Goal: Task Accomplishment & Management: Use online tool/utility

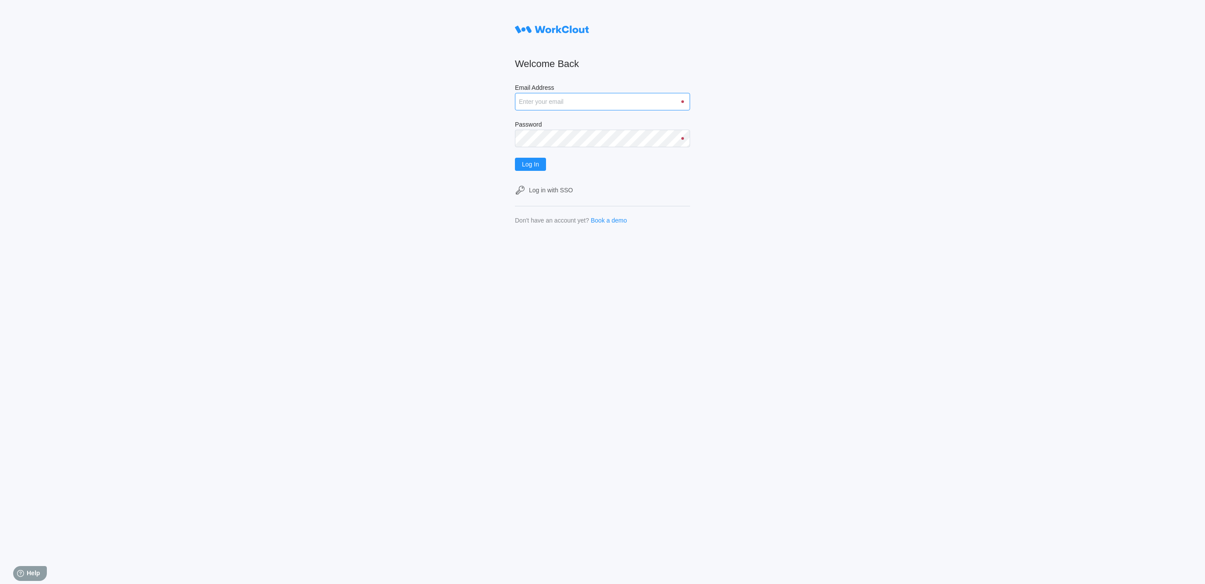
click at [536, 99] on input "Email Address" at bounding box center [602, 102] width 175 height 18
type input "[EMAIL_ADDRESS][DOMAIN_NAME]"
click at [537, 165] on span "Log In" at bounding box center [530, 164] width 17 height 6
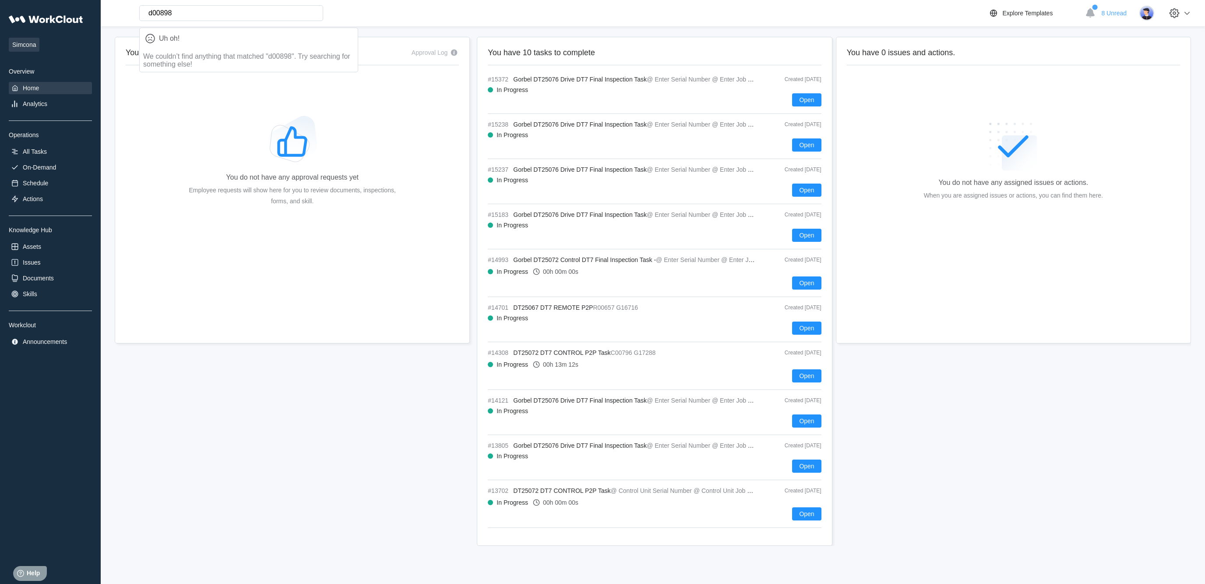
type input "d00898"
click at [553, 87] on div "#15372 Gorbel DT25076 Drive DT7 Final Inspection Task @ Enter Serial Number @ E…" at bounding box center [654, 95] width 333 height 38
click at [807, 106] on button "Open" at bounding box center [806, 99] width 29 height 13
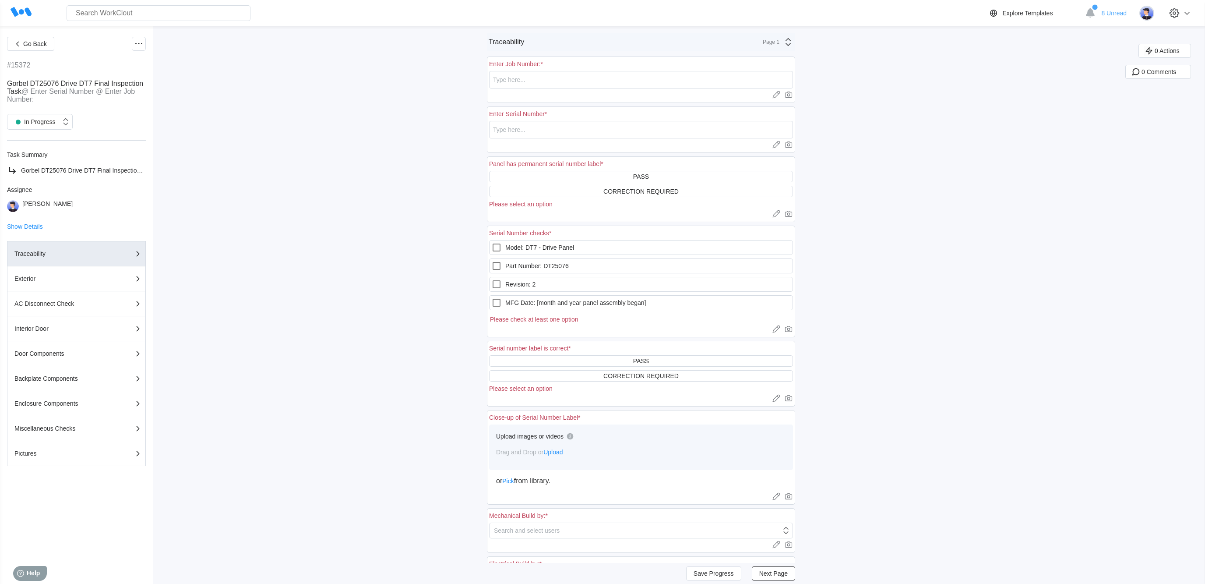
scroll to position [2, 0]
click at [46, 43] on span "Go Back" at bounding box center [35, 44] width 24 height 6
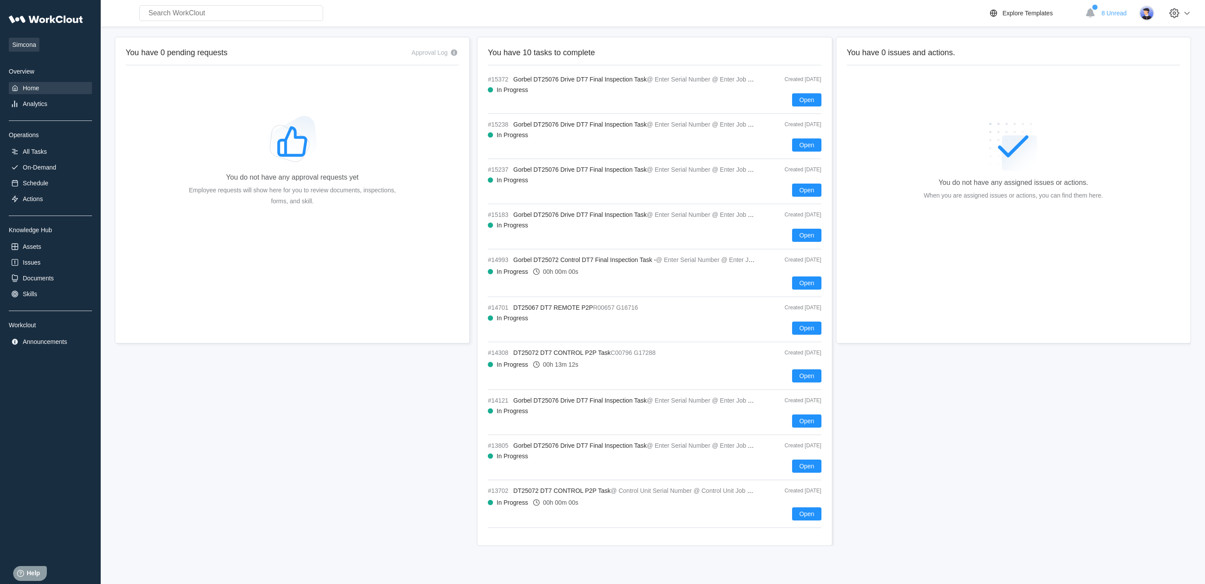
click at [805, 528] on div "#13702 DT25072 DT7 CONTROL P2P Task @ Control Unit Serial Number @ Control Unit…" at bounding box center [654, 507] width 333 height 41
click at [804, 517] on span "Open" at bounding box center [806, 514] width 15 height 6
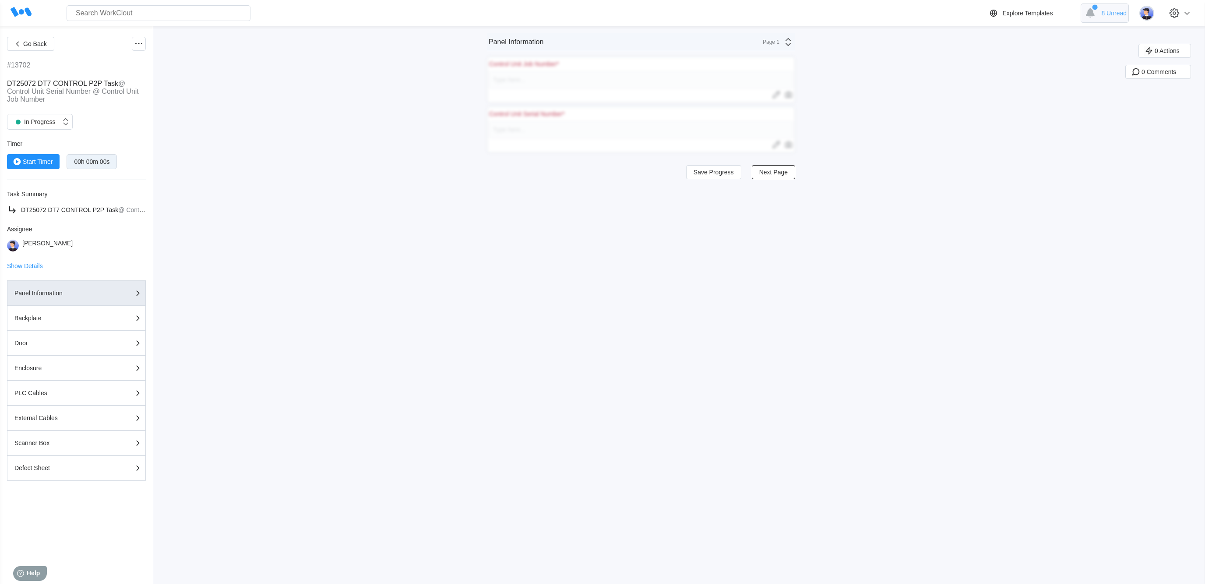
click at [1104, 21] on div "8 Unread" at bounding box center [1105, 13] width 48 height 19
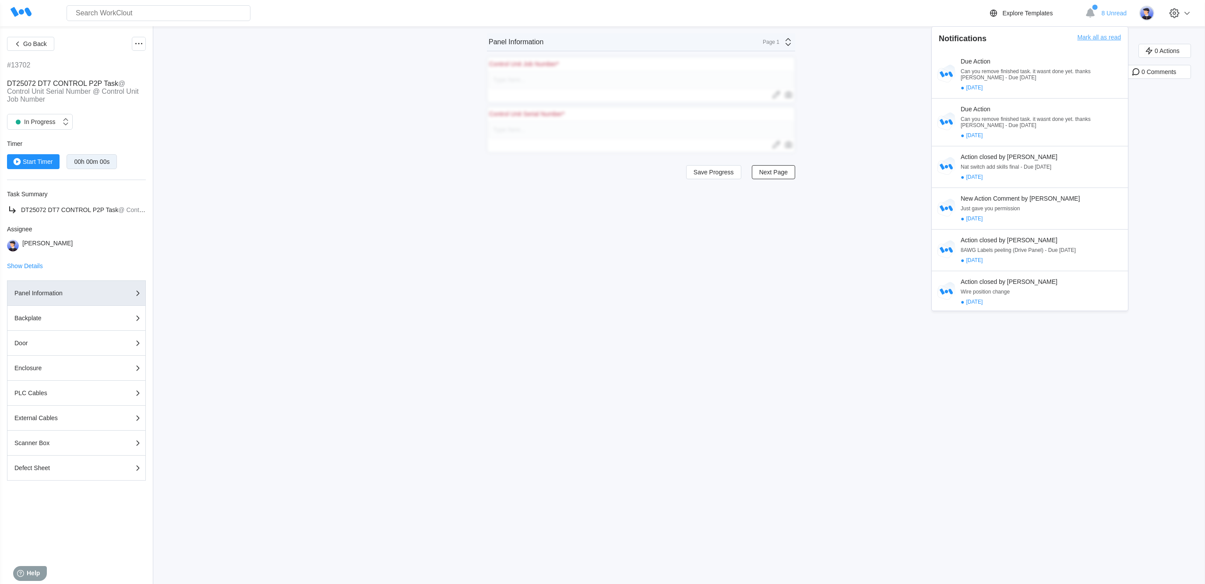
click at [1099, 39] on div "Mark all as read" at bounding box center [1100, 42] width 44 height 17
click at [1086, 36] on div "Mark all as read" at bounding box center [1100, 42] width 44 height 17
click at [1099, 46] on div "Mark all as read" at bounding box center [1100, 42] width 44 height 17
click at [1097, 48] on div "Mark all as read" at bounding box center [1100, 42] width 44 height 17
click at [1088, 37] on div "Mark all as read" at bounding box center [1100, 42] width 44 height 17
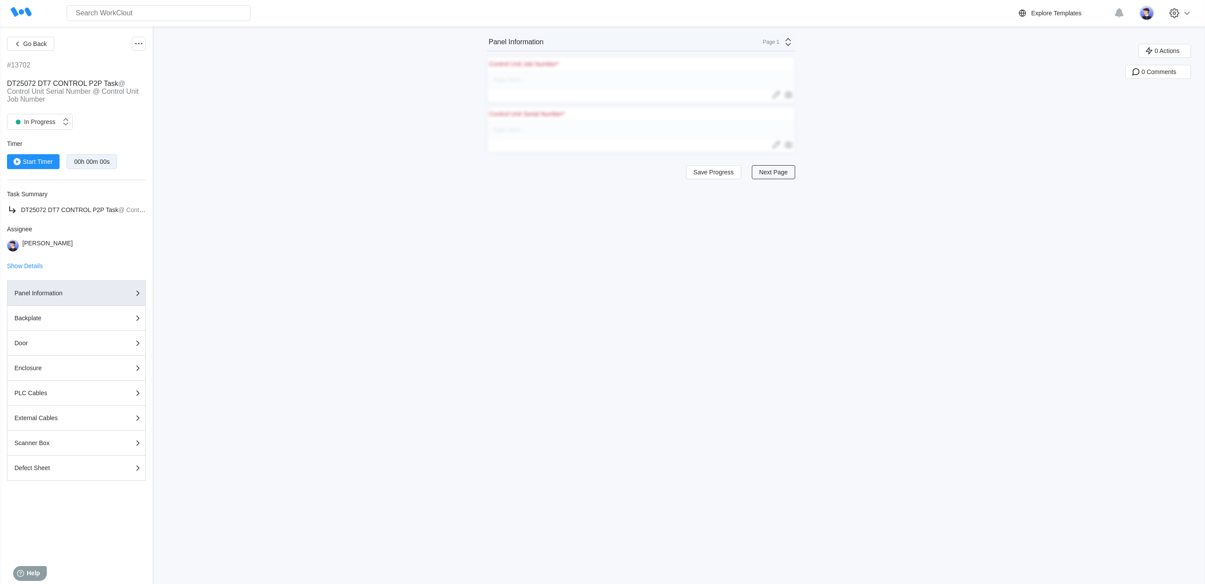
click at [769, 175] on span "Next Page" at bounding box center [774, 172] width 28 height 6
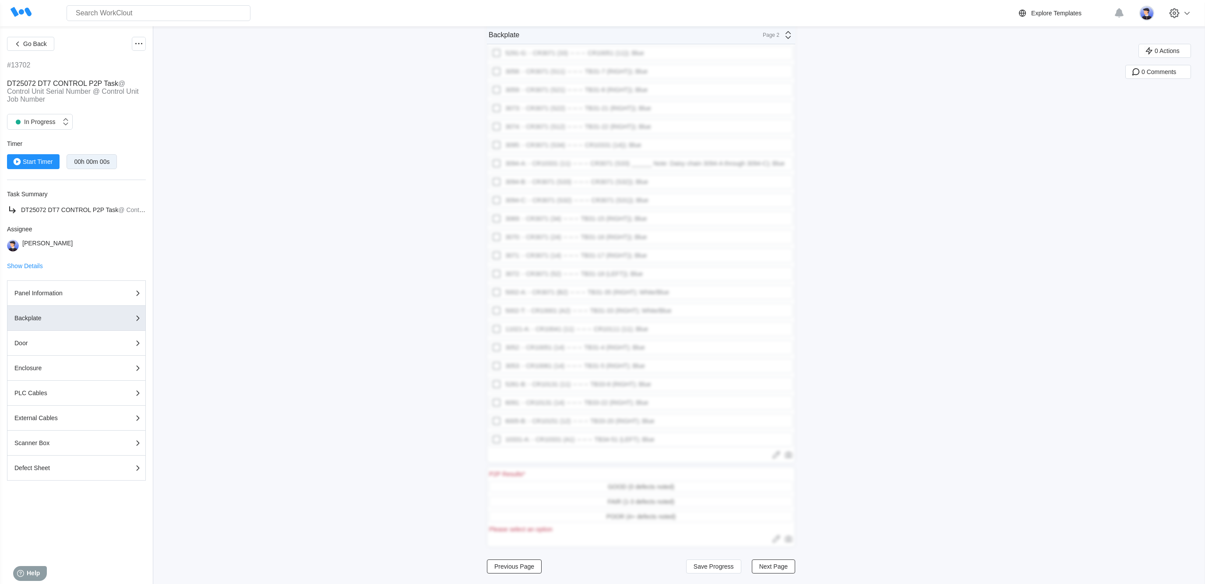
scroll to position [841, 0]
click at [770, 569] on span "Next Page" at bounding box center [774, 566] width 28 height 6
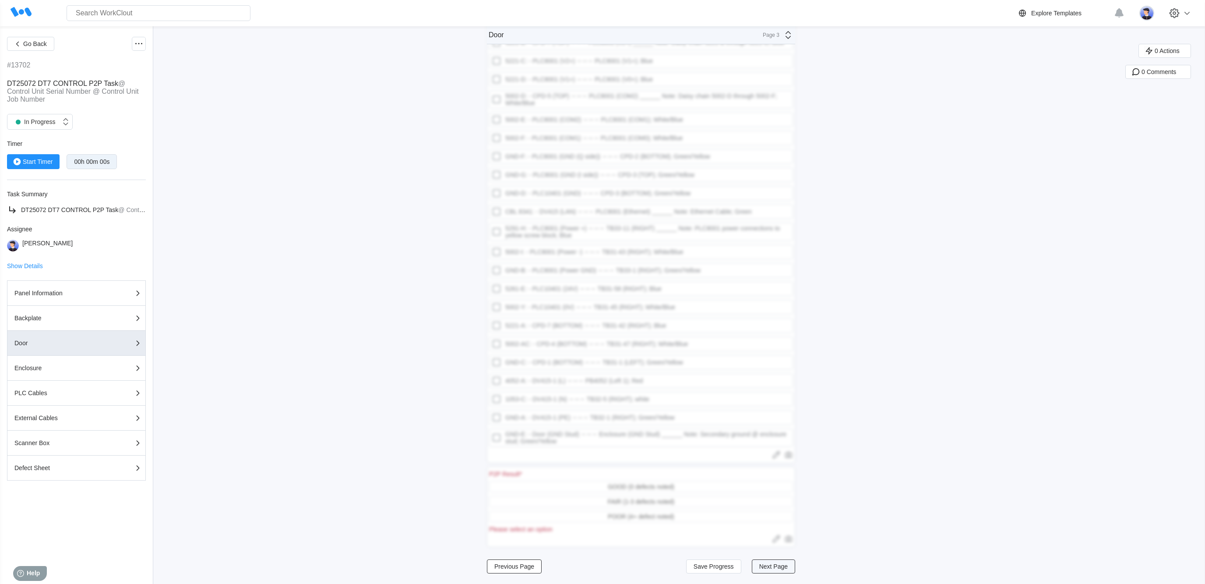
scroll to position [158, 0]
click at [782, 562] on button "Next Page" at bounding box center [773, 566] width 43 height 14
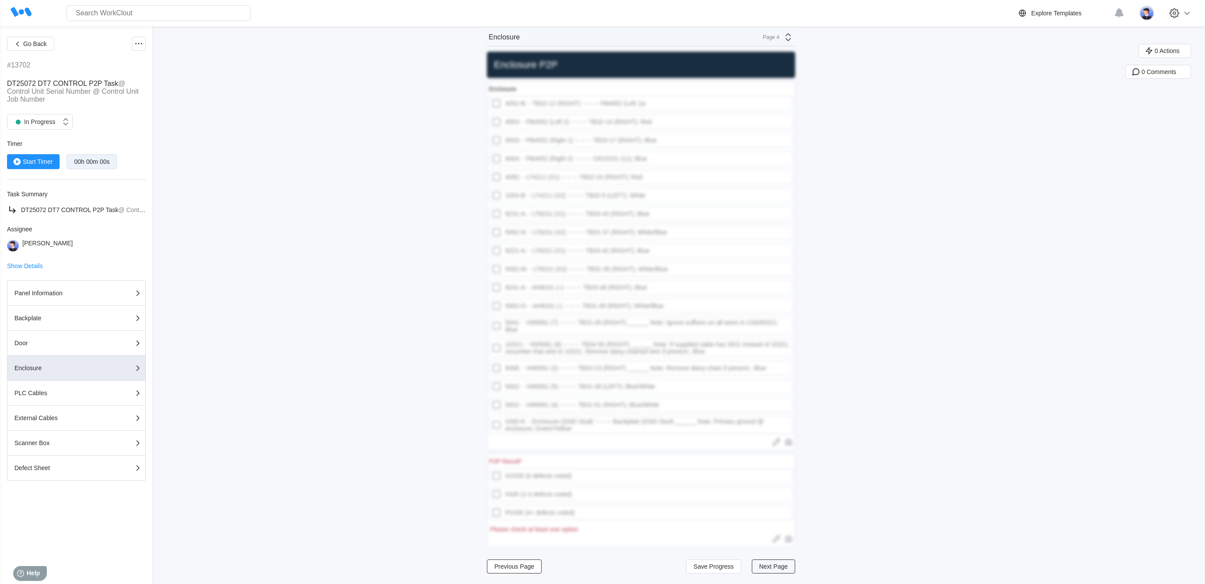
scroll to position [24, 0]
click at [787, 558] on div "Previous Page Save Progress Next Page" at bounding box center [641, 566] width 308 height 21
click at [515, 563] on span "Previous Page" at bounding box center [515, 566] width 40 height 6
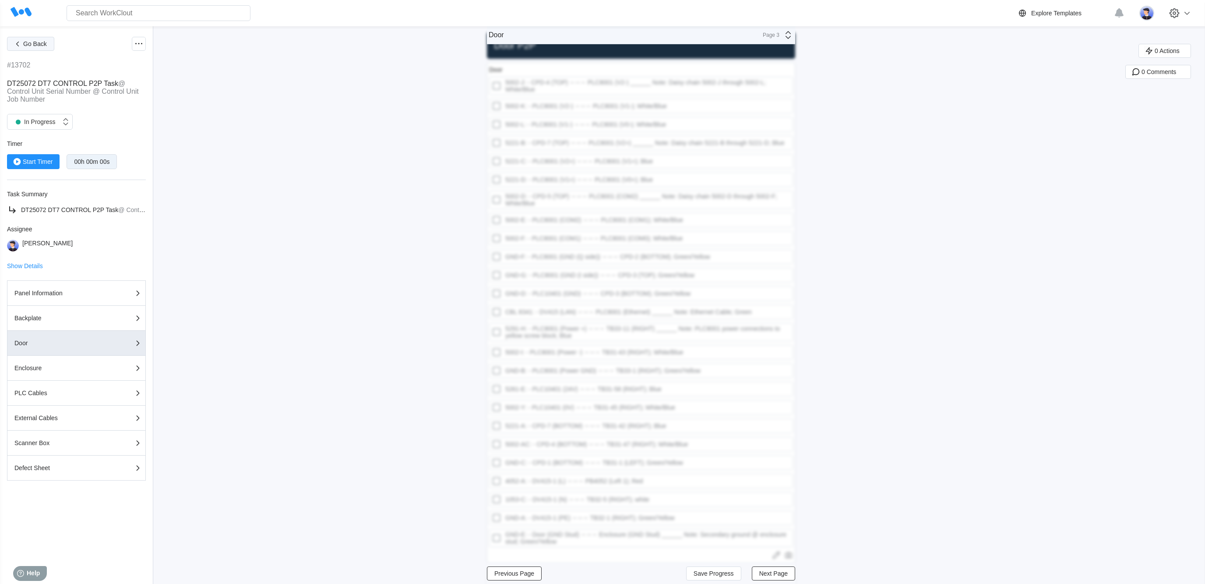
click at [35, 41] on span "Go Back" at bounding box center [35, 44] width 24 height 6
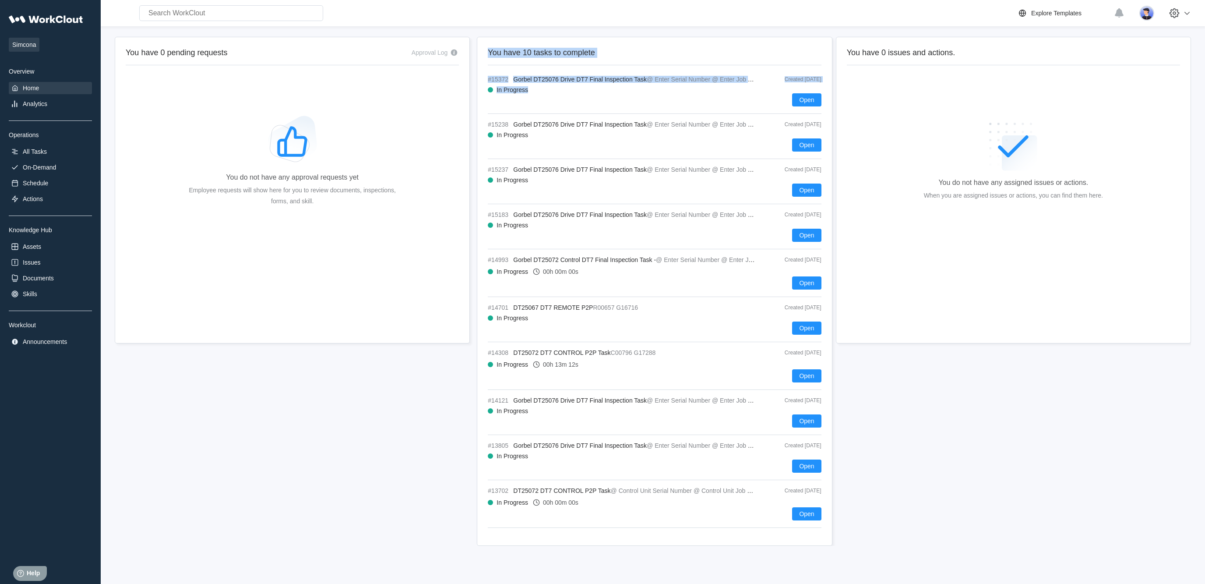
click at [424, 421] on div "You have 0 pending requests Approval Log You do not have any approval requests …" at bounding box center [294, 291] width 359 height 509
click at [55, 171] on div "On-Demand" at bounding box center [39, 167] width 33 height 7
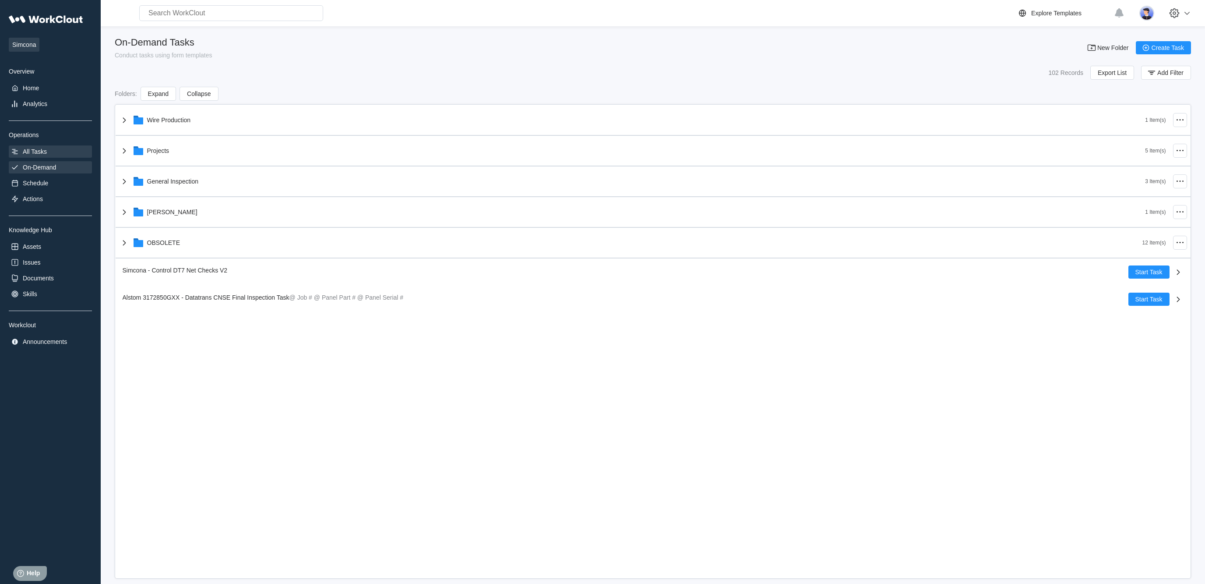
click at [48, 158] on div "All Tasks" at bounding box center [50, 151] width 83 height 12
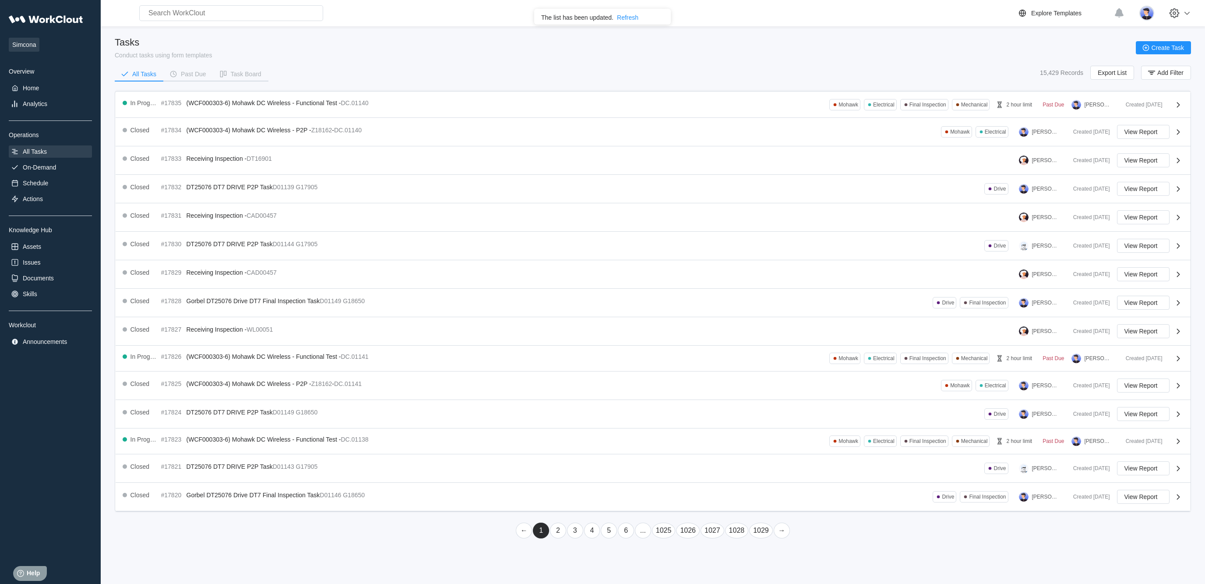
click at [219, 22] on div "Search for anything... Assets • Employees • Skills • Documents • Issues • Tasks…" at bounding box center [653, 13] width 1105 height 26
click at [236, 11] on input "text" at bounding box center [231, 13] width 184 height 16
type input "d"
type input "dt250"
click at [629, 23] on div "The list has been updated. Refresh ✖" at bounding box center [602, 17] width 137 height 16
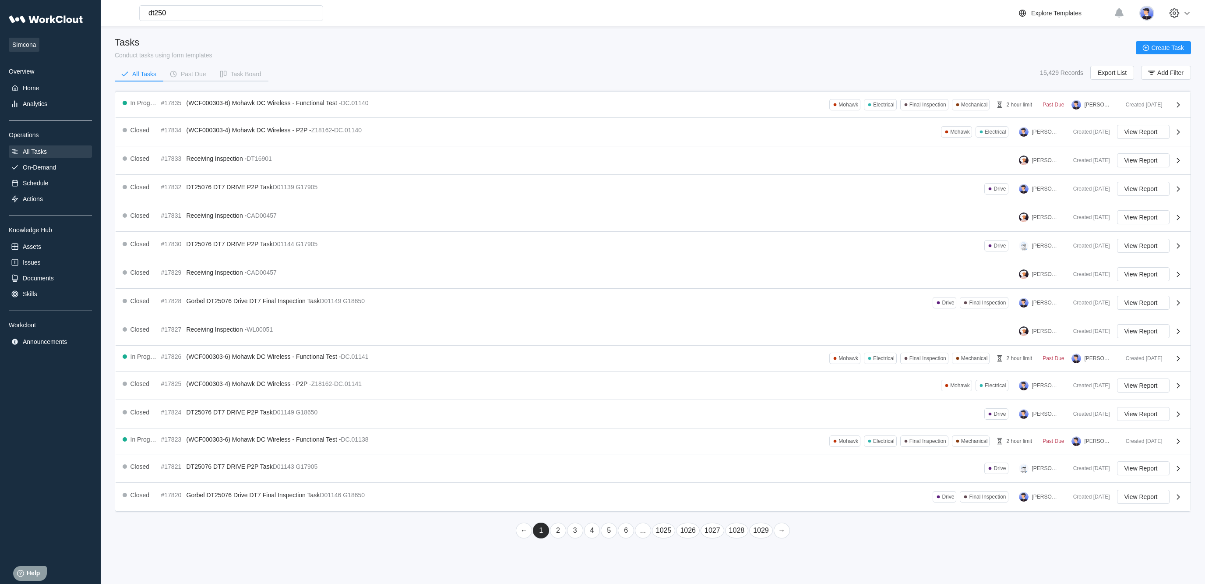
click at [639, 17] on div "dt250 Uh oh! We couldn’t find anything that matched "dt250". Try searching for …" at bounding box center [560, 13] width 913 height 16
click at [658, 536] on link "1025" at bounding box center [664, 531] width 24 height 16
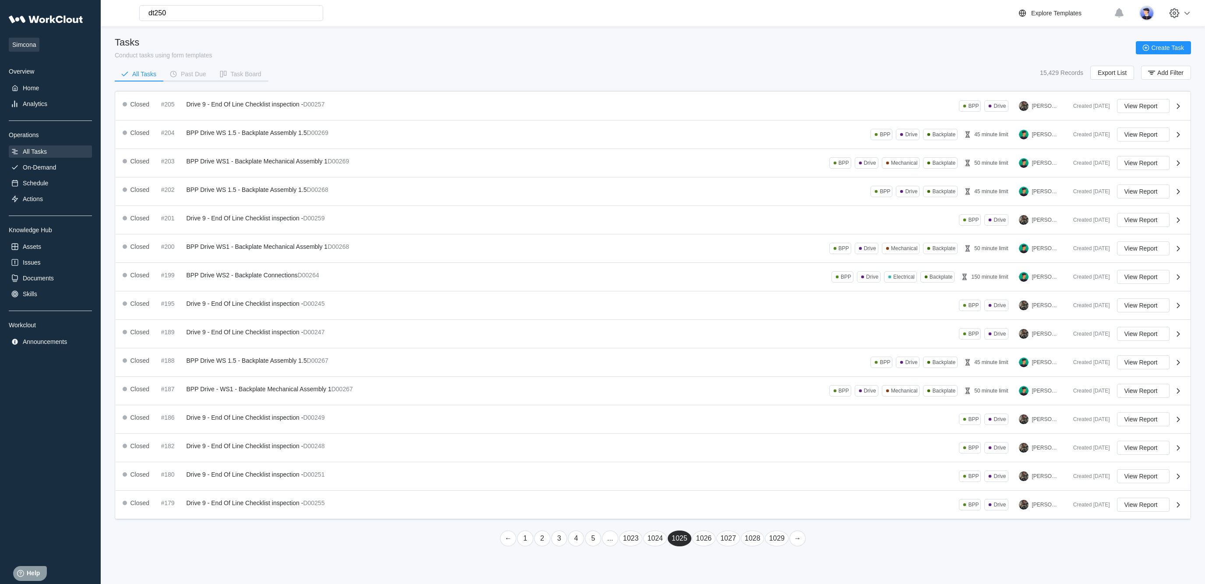
click at [602, 546] on link "..." at bounding box center [610, 538] width 16 height 16
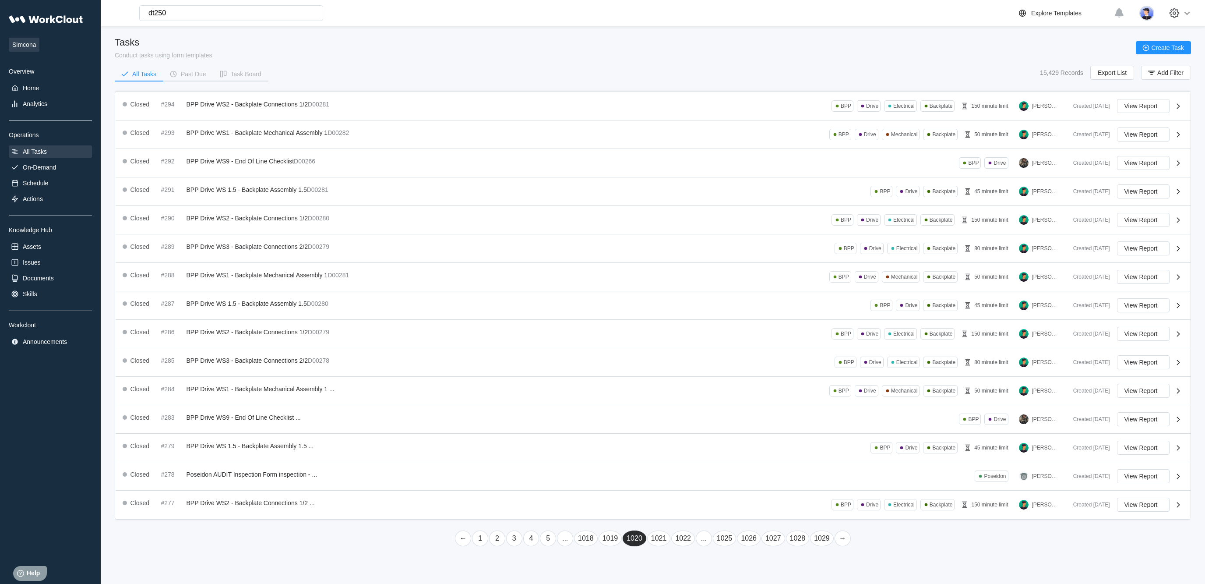
click at [574, 546] on link "1018" at bounding box center [586, 538] width 24 height 16
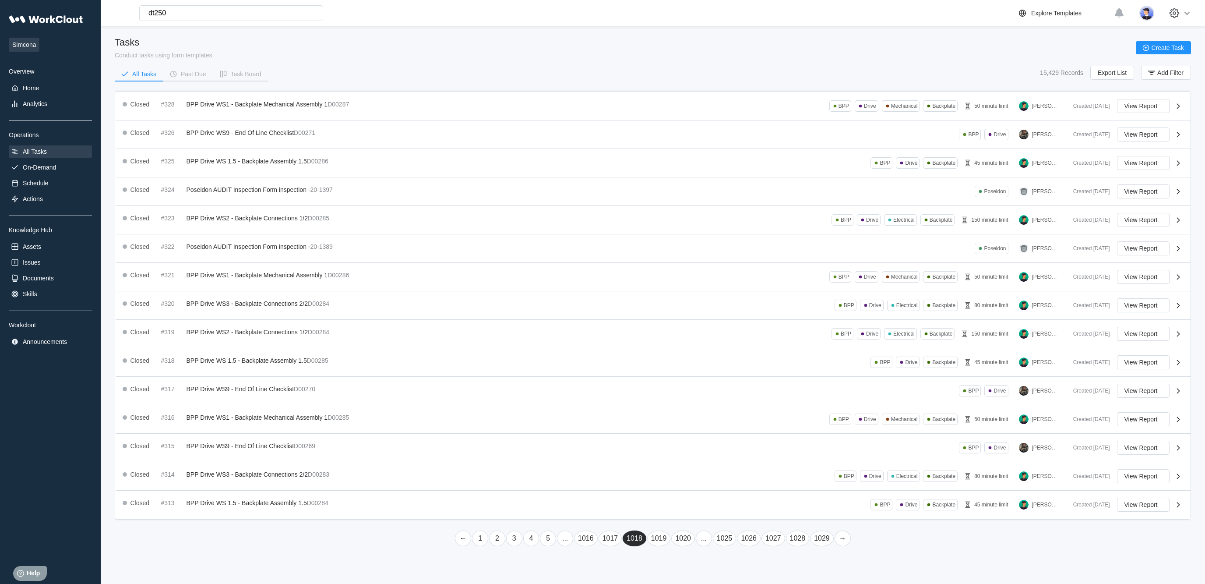
click at [557, 546] on link "..." at bounding box center [565, 538] width 16 height 16
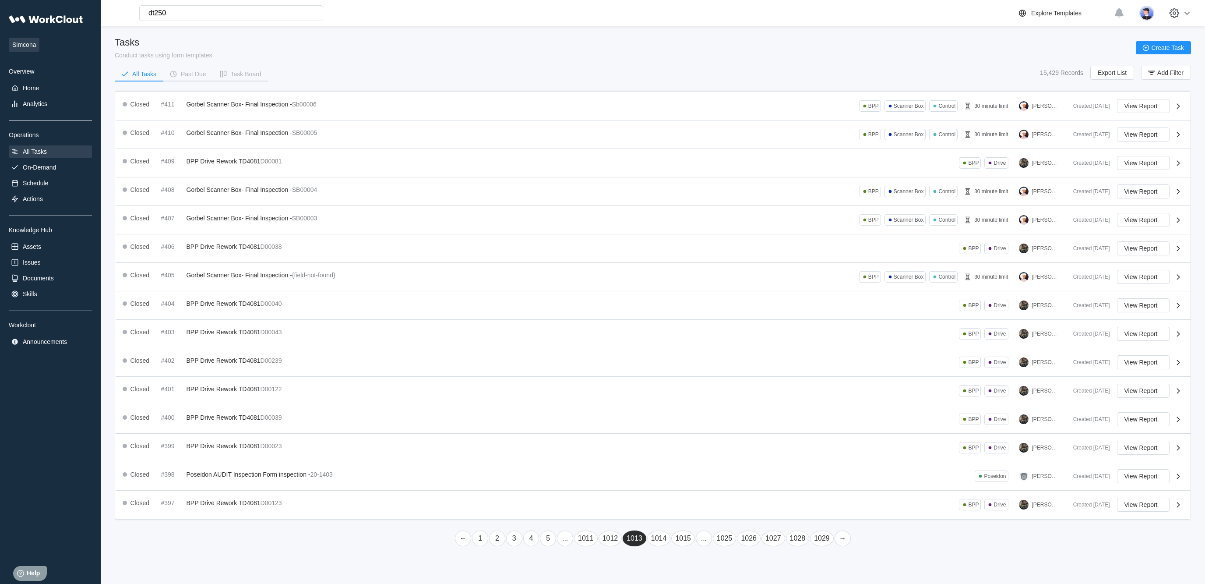
click at [557, 546] on link "..." at bounding box center [565, 538] width 16 height 16
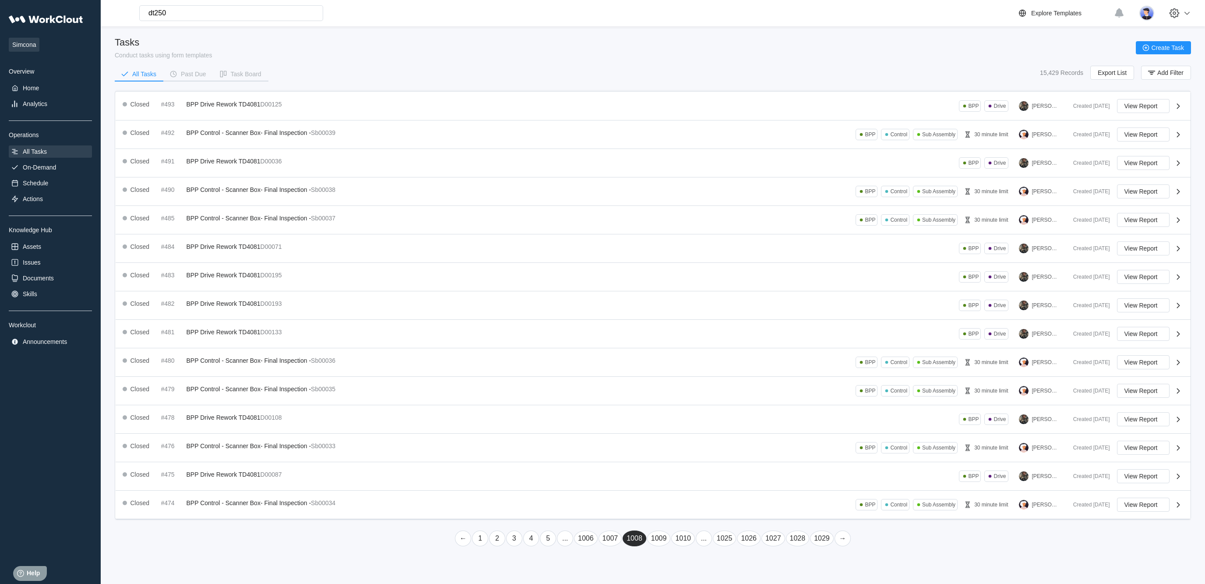
click at [574, 546] on link "1006" at bounding box center [586, 538] width 24 height 16
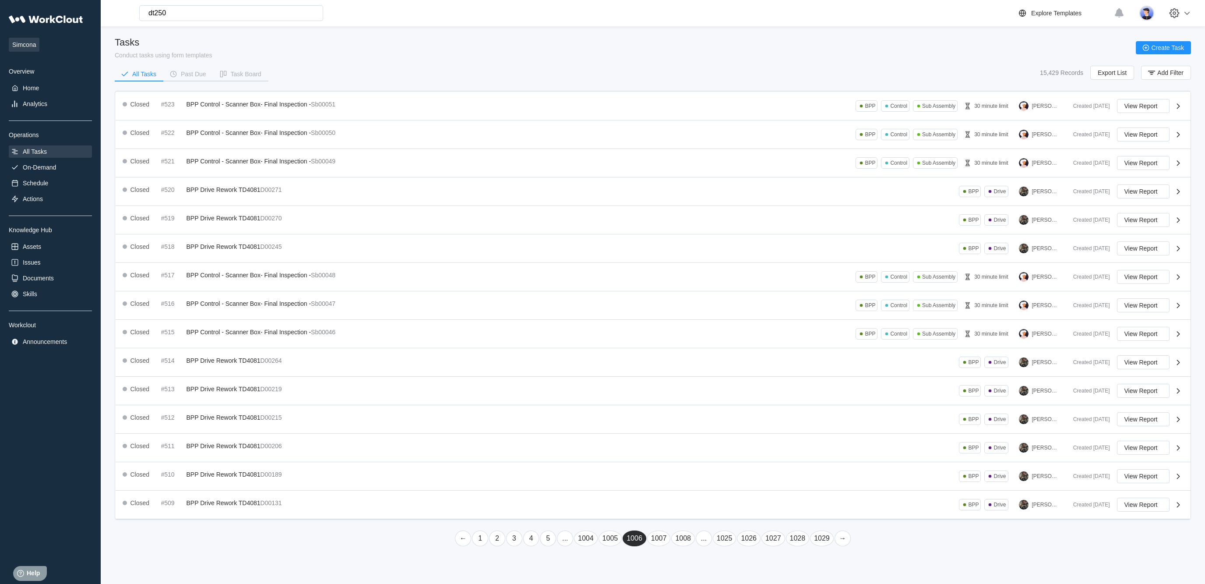
click at [574, 546] on link "1004" at bounding box center [586, 538] width 24 height 16
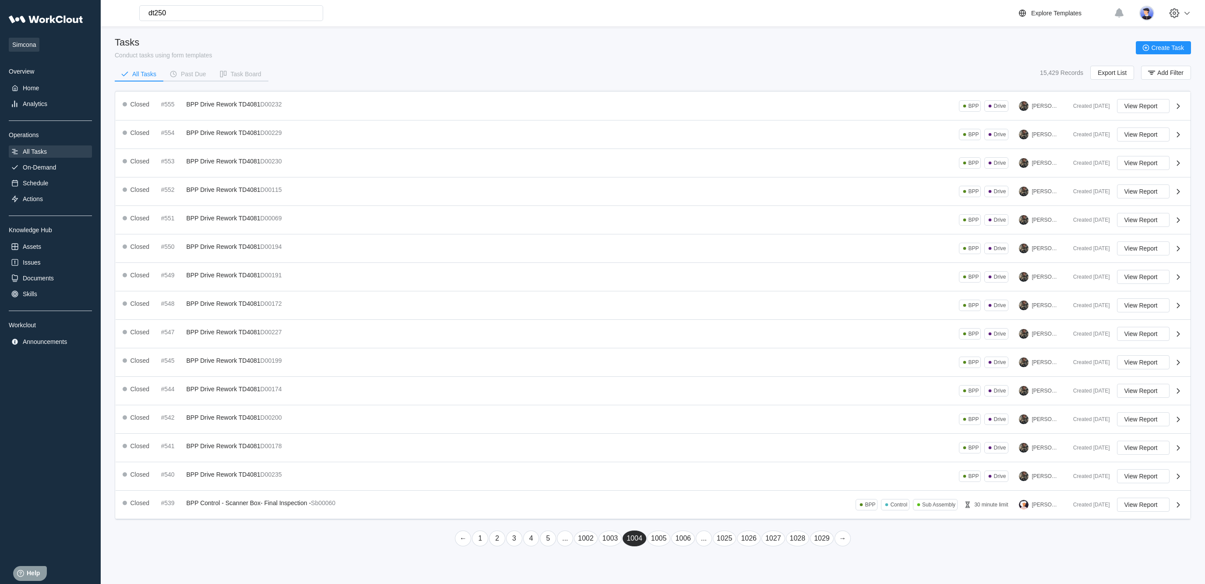
click at [557, 546] on link "..." at bounding box center [565, 538] width 16 height 16
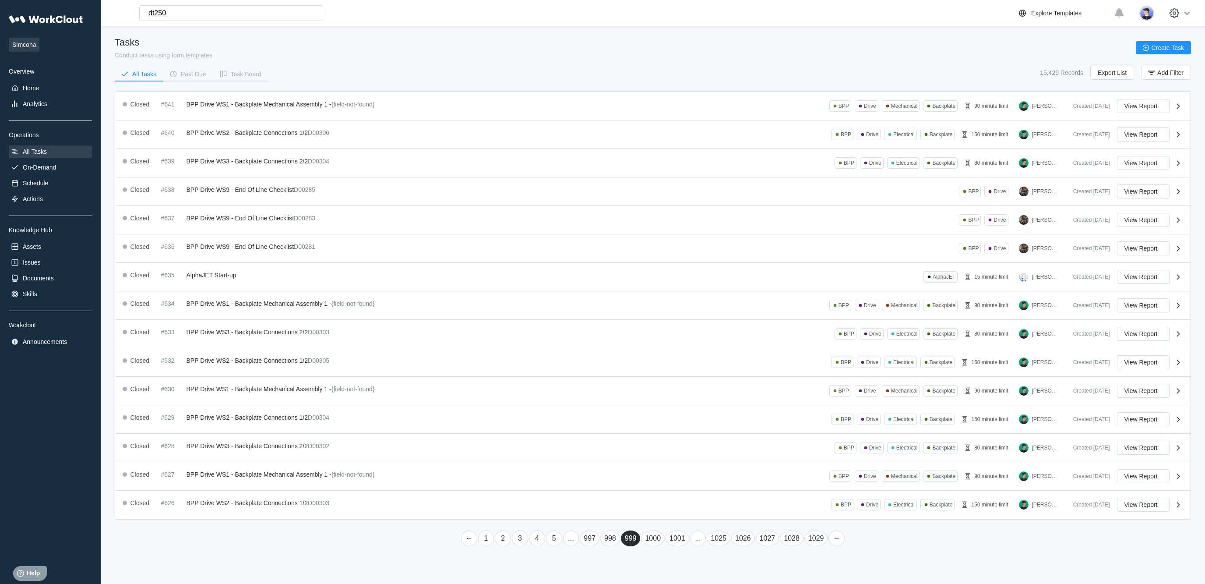
click at [563, 546] on link "..." at bounding box center [571, 538] width 16 height 16
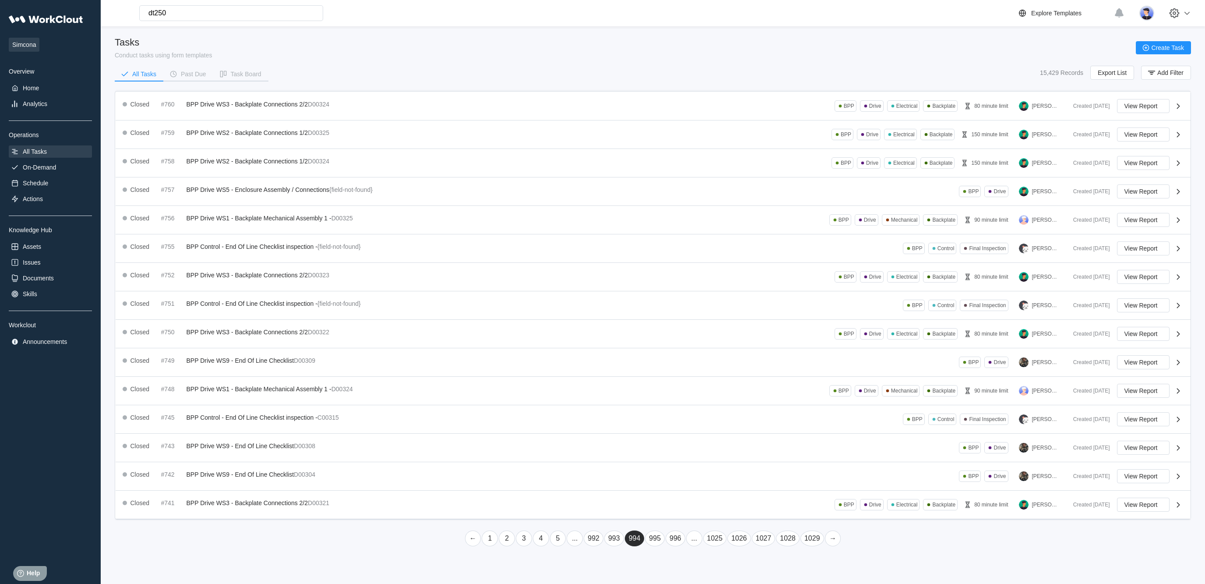
click at [567, 546] on link "..." at bounding box center [575, 538] width 16 height 16
click at [584, 546] on link "987" at bounding box center [594, 538] width 20 height 16
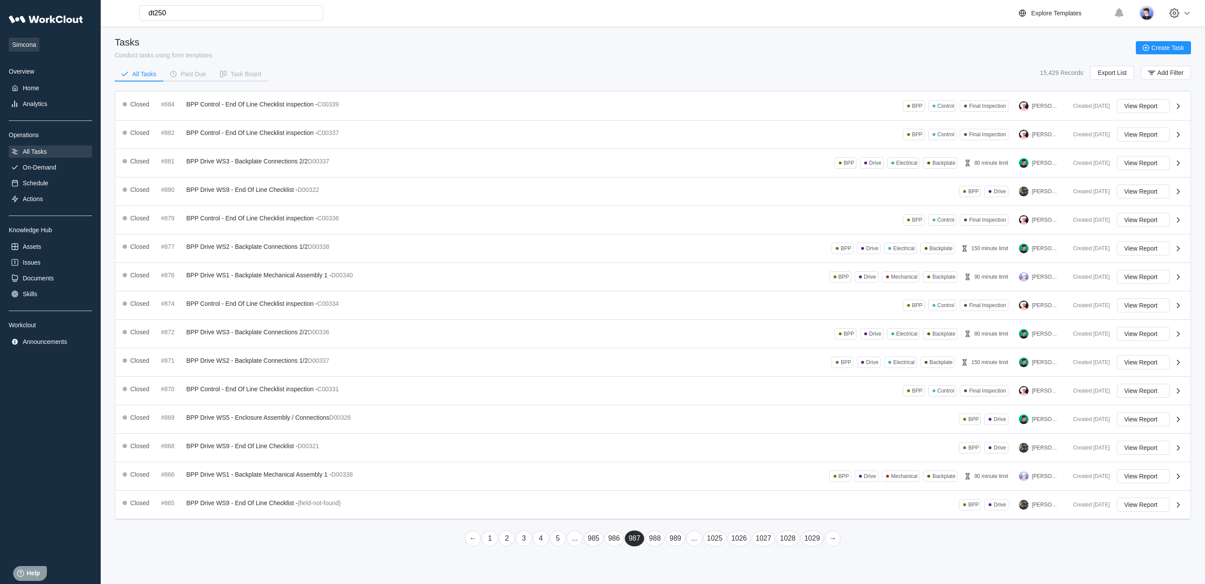
click at [550, 544] on link "5" at bounding box center [558, 538] width 16 height 16
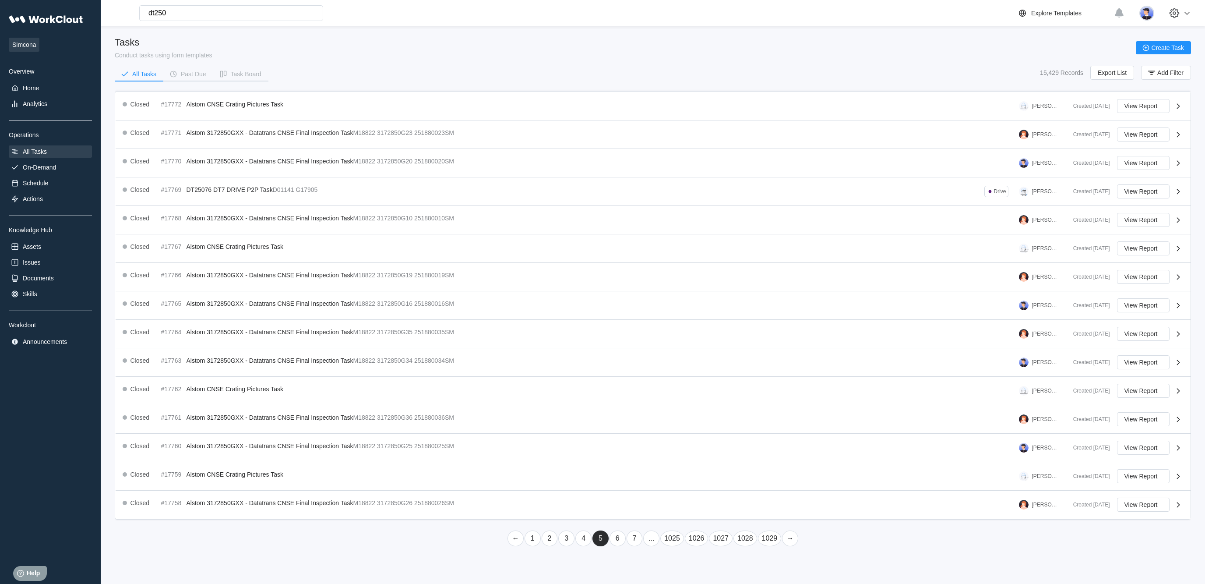
click at [630, 546] on link "7" at bounding box center [635, 538] width 16 height 16
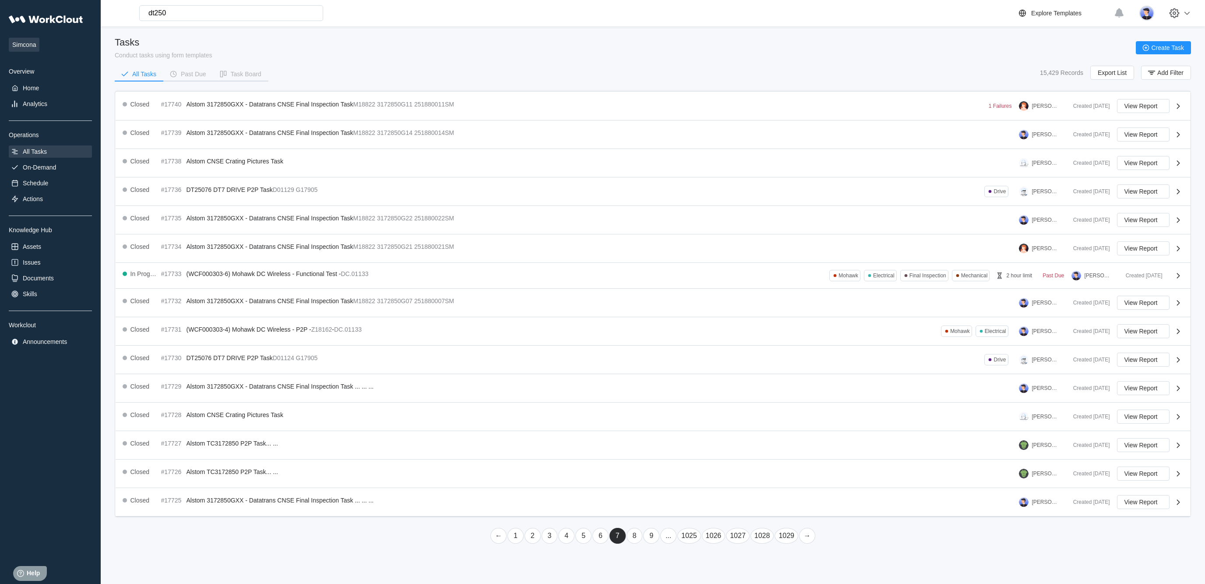
click at [644, 544] on link "9" at bounding box center [651, 536] width 16 height 16
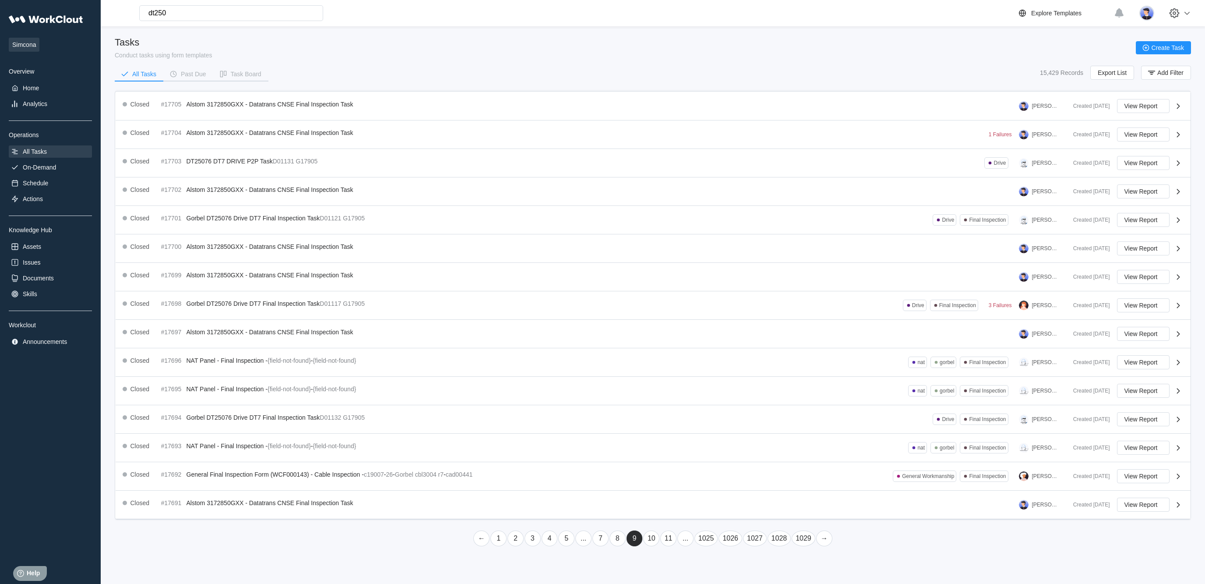
click at [664, 546] on link "11" at bounding box center [669, 538] width 16 height 16
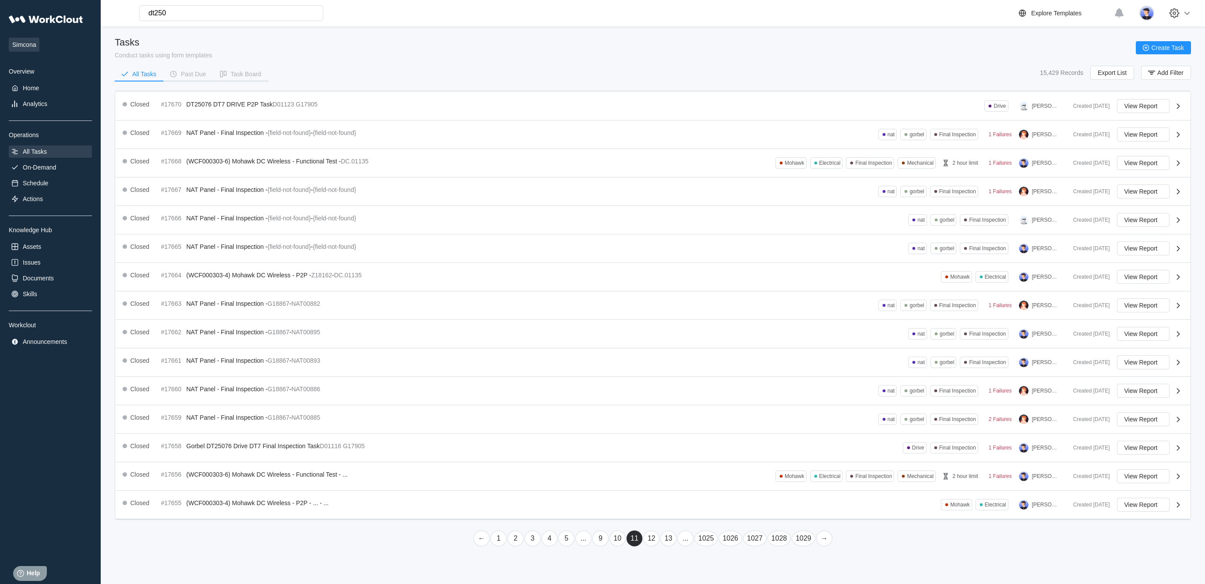
click at [666, 546] on link "13" at bounding box center [669, 538] width 16 height 16
click at [665, 555] on div "Simcona Overview Home Analytics Operations All Tasks On-Demand Schedule Actions…" at bounding box center [602, 292] width 1205 height 584
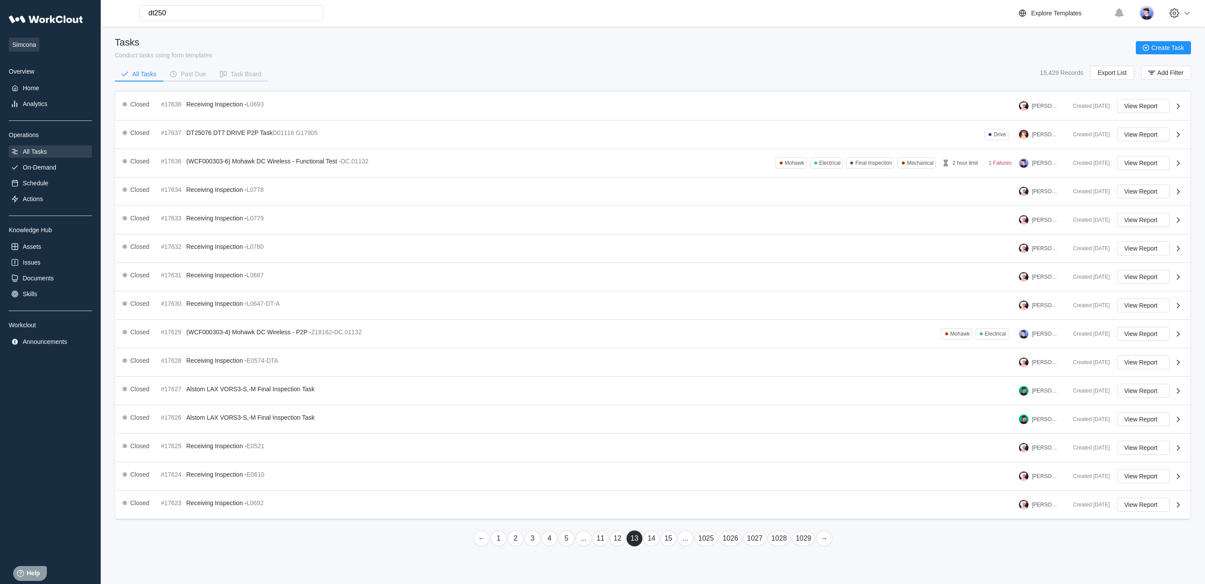
click at [663, 546] on link "15" at bounding box center [669, 538] width 16 height 16
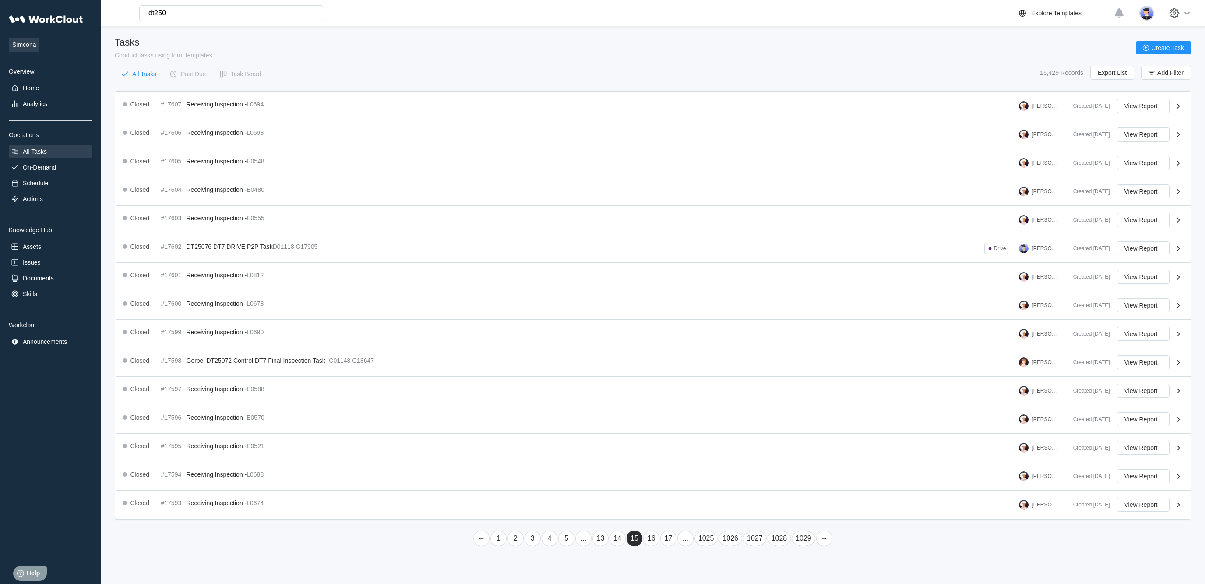
click at [668, 546] on link "17" at bounding box center [669, 538] width 16 height 16
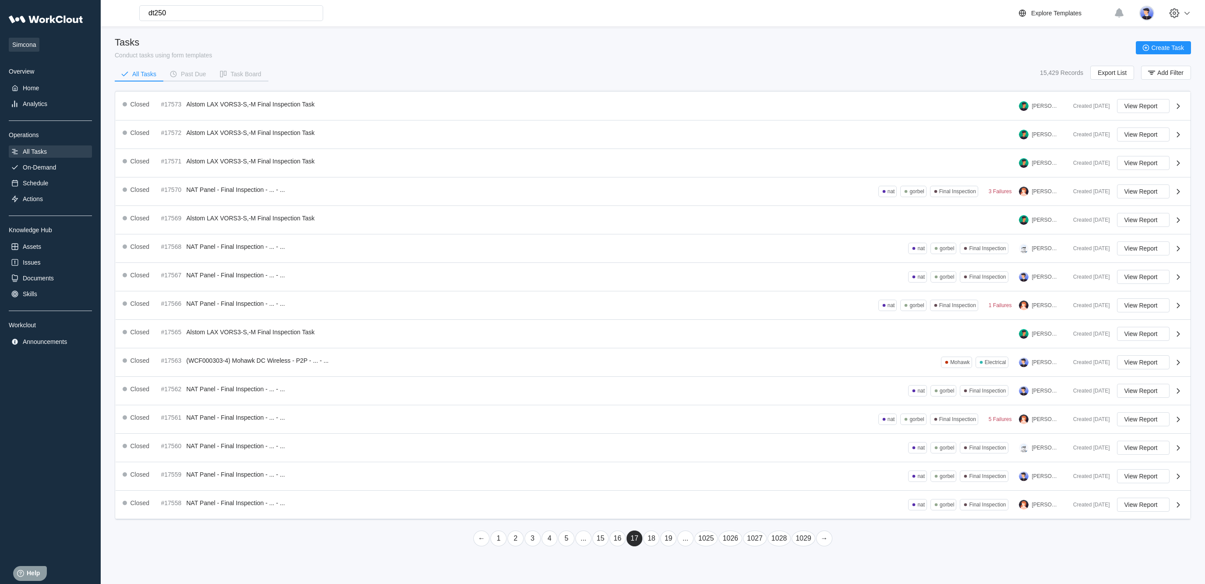
click at [668, 546] on link "19" at bounding box center [669, 538] width 16 height 16
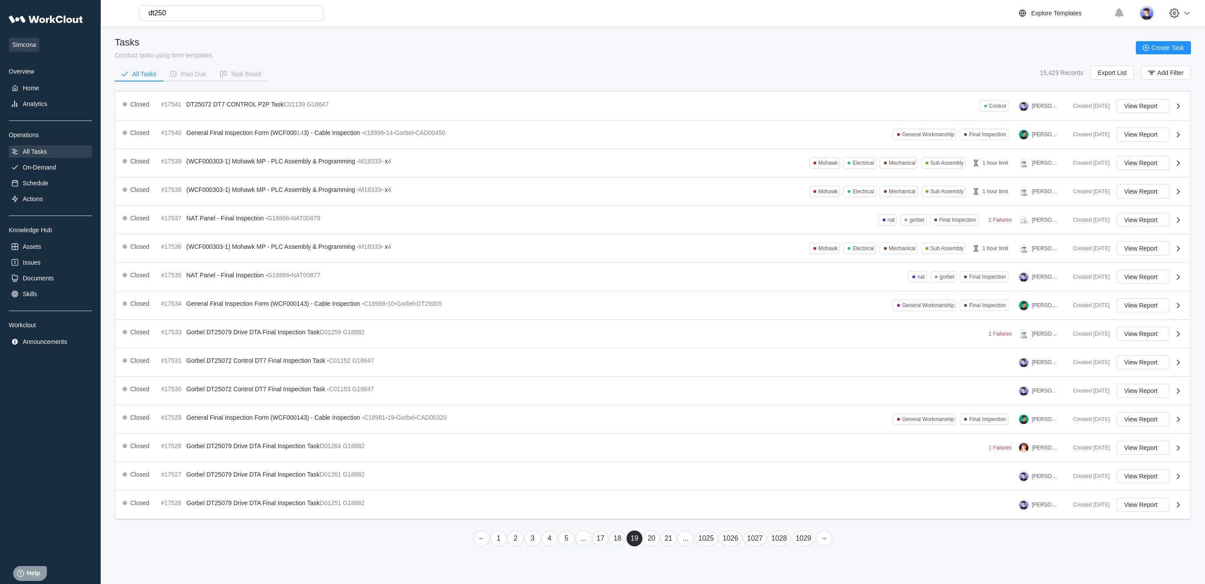
click at [664, 546] on link "21" at bounding box center [669, 538] width 16 height 16
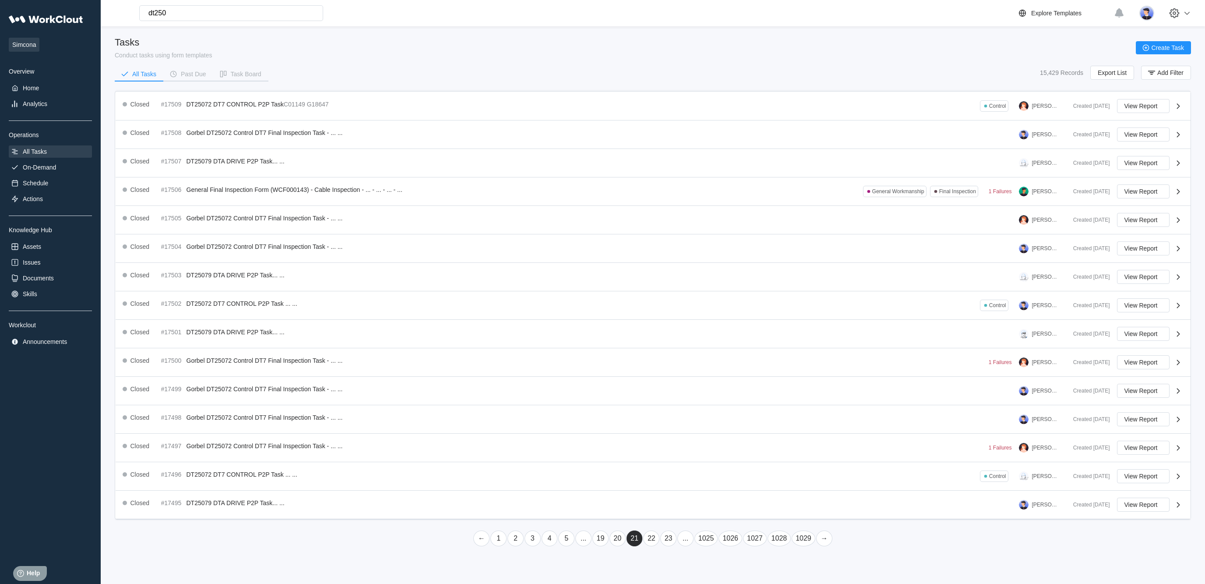
click at [664, 546] on link "23" at bounding box center [669, 538] width 16 height 16
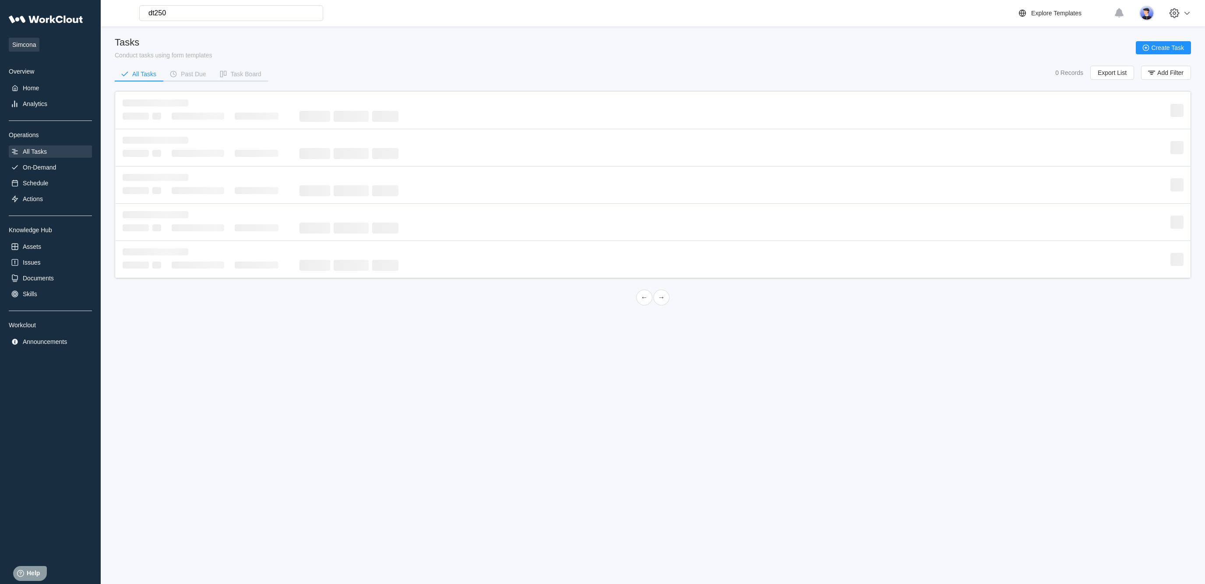
click at [664, 555] on div "Simcona Overview Home Analytics Operations All Tasks On-Demand Schedule Actions…" at bounding box center [602, 292] width 1205 height 584
click at [665, 556] on div "Simcona Overview Home Analytics Operations All Tasks On-Demand Schedule Actions…" at bounding box center [602, 292] width 1205 height 584
click at [659, 551] on div "Simcona Overview Home Analytics Operations All Tasks On-Demand Schedule Actions…" at bounding box center [602, 292] width 1205 height 584
click at [666, 555] on div "Simcona Overview Home Analytics Operations All Tasks On-Demand Schedule Actions…" at bounding box center [602, 292] width 1205 height 584
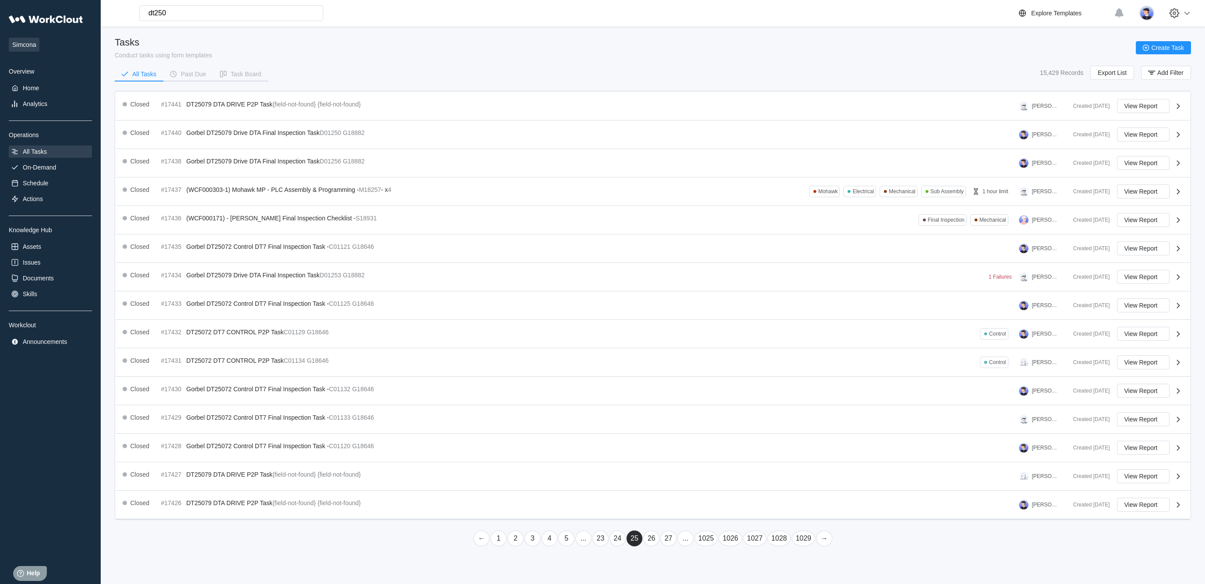
click at [680, 546] on link "..." at bounding box center [686, 538] width 16 height 16
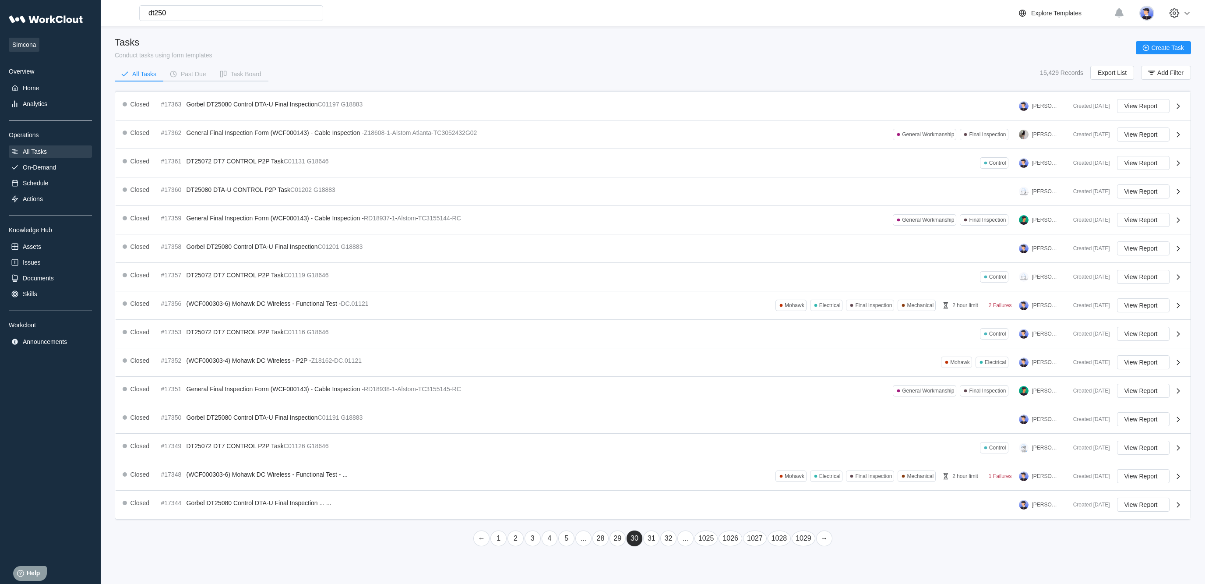
click at [682, 546] on link "..." at bounding box center [686, 538] width 16 height 16
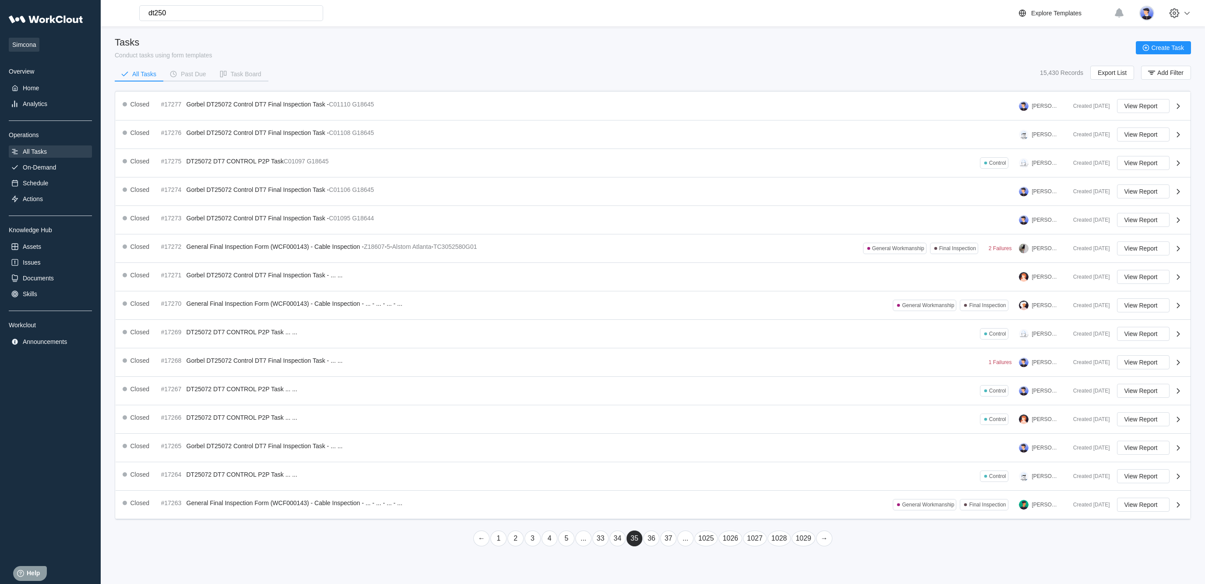
click at [666, 546] on link "37" at bounding box center [669, 538] width 16 height 16
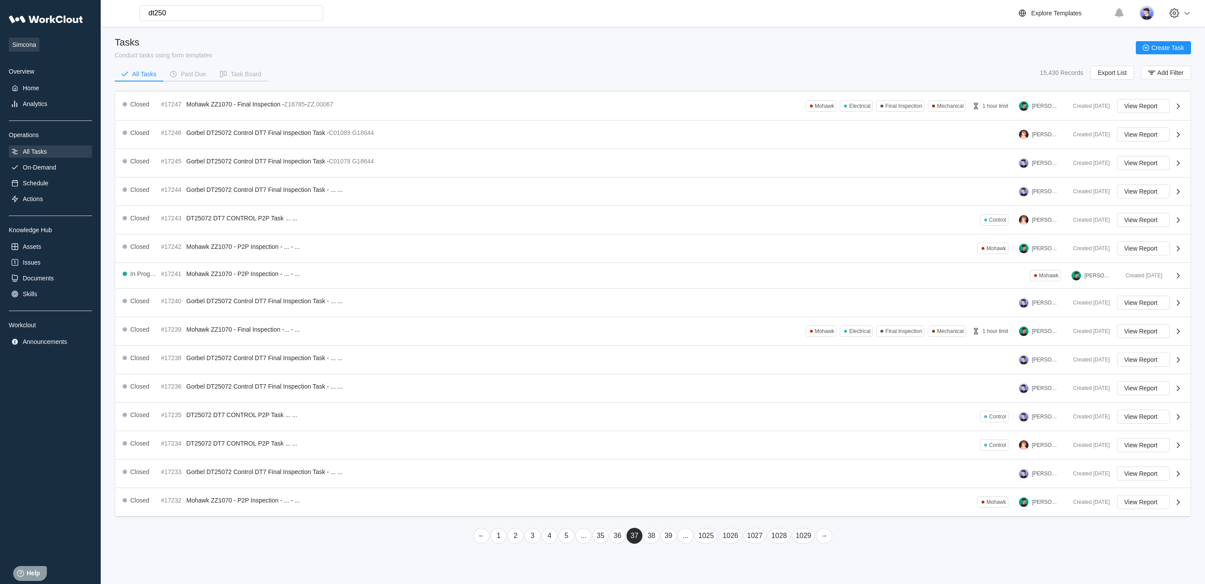
click at [666, 544] on link "39" at bounding box center [669, 536] width 16 height 16
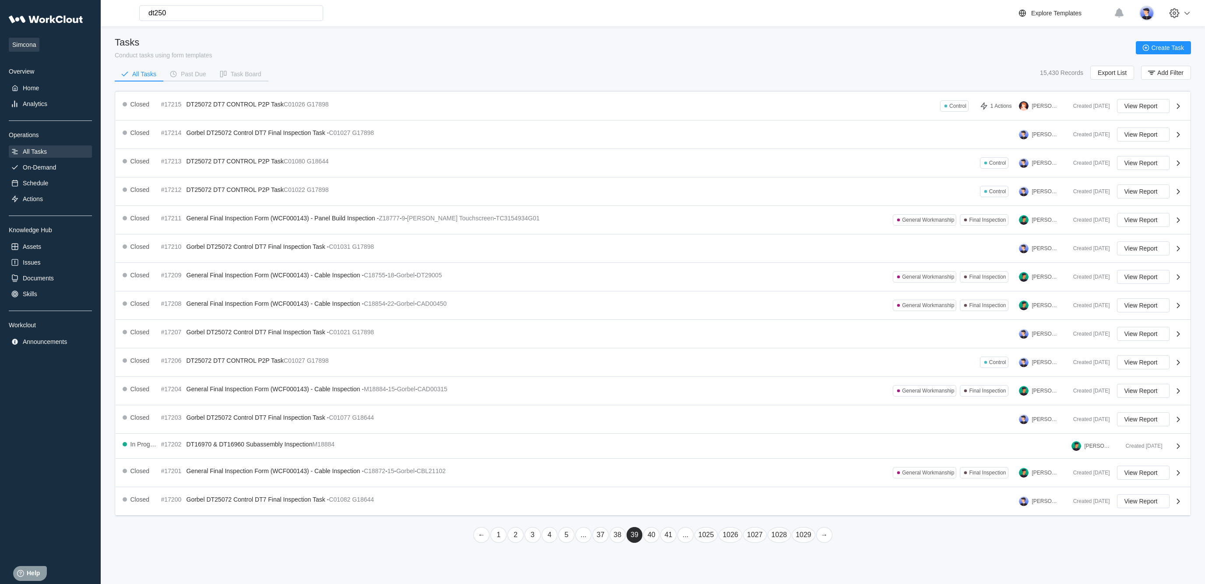
click at [664, 543] on link "41" at bounding box center [669, 535] width 16 height 16
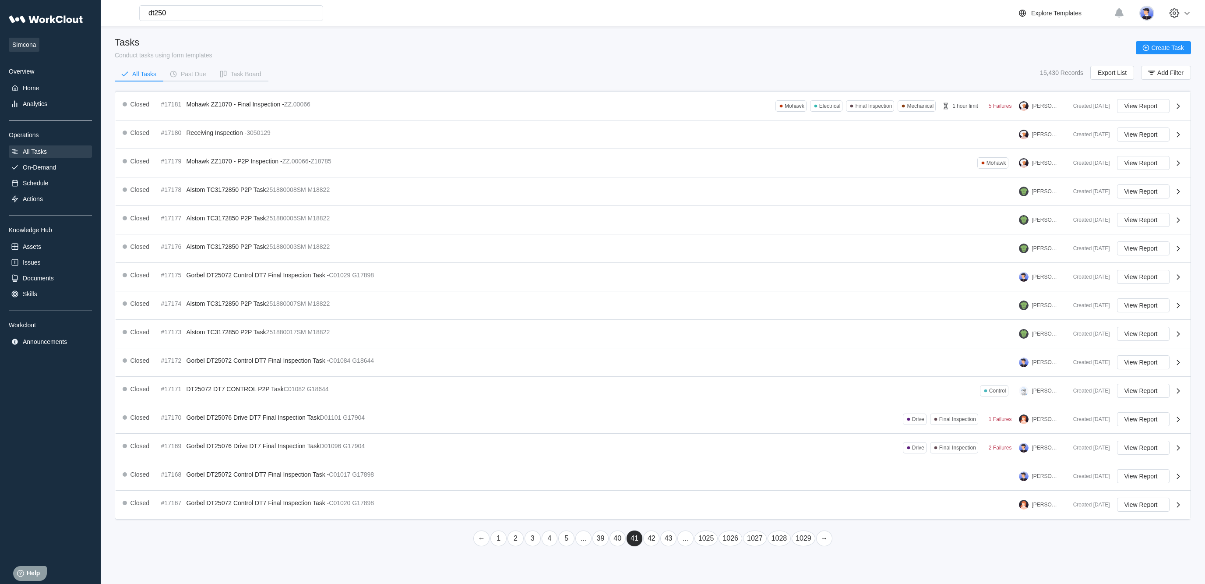
click at [661, 546] on link "43" at bounding box center [669, 538] width 16 height 16
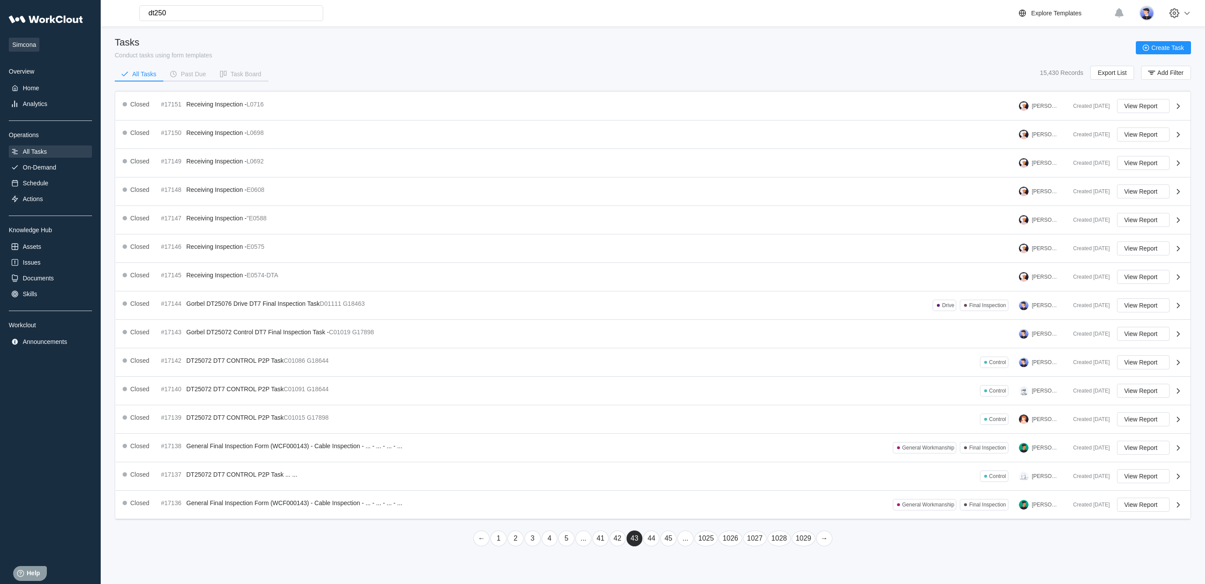
click at [664, 546] on link "45" at bounding box center [669, 538] width 16 height 16
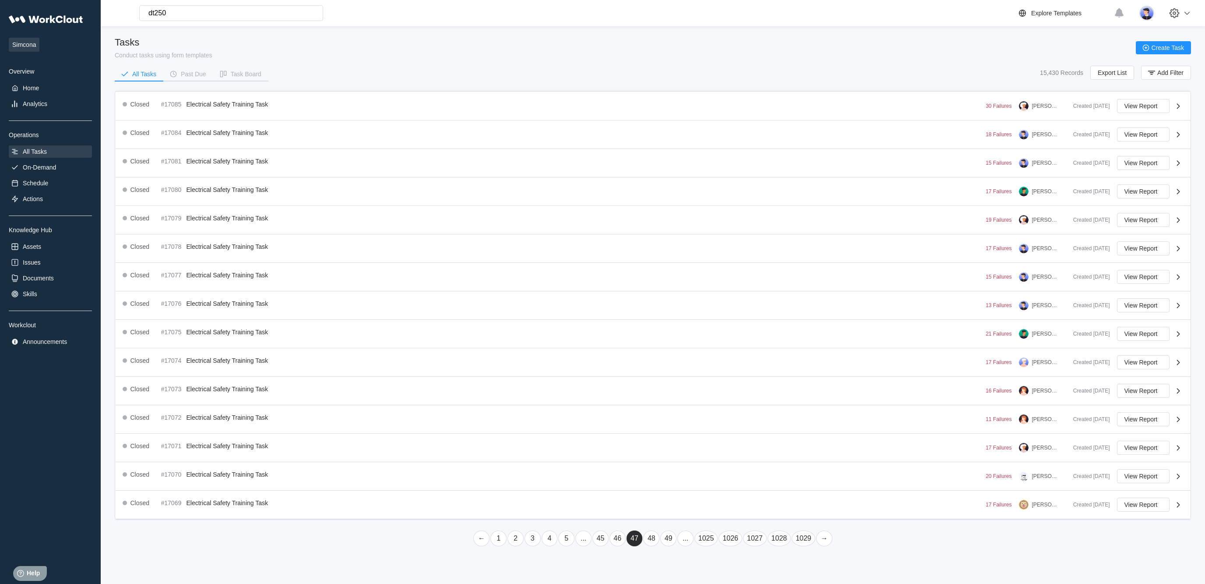
click at [661, 546] on link "49" at bounding box center [669, 538] width 16 height 16
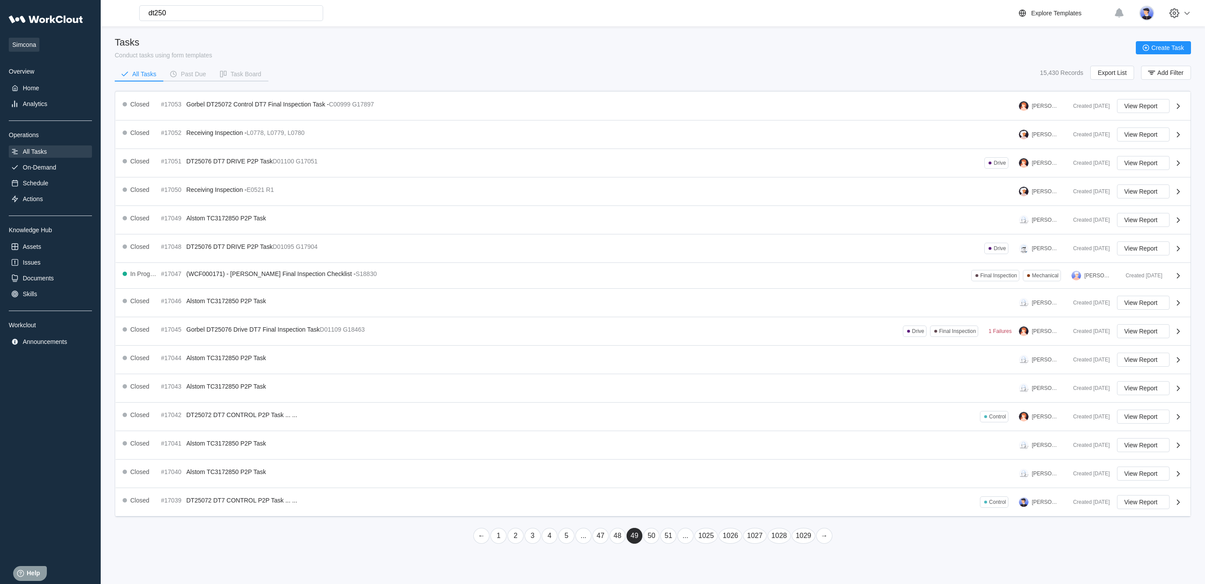
click at [664, 544] on link "51" at bounding box center [669, 536] width 16 height 16
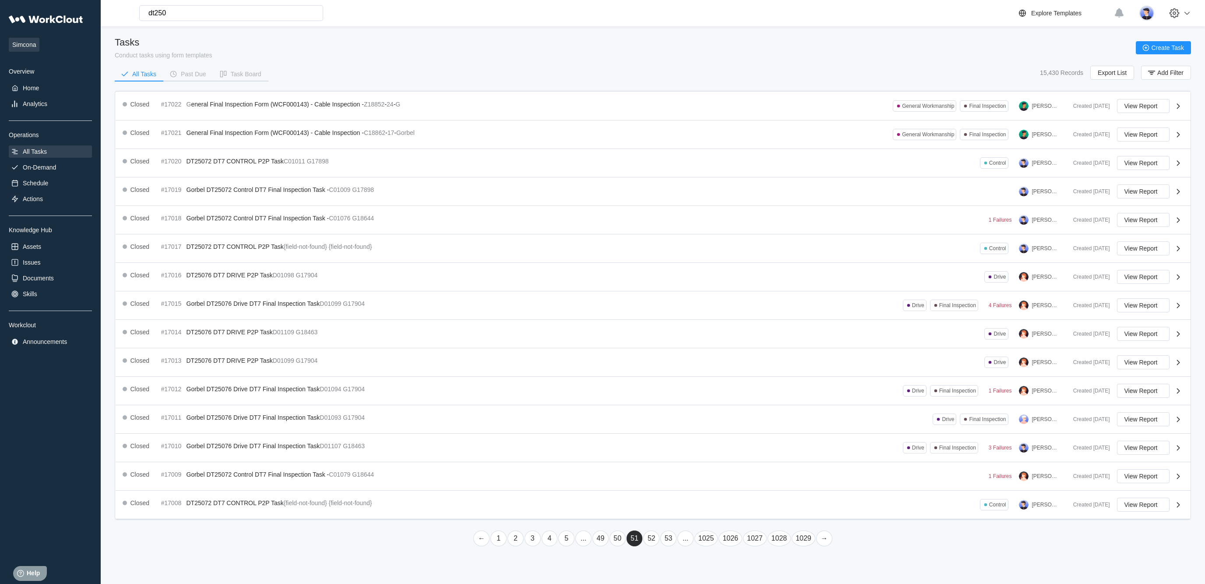
click at [665, 546] on link "53" at bounding box center [669, 538] width 16 height 16
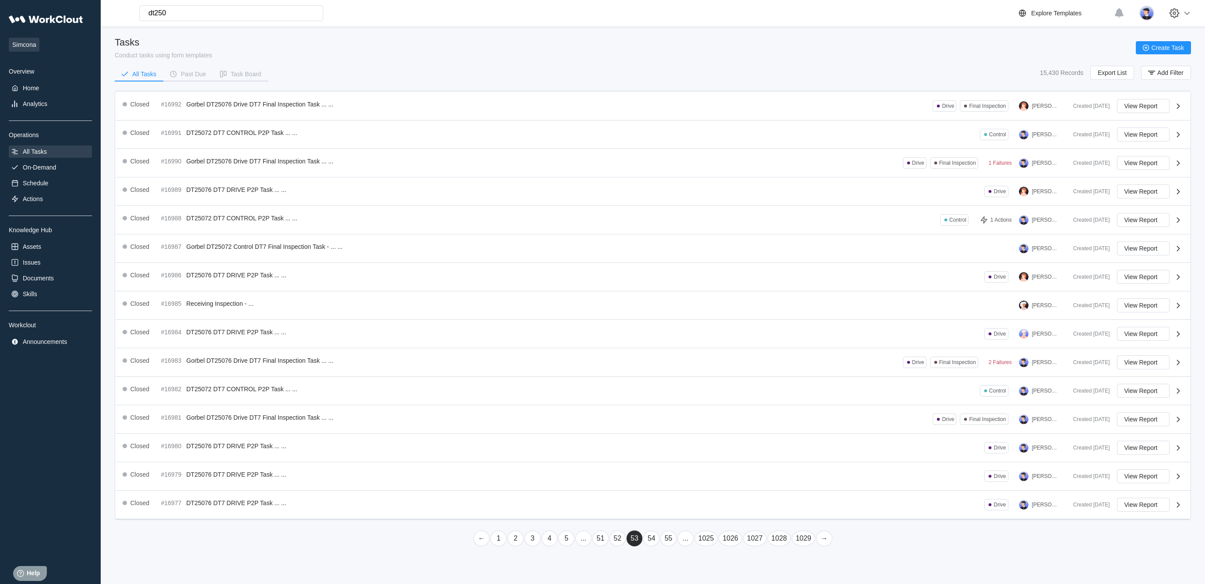
click at [664, 546] on link "55" at bounding box center [669, 538] width 16 height 16
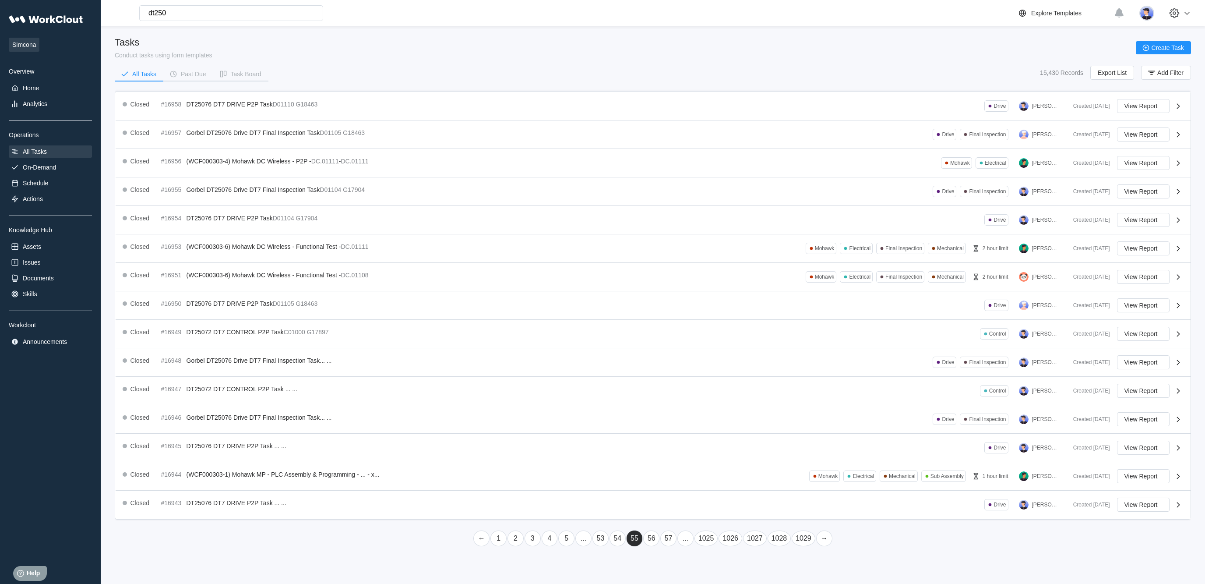
click at [665, 546] on link "57" at bounding box center [669, 538] width 16 height 16
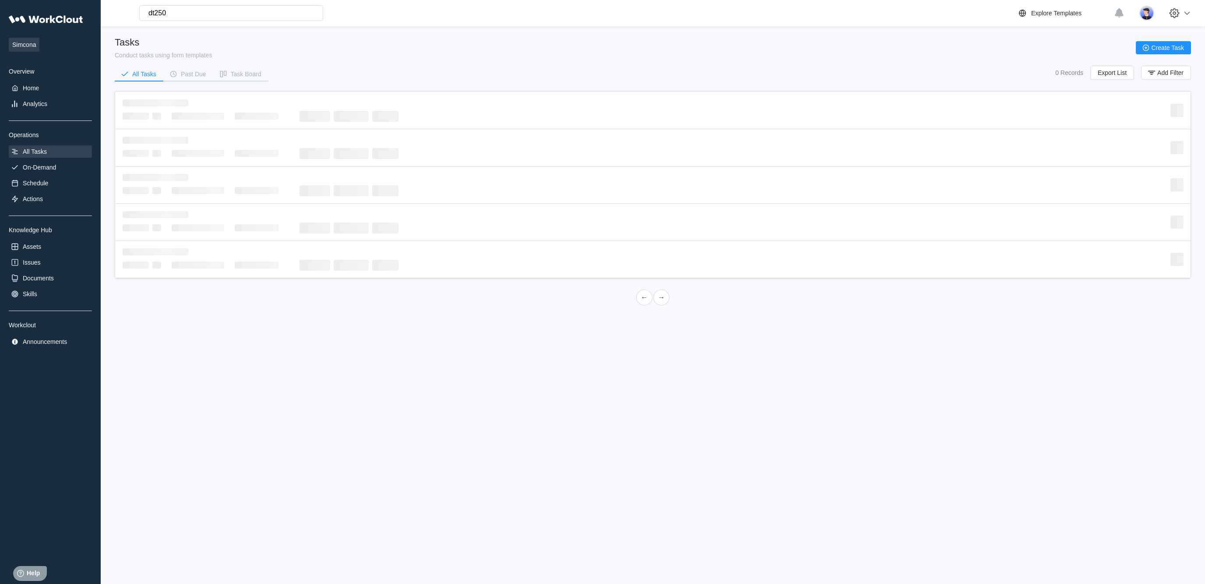
click at [664, 548] on div "Simcona Overview Home Analytics Operations All Tasks On-Demand Schedule Actions…" at bounding box center [602, 292] width 1205 height 584
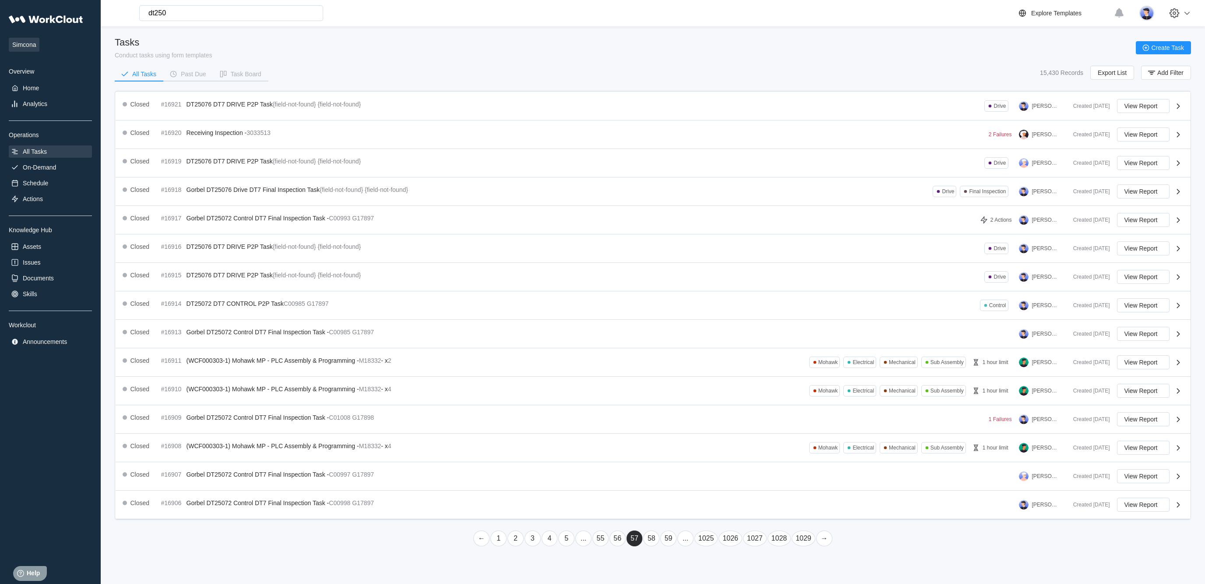
click at [665, 546] on link "59" at bounding box center [669, 538] width 16 height 16
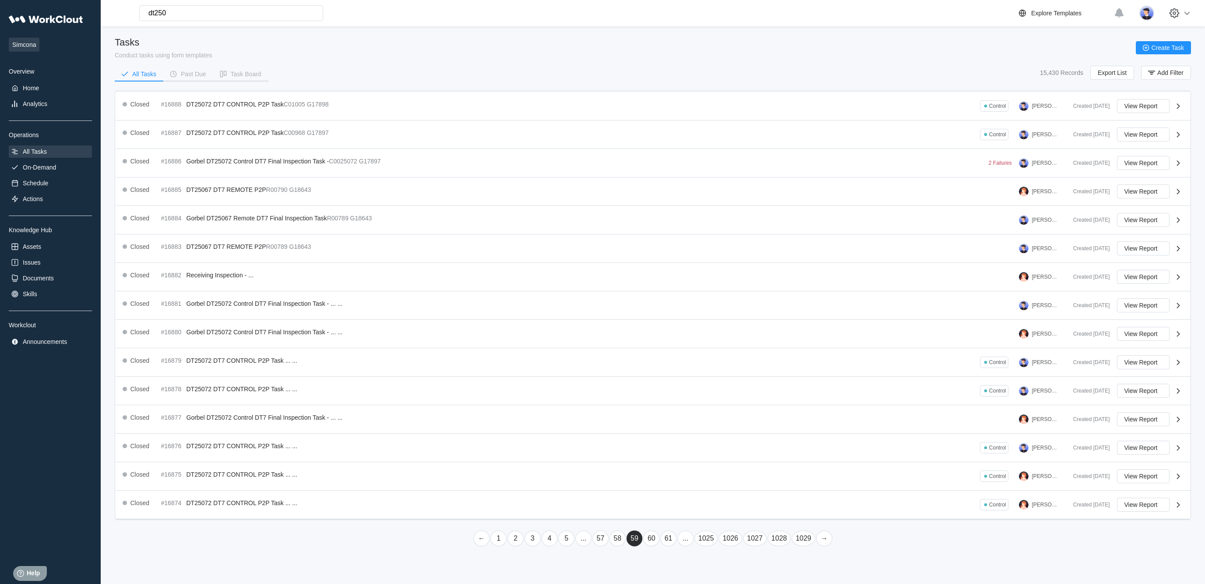
click at [669, 546] on link "61" at bounding box center [669, 538] width 16 height 16
click at [663, 545] on div "Simcona Overview Home Analytics Operations All Tasks On-Demand Schedule Actions…" at bounding box center [602, 292] width 1205 height 584
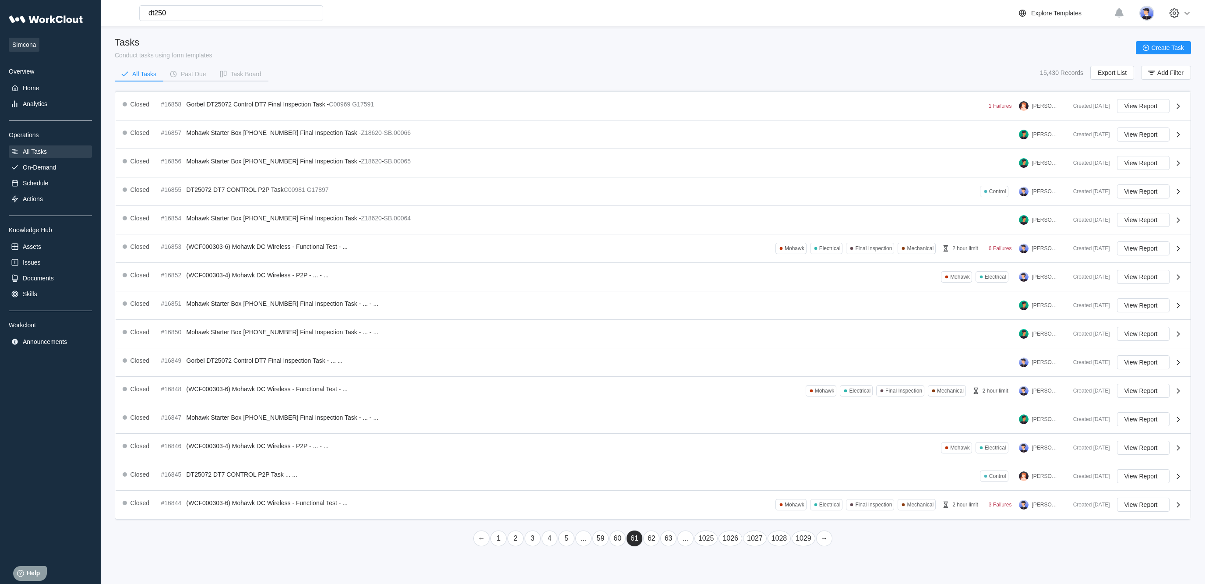
click at [666, 546] on link "63" at bounding box center [669, 538] width 16 height 16
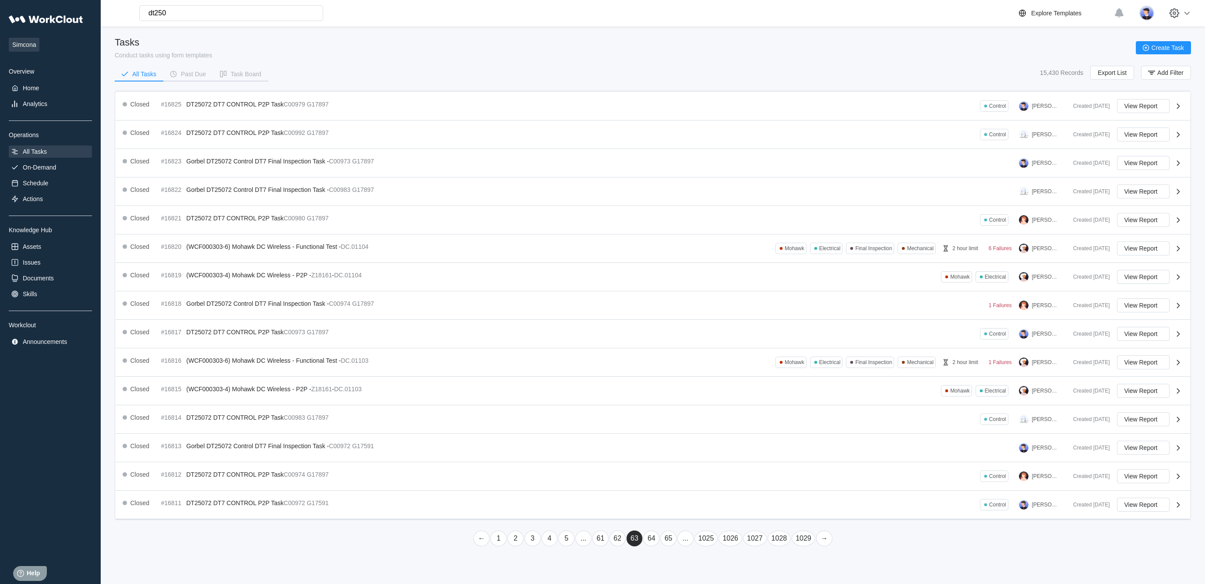
click at [668, 546] on link "65" at bounding box center [669, 538] width 16 height 16
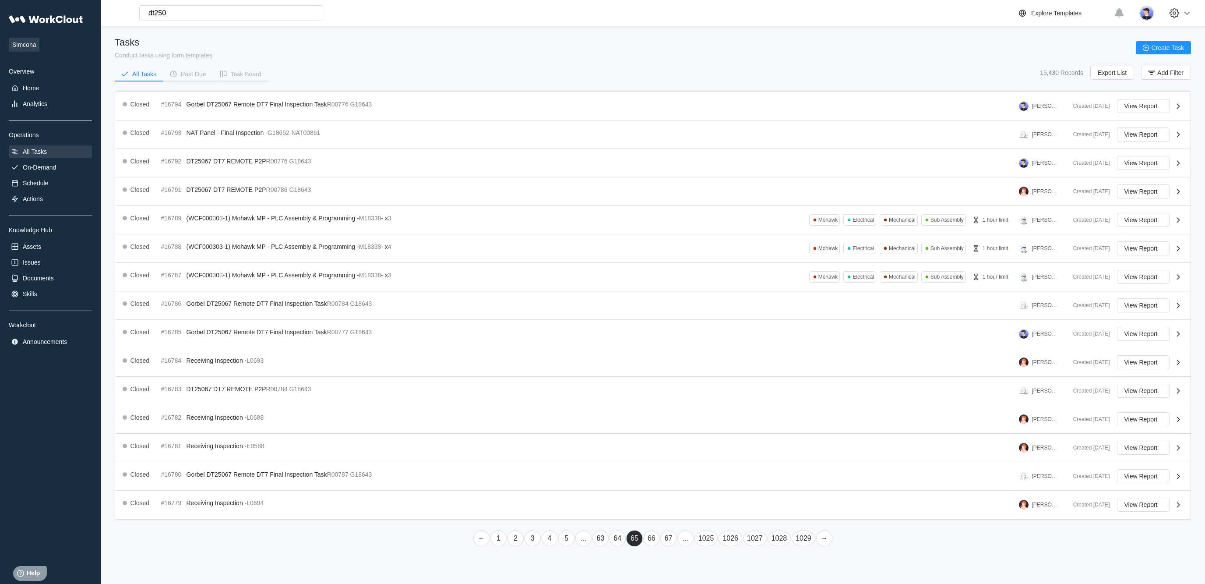
click at [662, 546] on link "67" at bounding box center [669, 538] width 16 height 16
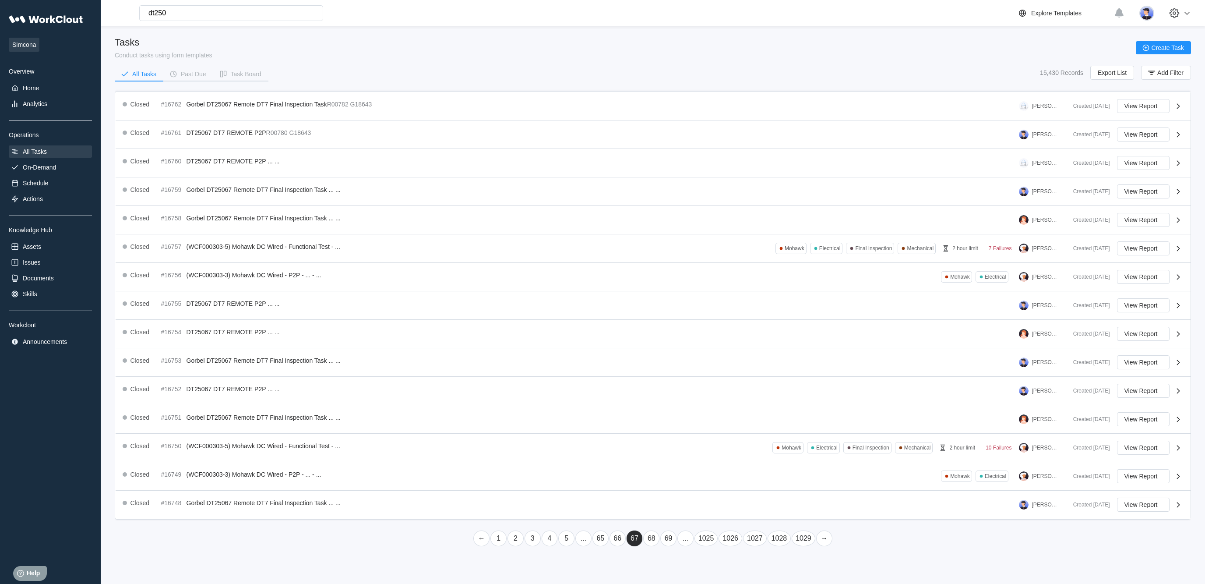
click at [665, 546] on link "69" at bounding box center [669, 538] width 16 height 16
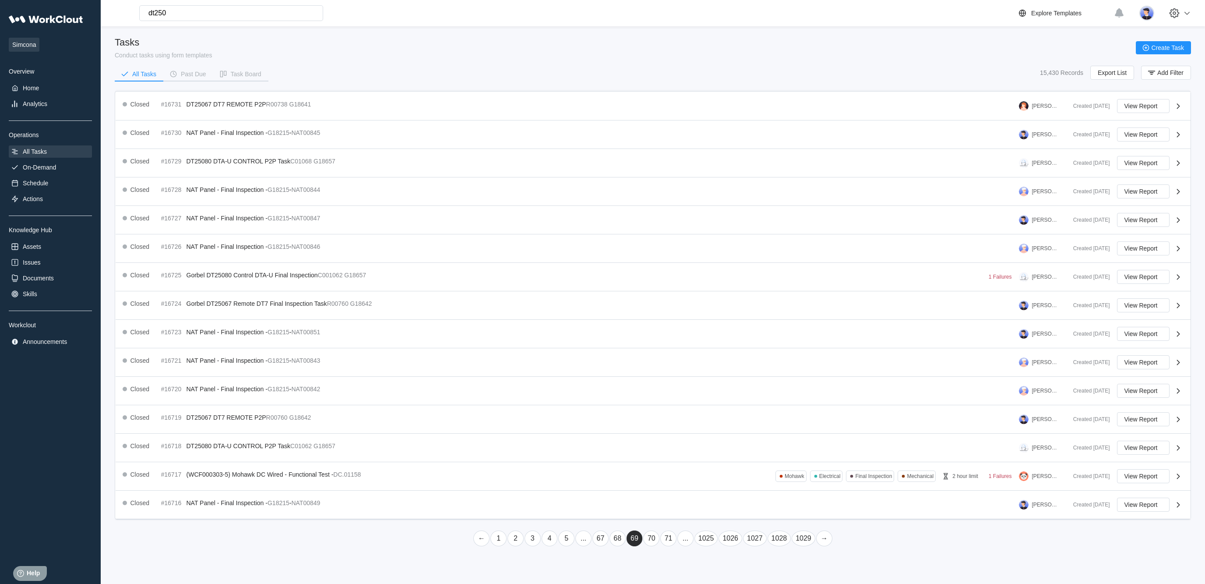
click at [664, 546] on link "71" at bounding box center [669, 538] width 16 height 16
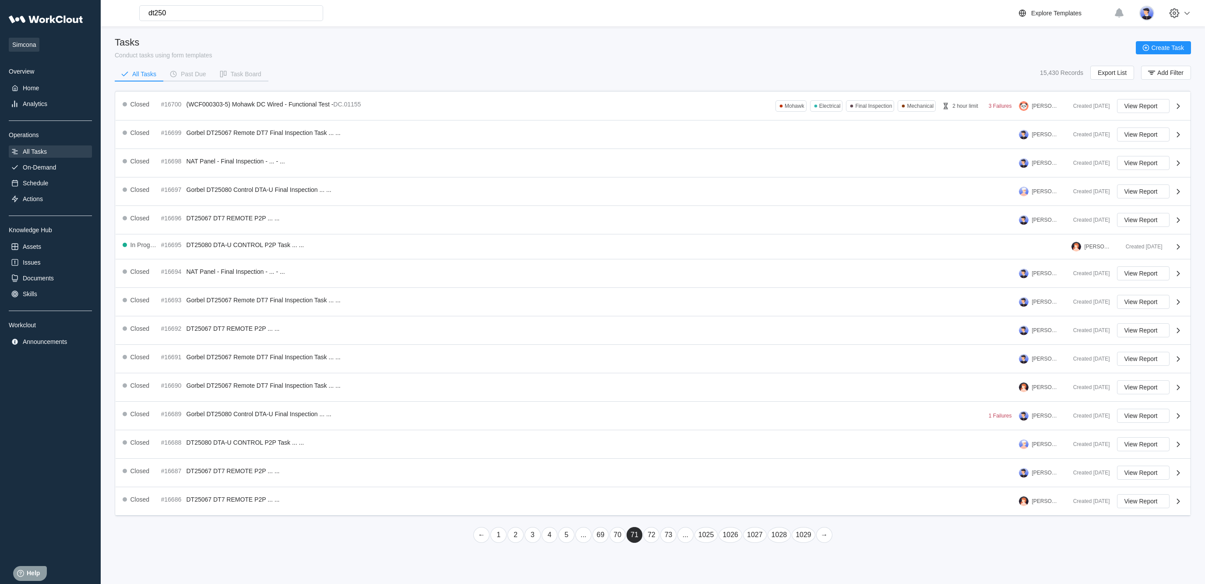
click at [664, 543] on link "73" at bounding box center [669, 535] width 16 height 16
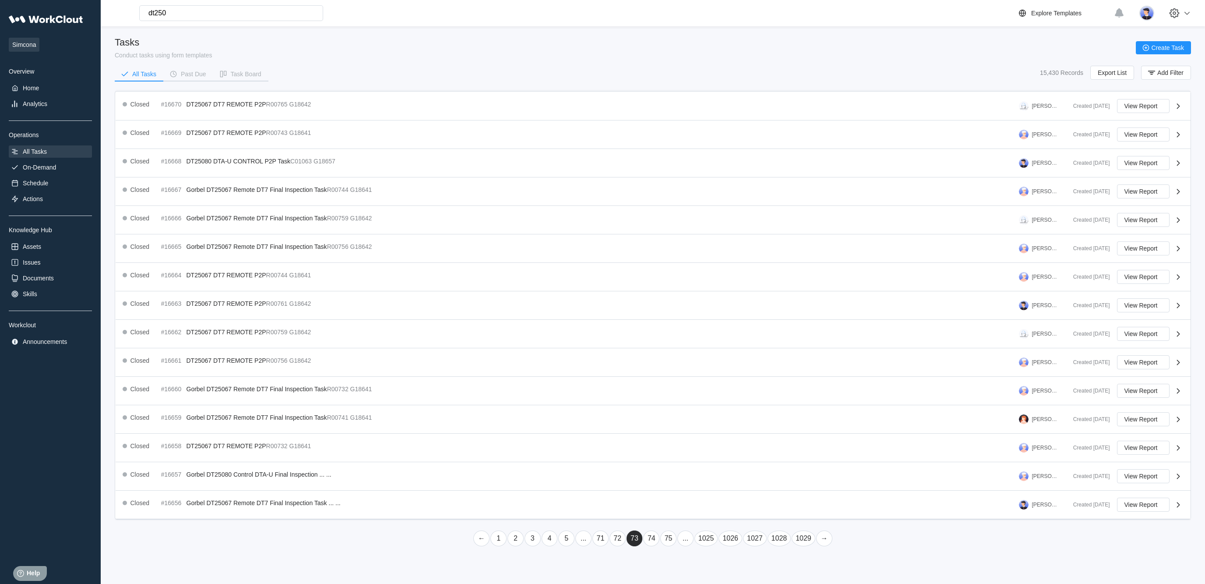
click at [664, 546] on link "75" at bounding box center [669, 538] width 16 height 16
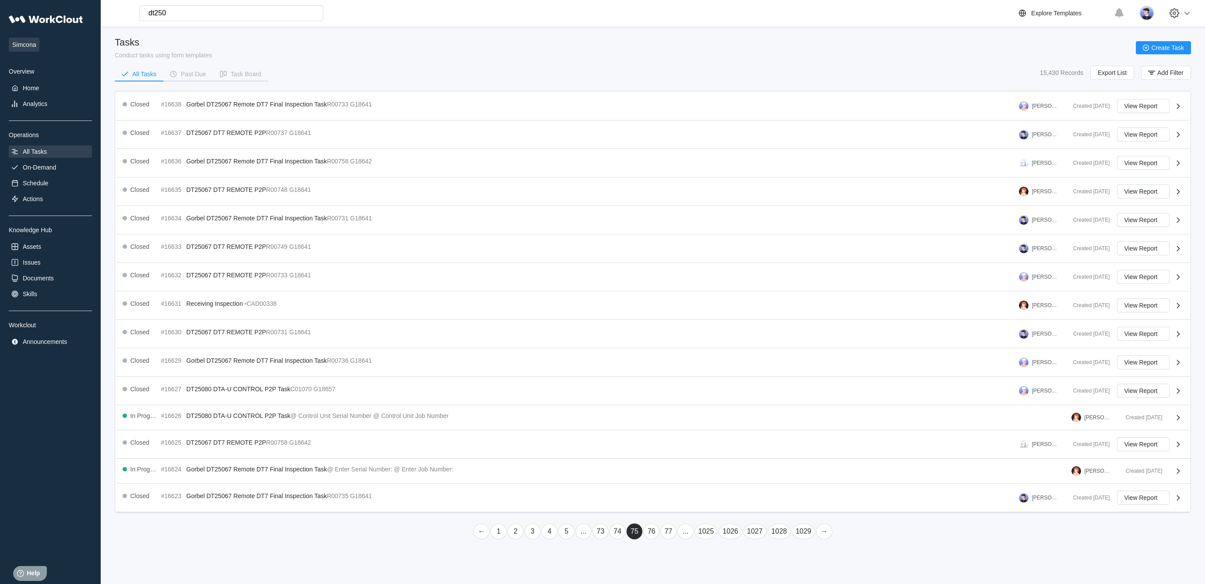
click at [664, 539] on link "77" at bounding box center [669, 531] width 16 height 16
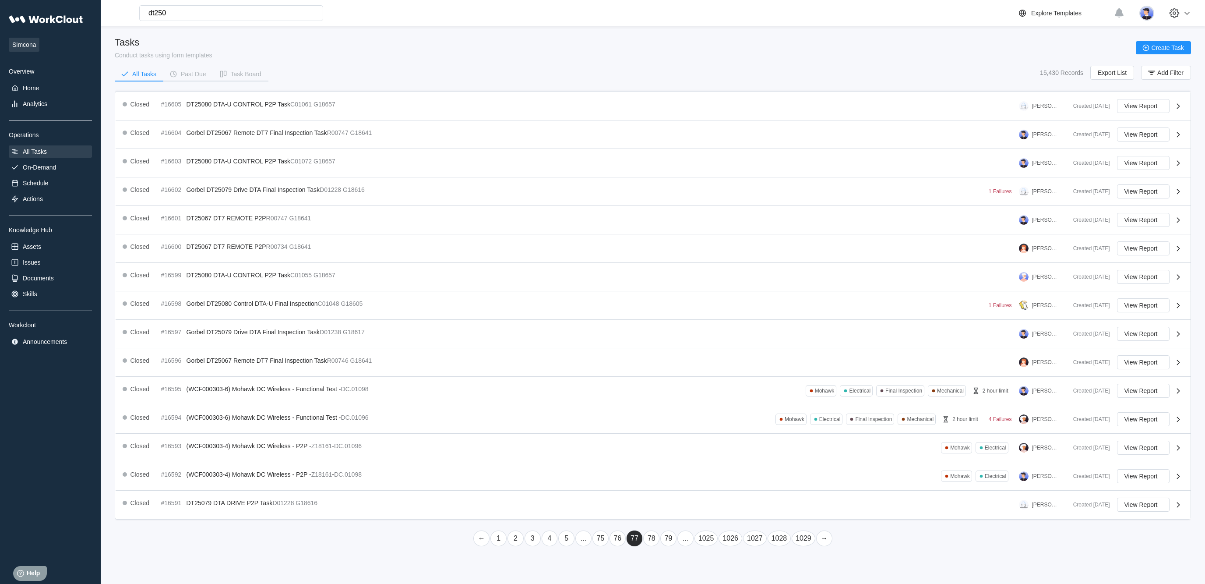
click at [664, 546] on link "79" at bounding box center [669, 538] width 16 height 16
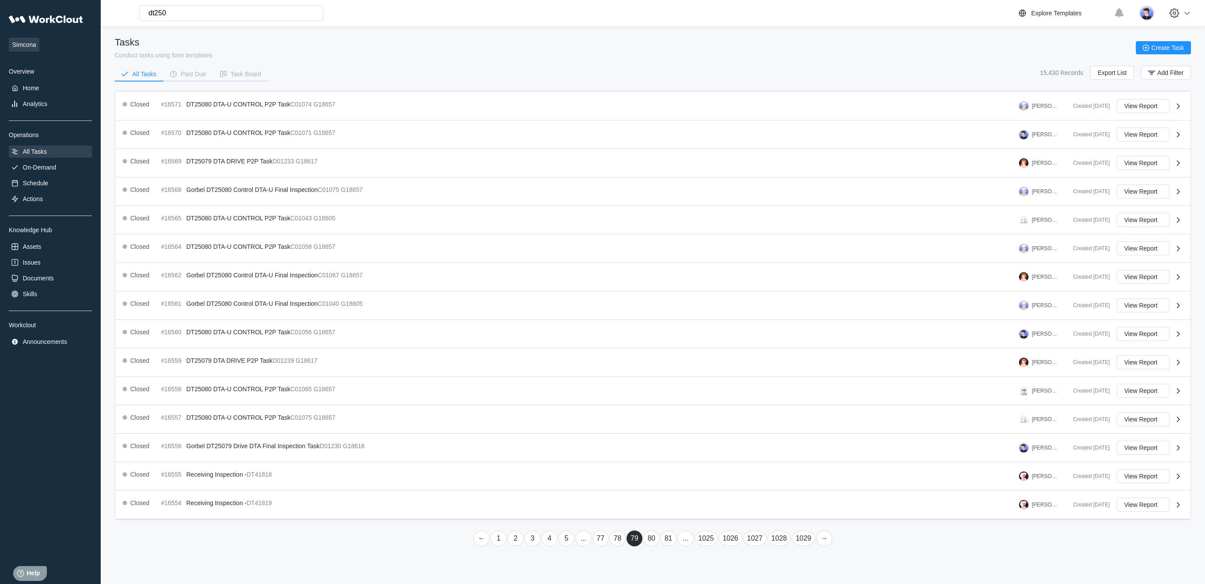
click at [668, 546] on link "81" at bounding box center [669, 538] width 16 height 16
click at [667, 546] on link "83" at bounding box center [669, 538] width 16 height 16
click at [663, 546] on link "85" at bounding box center [669, 538] width 16 height 16
click at [666, 543] on link "87" at bounding box center [669, 535] width 16 height 16
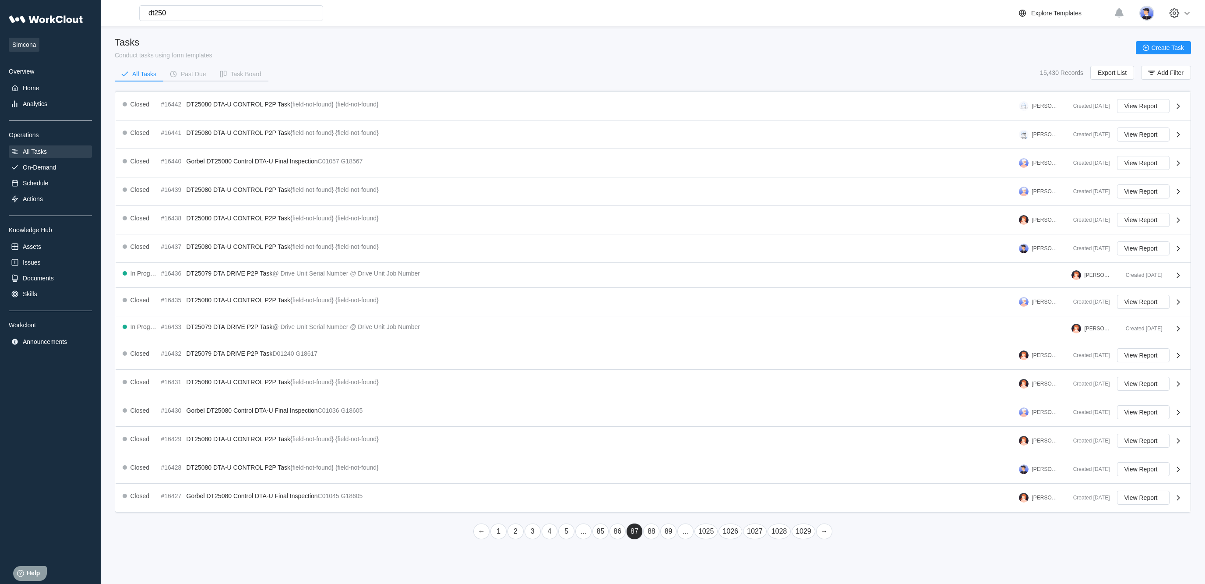
click at [661, 539] on link "89" at bounding box center [669, 531] width 16 height 16
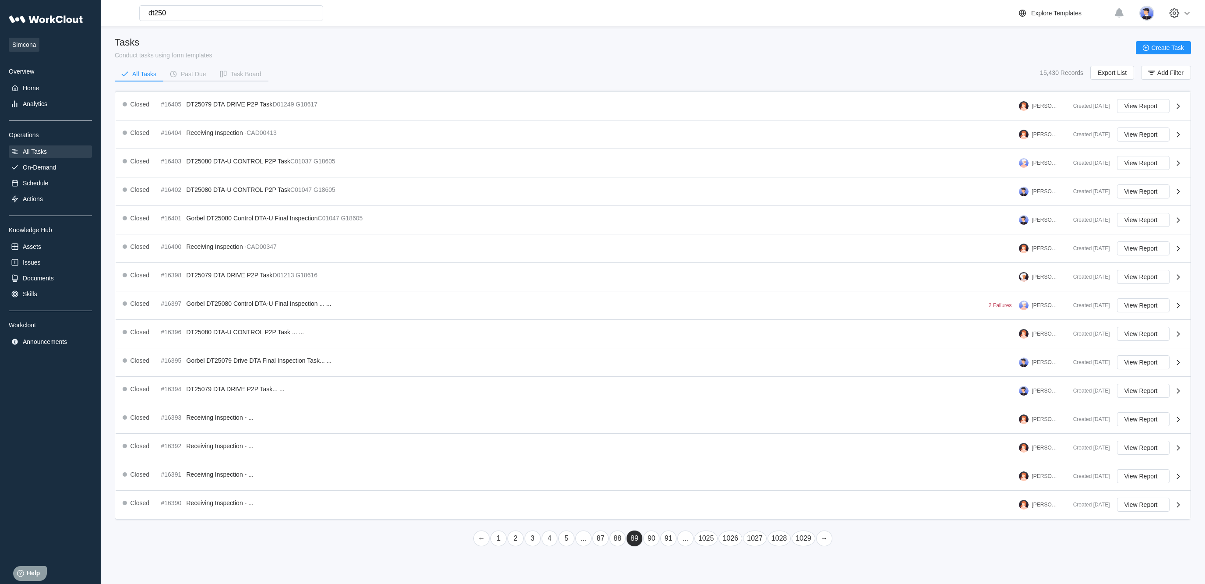
click at [661, 546] on link "91" at bounding box center [669, 538] width 16 height 16
click at [661, 546] on link "93" at bounding box center [669, 538] width 16 height 16
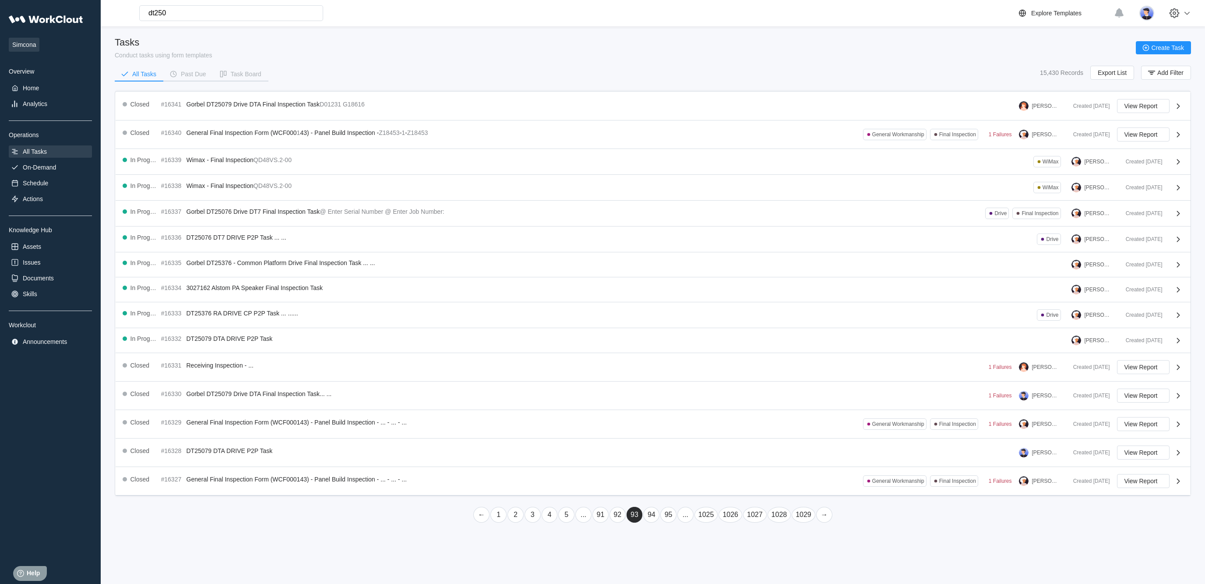
click at [664, 523] on link "95" at bounding box center [669, 515] width 16 height 16
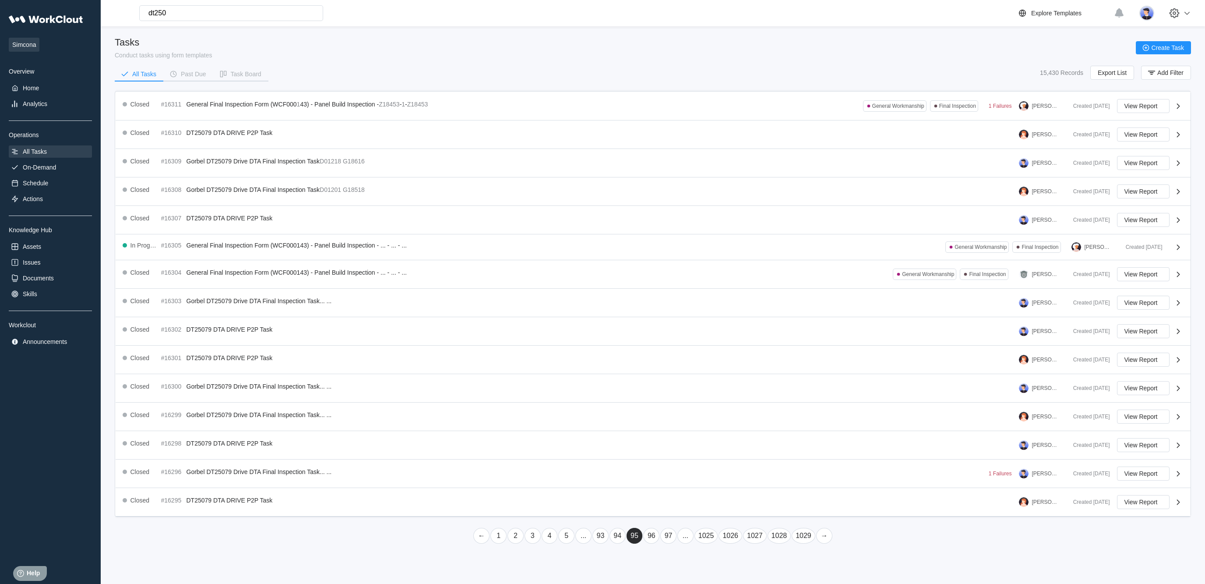
click at [665, 544] on link "97" at bounding box center [669, 536] width 16 height 16
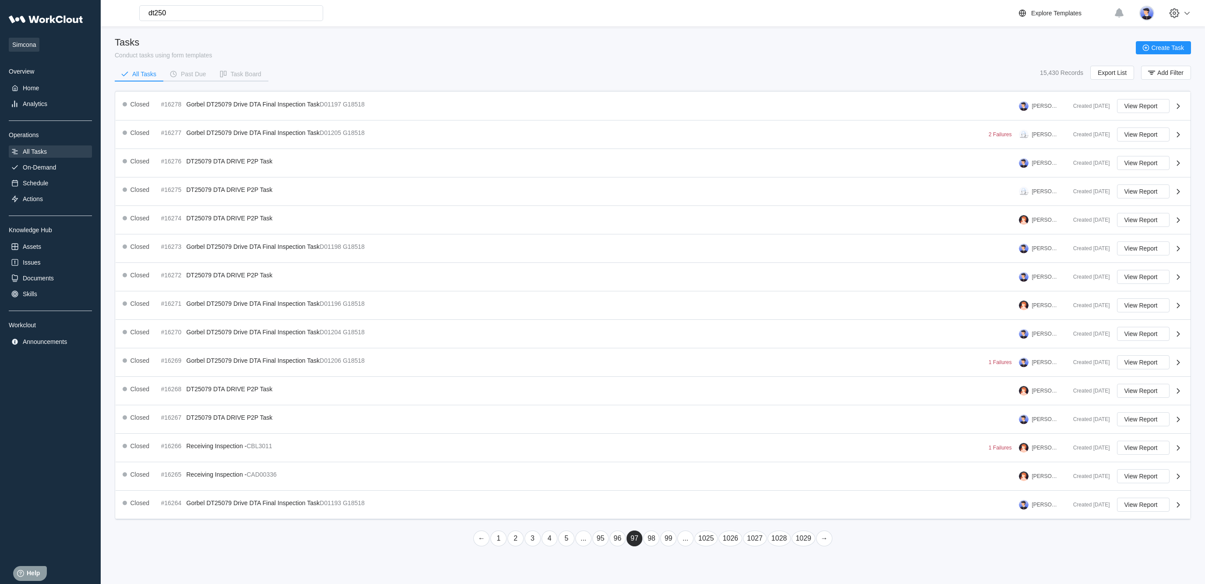
click at [679, 546] on link "..." at bounding box center [686, 538] width 16 height 16
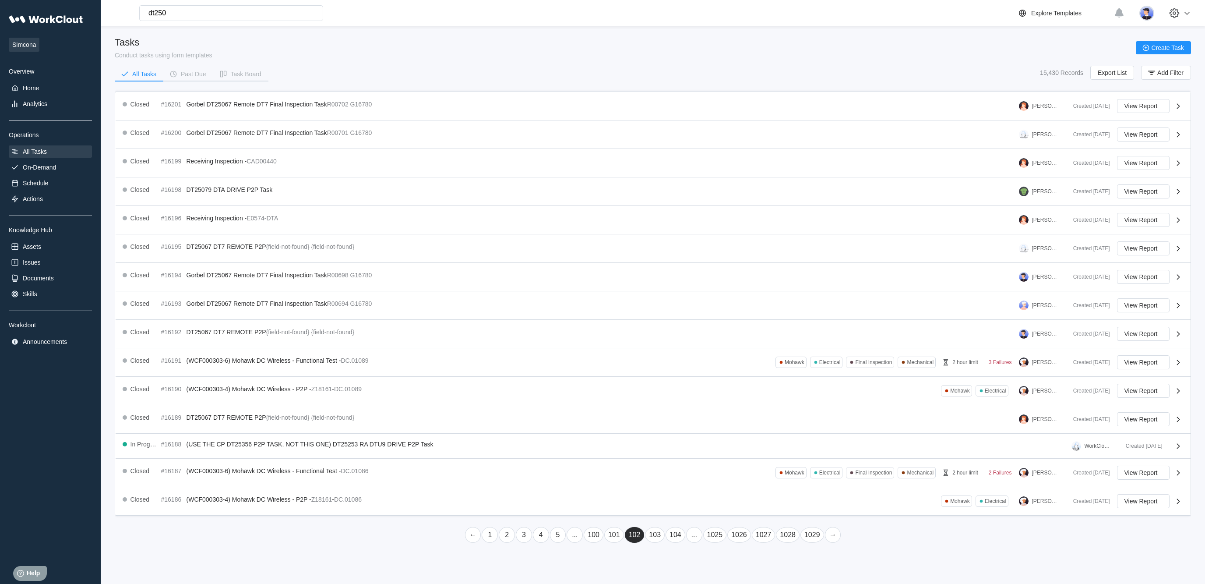
click at [691, 543] on link "..." at bounding box center [694, 535] width 16 height 16
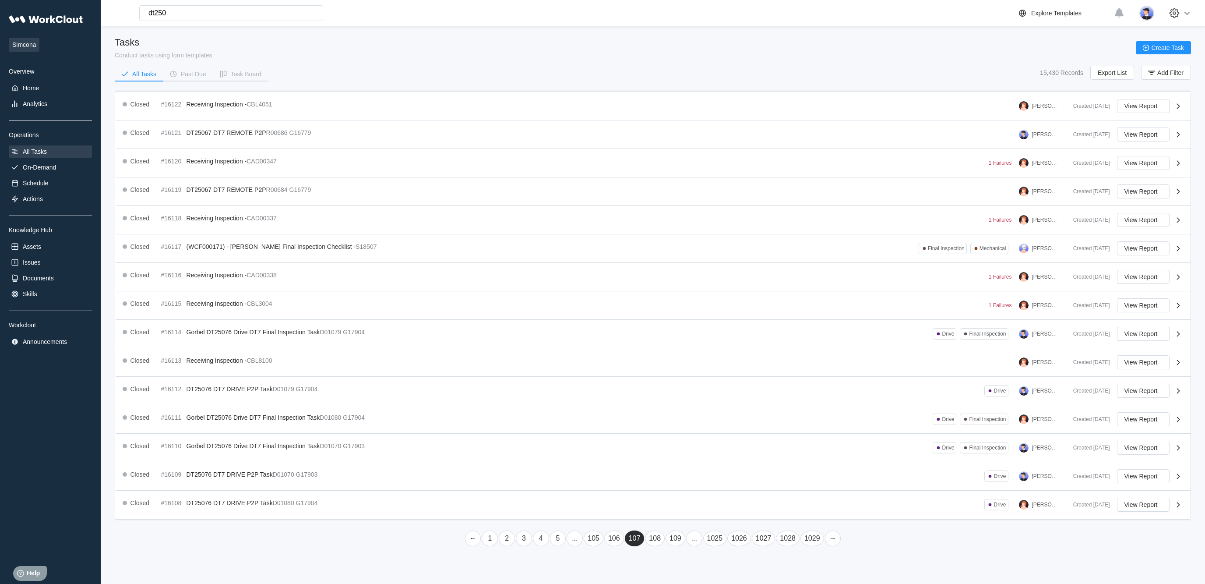
click at [693, 546] on link "..." at bounding box center [694, 538] width 16 height 16
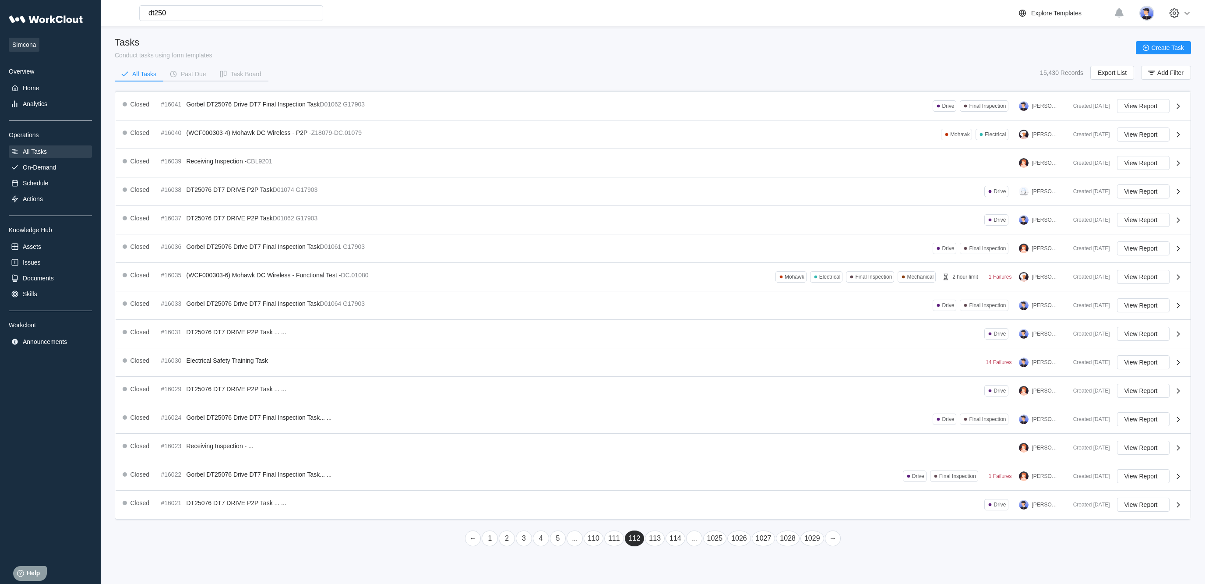
click at [692, 546] on link "..." at bounding box center [694, 538] width 16 height 16
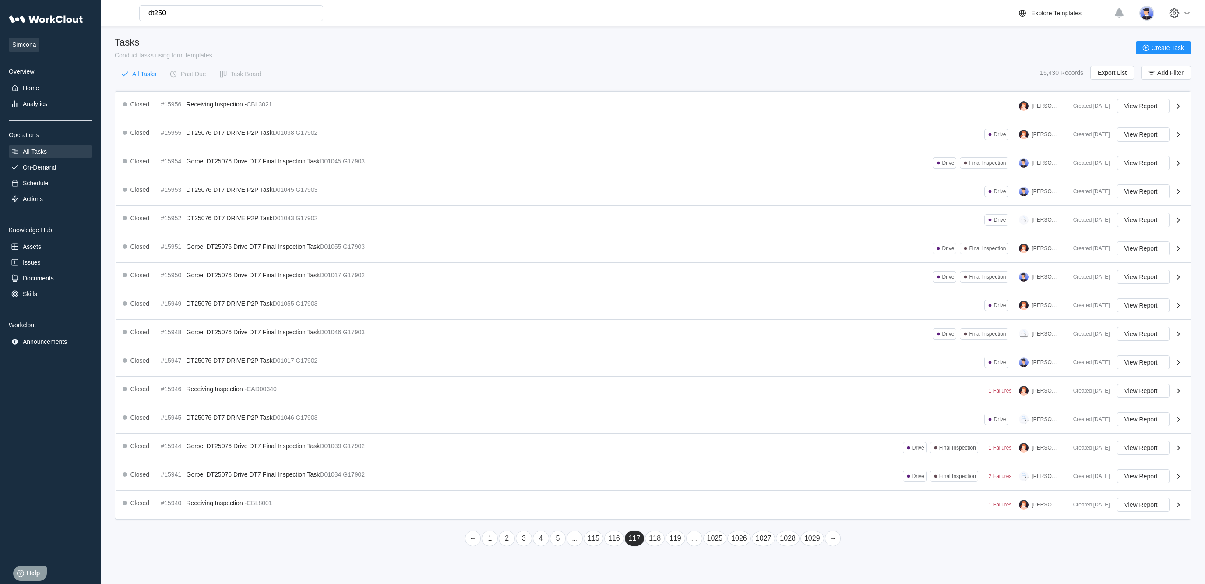
click at [690, 546] on link "..." at bounding box center [694, 538] width 16 height 16
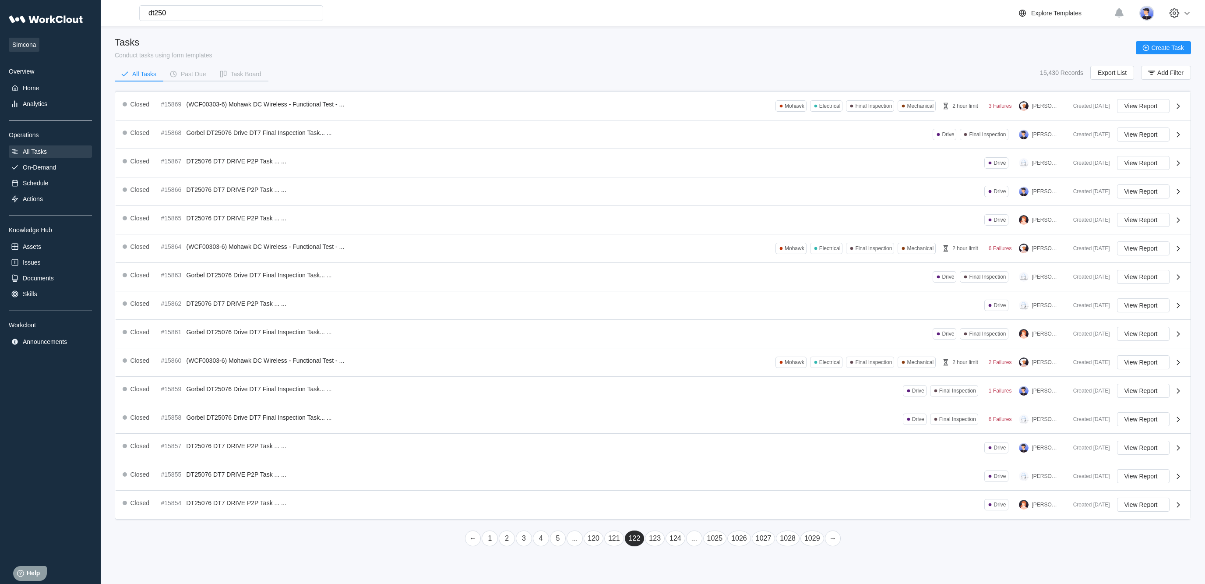
click at [689, 546] on link "..." at bounding box center [694, 538] width 16 height 16
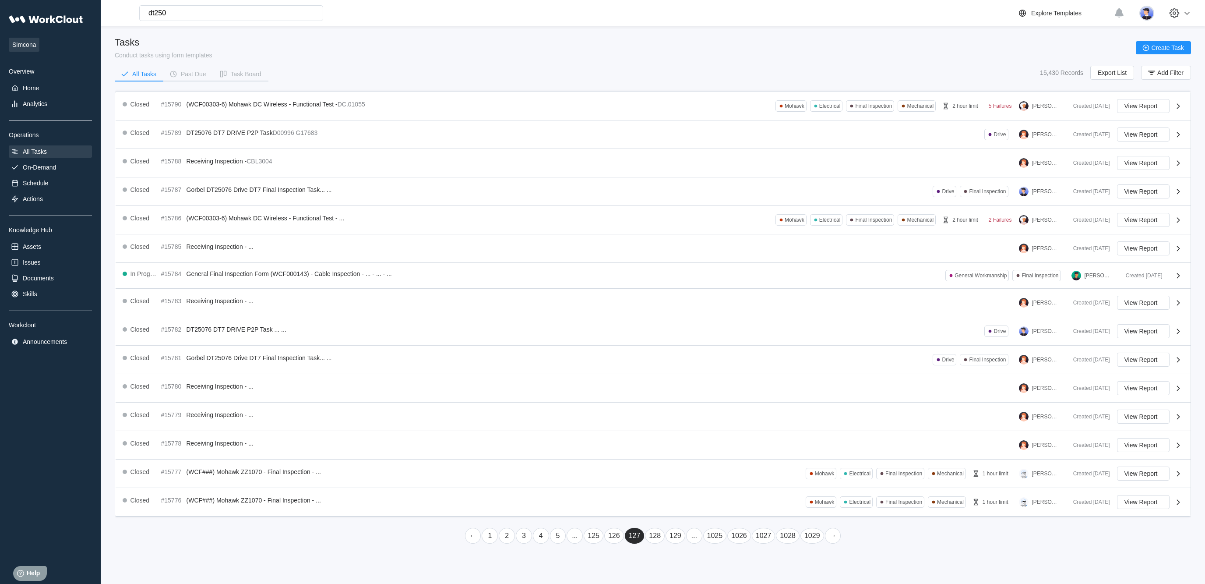
click at [692, 544] on link "..." at bounding box center [694, 536] width 16 height 16
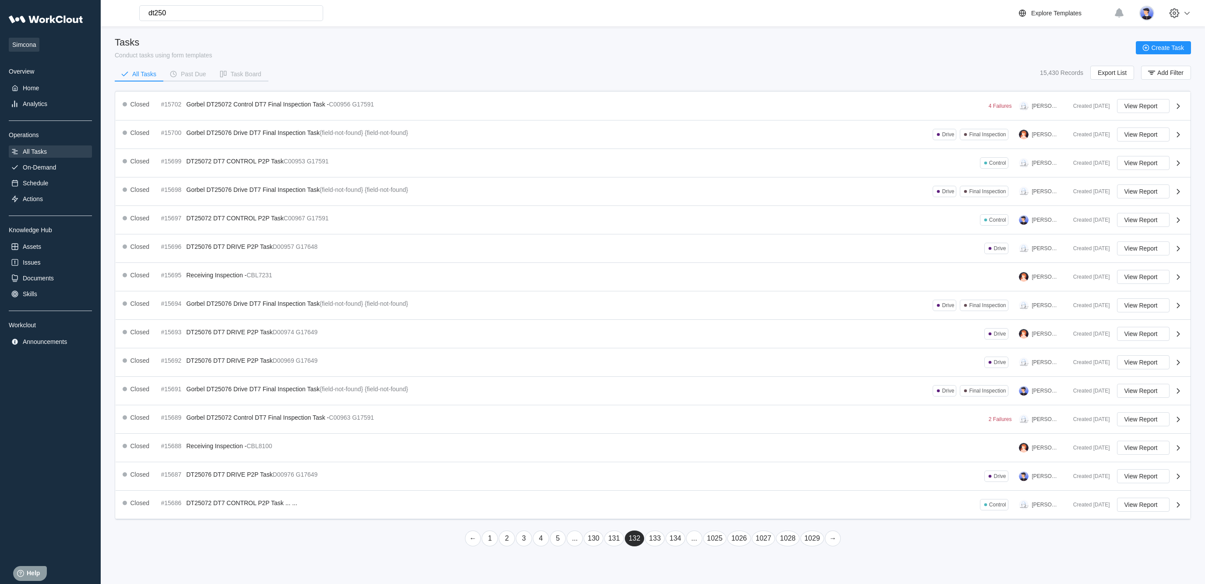
click at [694, 545] on link "..." at bounding box center [694, 538] width 16 height 16
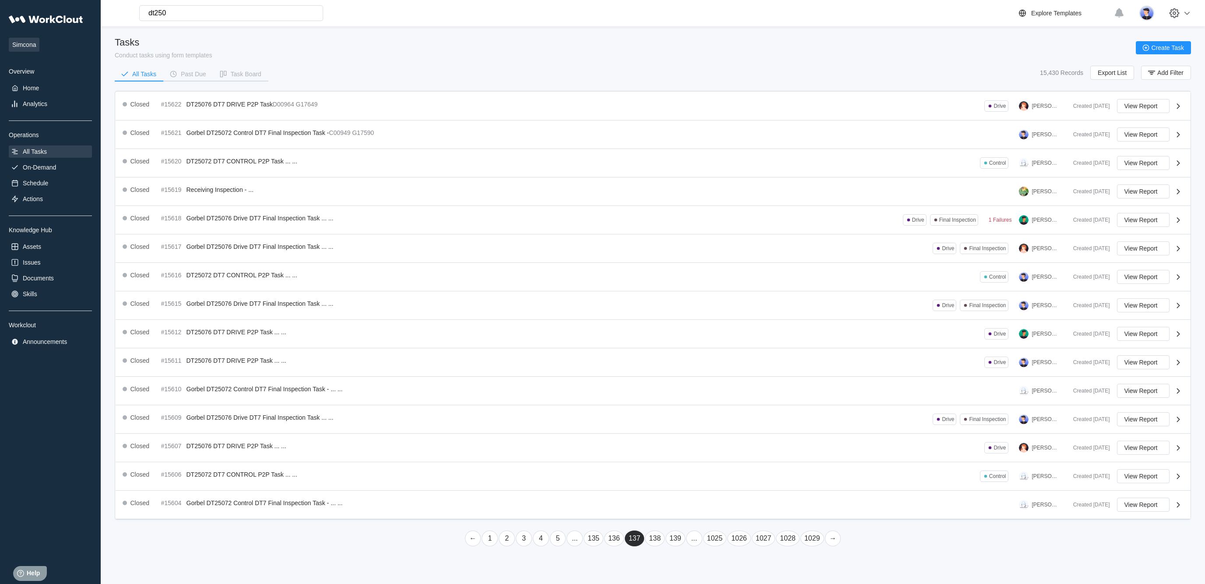
click at [694, 546] on link "..." at bounding box center [694, 538] width 16 height 16
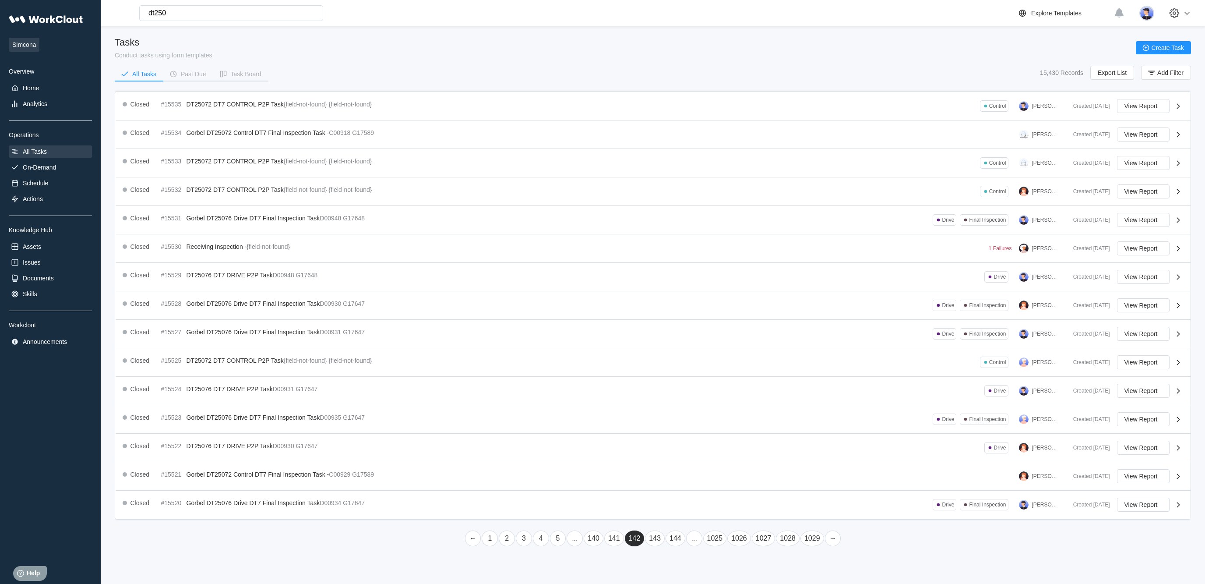
click at [604, 546] on link "141" at bounding box center [614, 538] width 20 height 16
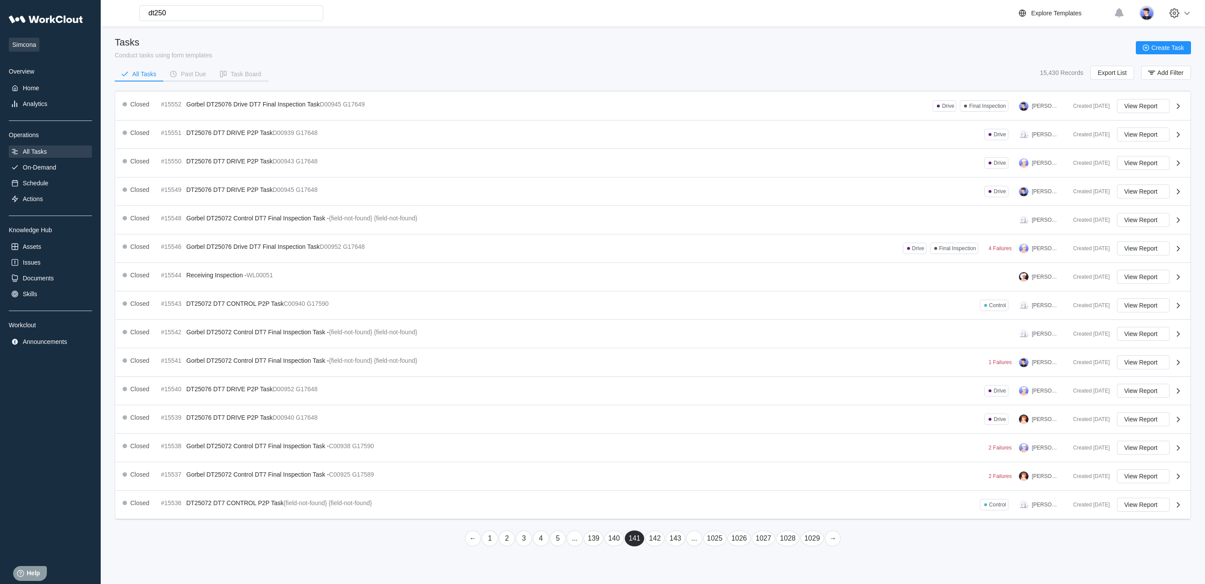
click at [586, 546] on link "139" at bounding box center [594, 538] width 20 height 16
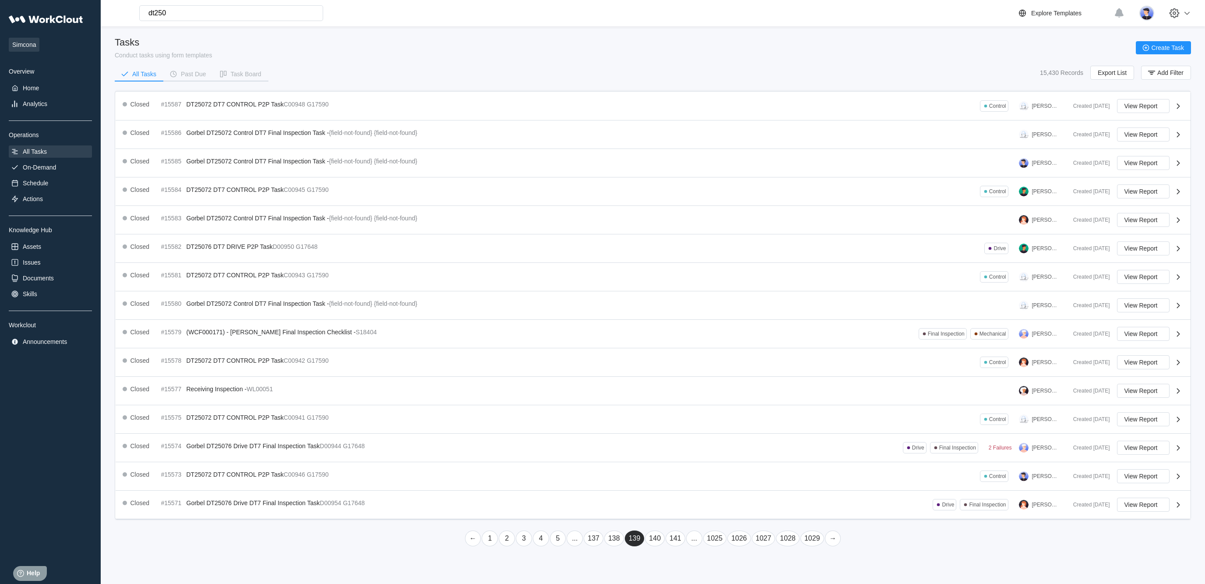
click at [584, 546] on link "137" at bounding box center [594, 538] width 20 height 16
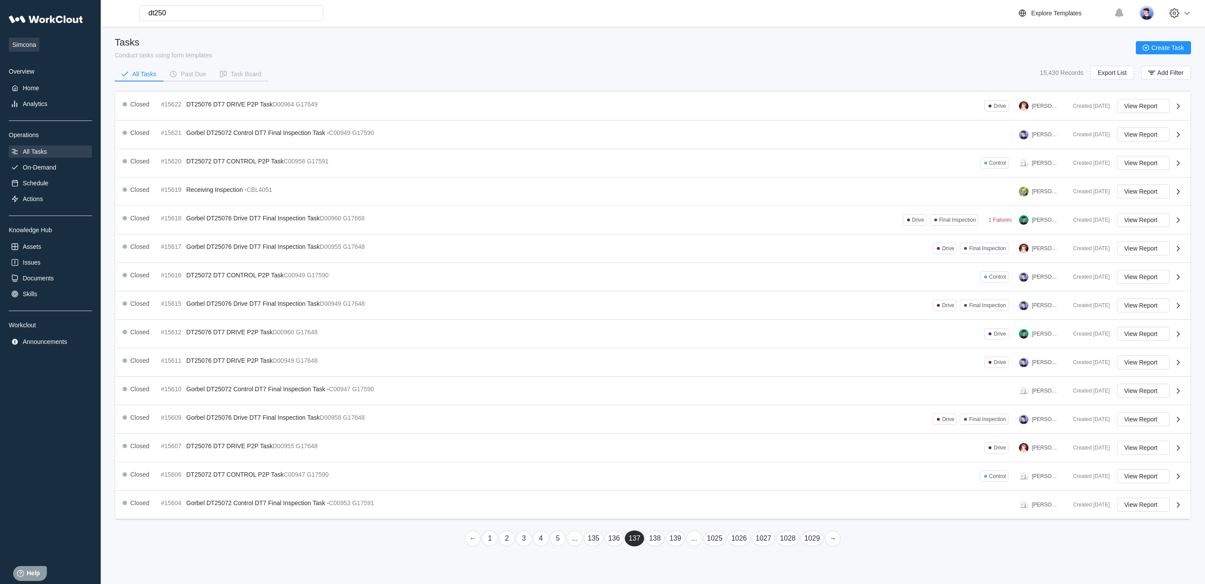
click at [584, 546] on link "135" at bounding box center [594, 538] width 20 height 16
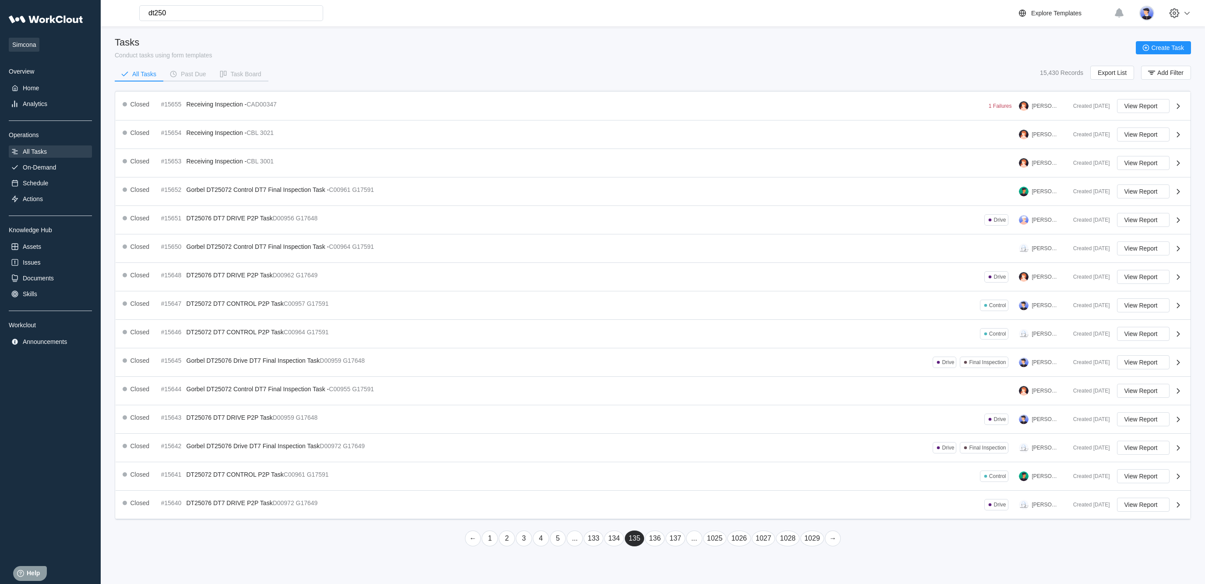
click at [586, 546] on link "133" at bounding box center [594, 538] width 20 height 16
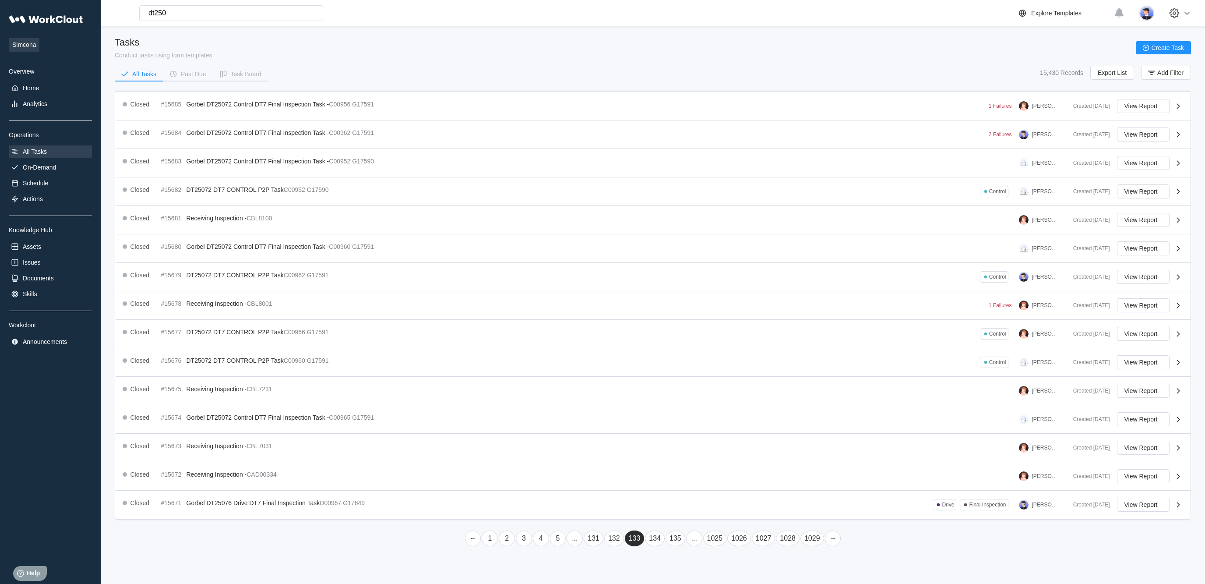
click at [604, 546] on link "132" at bounding box center [614, 538] width 20 height 16
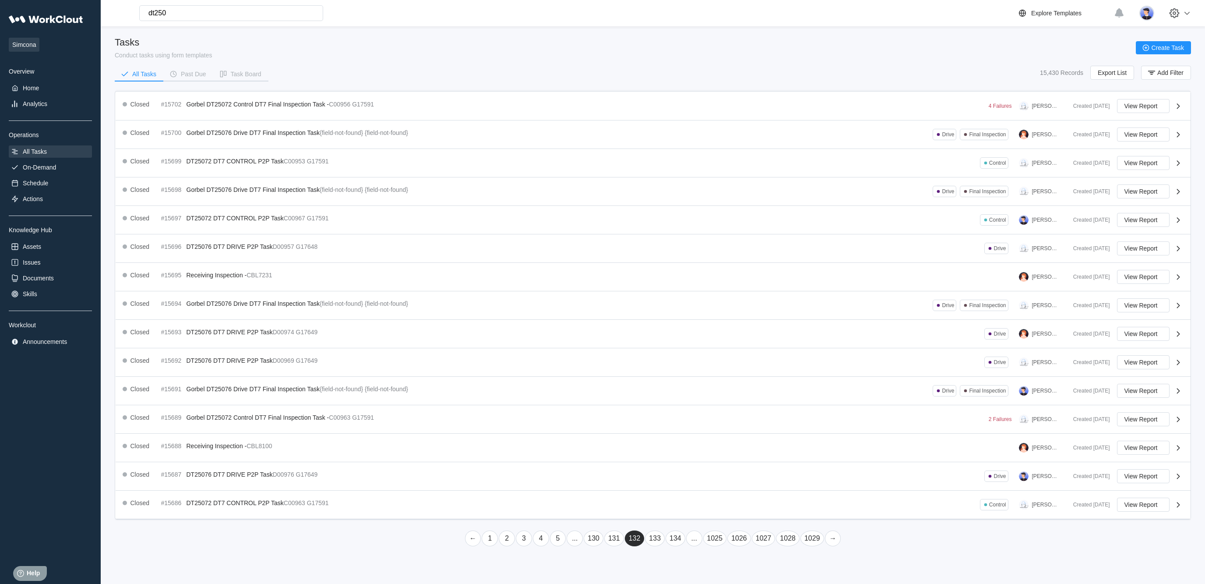
click at [604, 546] on link "131" at bounding box center [614, 538] width 20 height 16
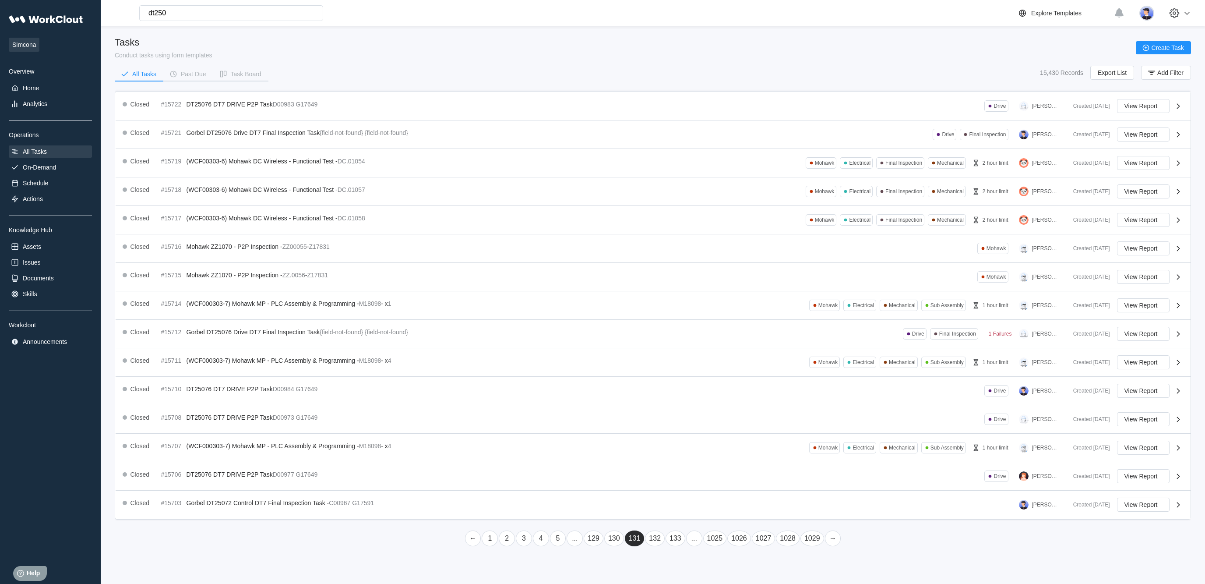
click at [604, 546] on link "130" at bounding box center [614, 538] width 20 height 16
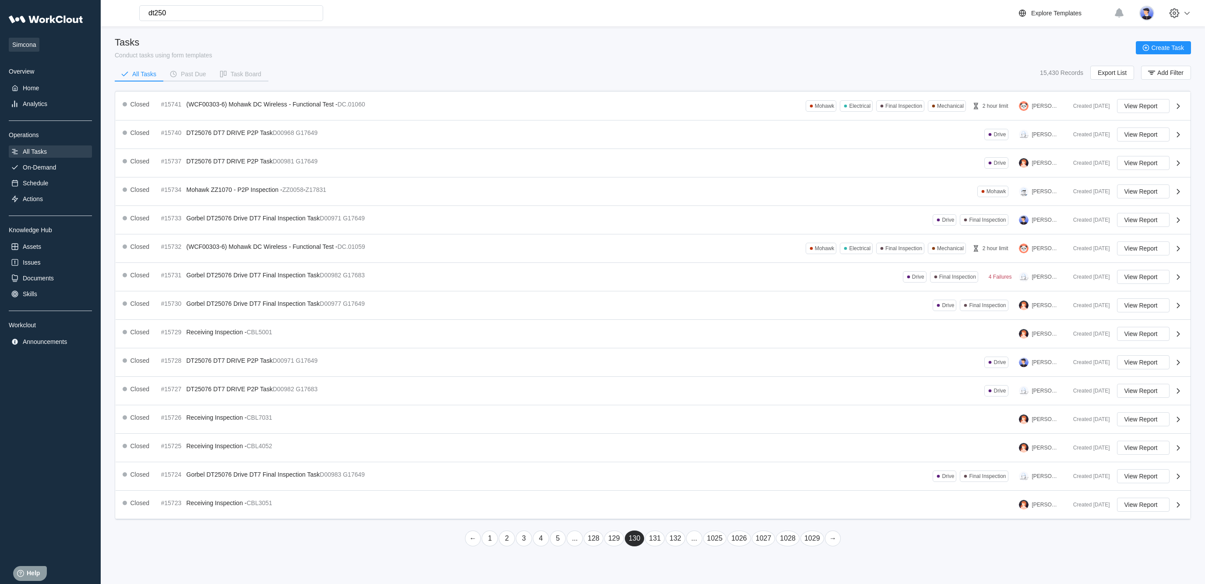
click at [604, 546] on link "129" at bounding box center [614, 538] width 20 height 16
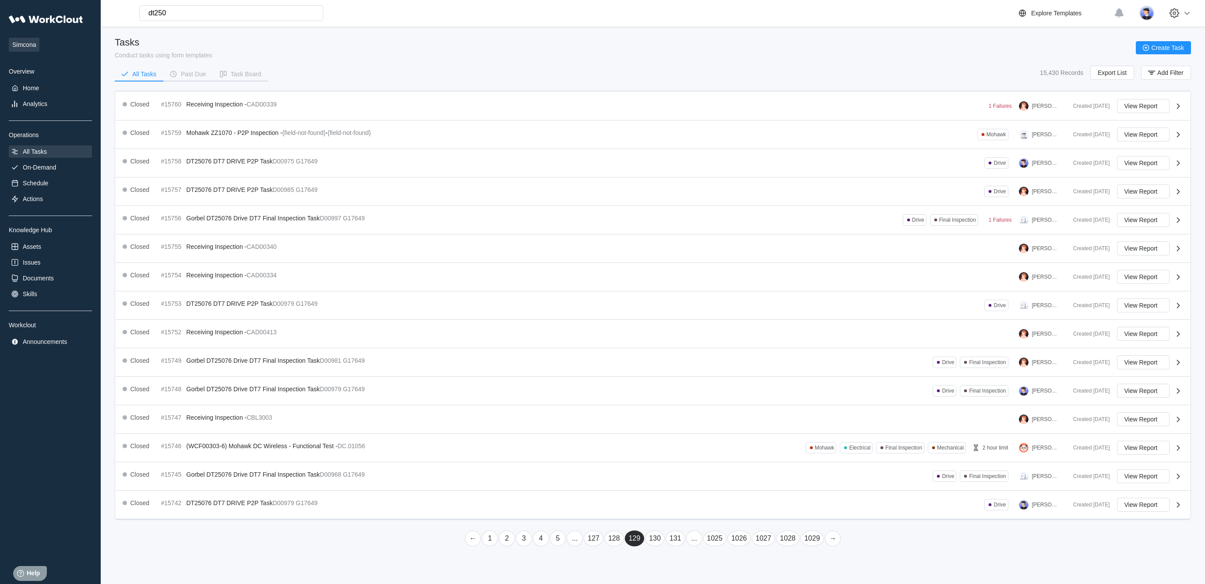
click at [604, 546] on link "128" at bounding box center [614, 538] width 20 height 16
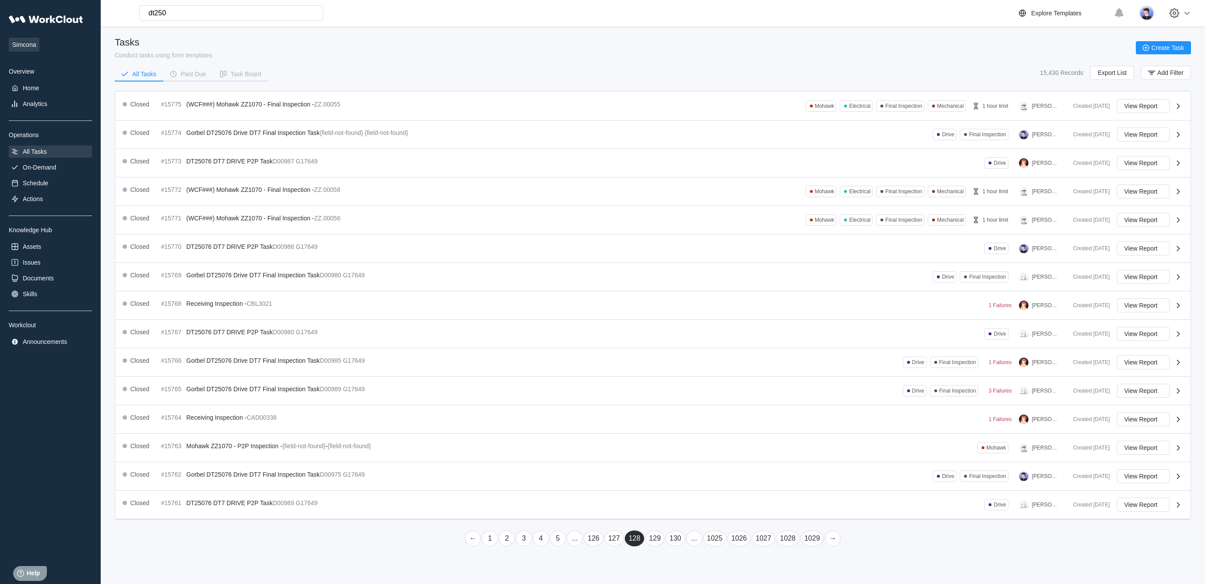
click at [604, 546] on link "127" at bounding box center [614, 538] width 20 height 16
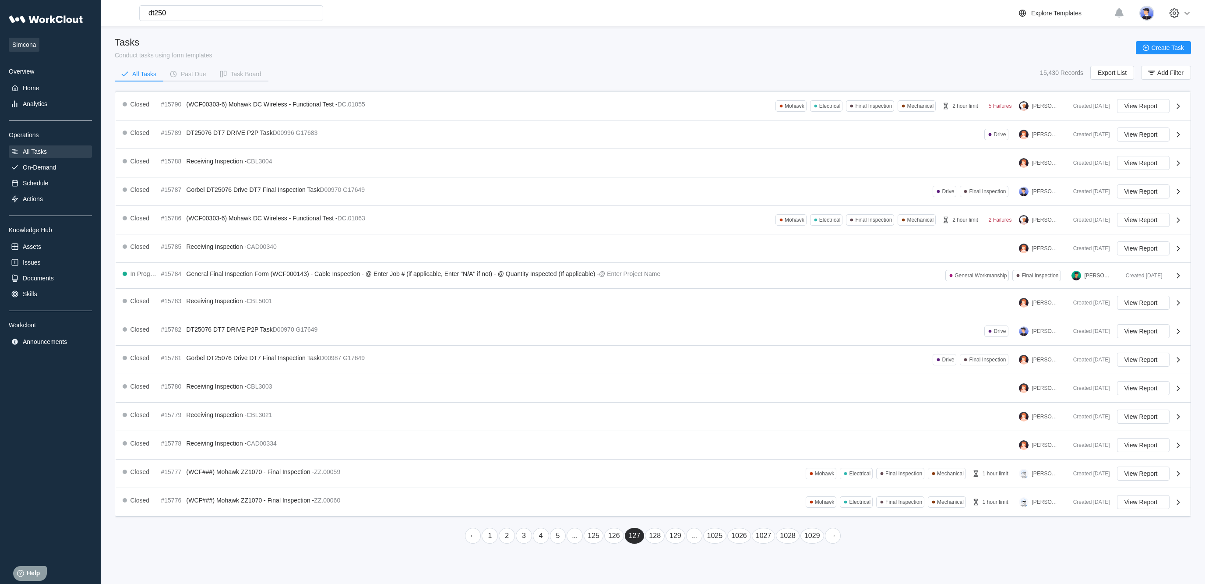
click at [604, 544] on link "126" at bounding box center [614, 536] width 20 height 16
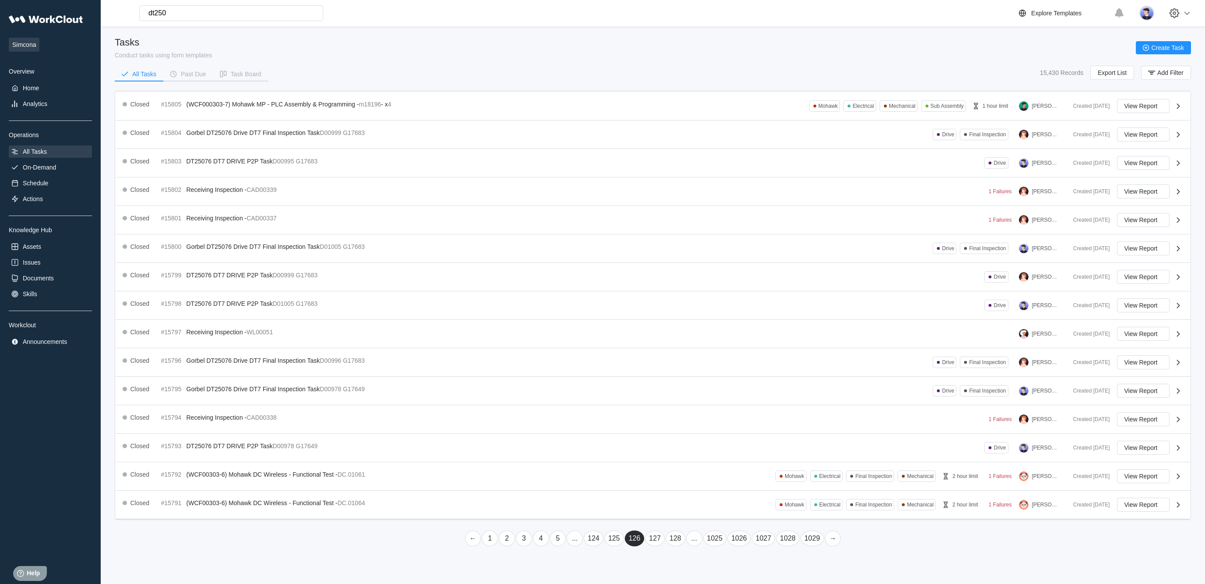
click at [604, 546] on link "125" at bounding box center [614, 538] width 20 height 16
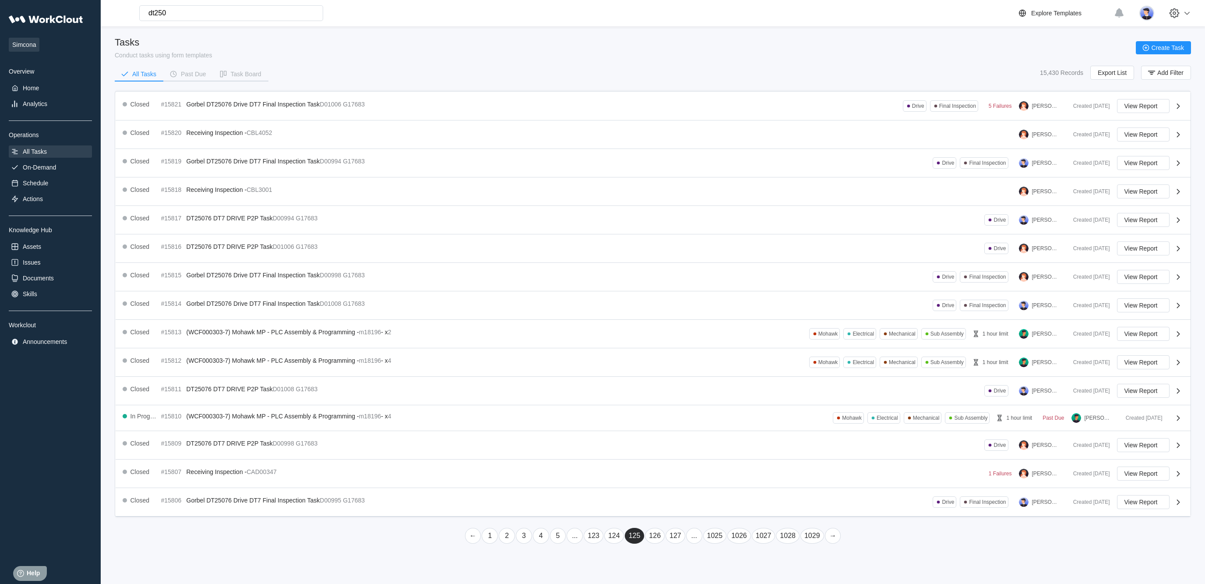
click at [604, 544] on link "124" at bounding box center [614, 536] width 20 height 16
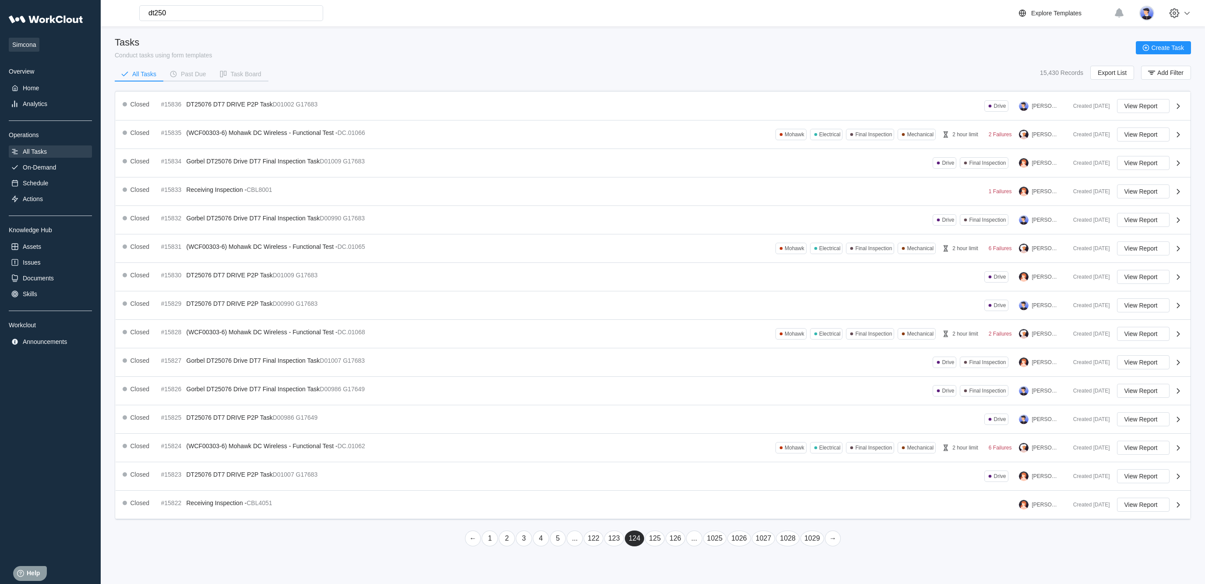
click at [604, 546] on link "123" at bounding box center [614, 538] width 20 height 16
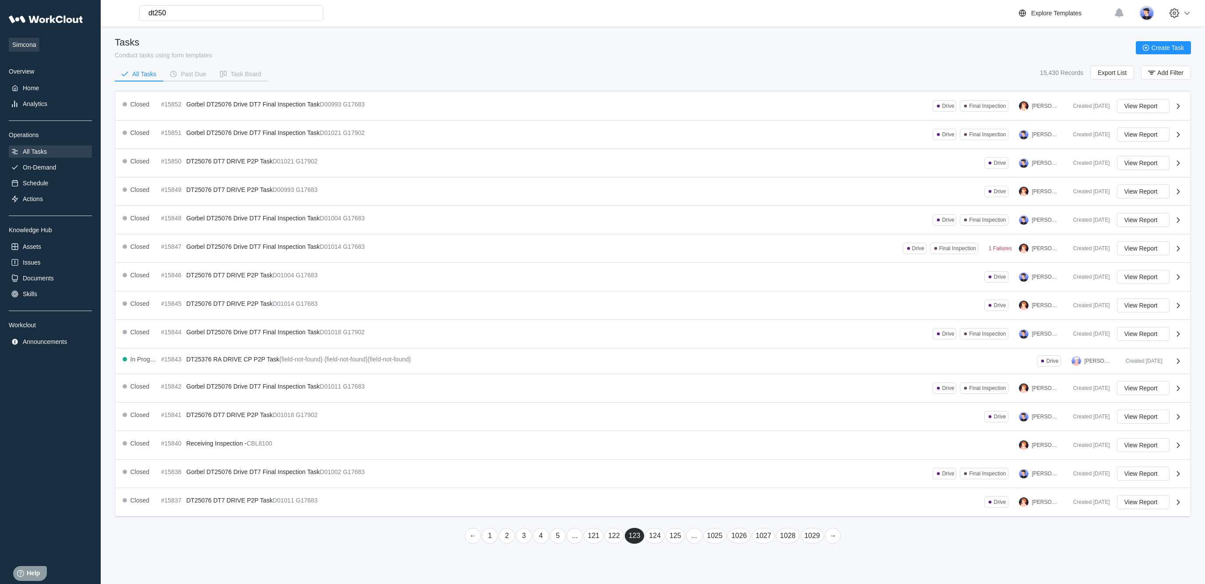
click at [604, 544] on link "122" at bounding box center [614, 536] width 20 height 16
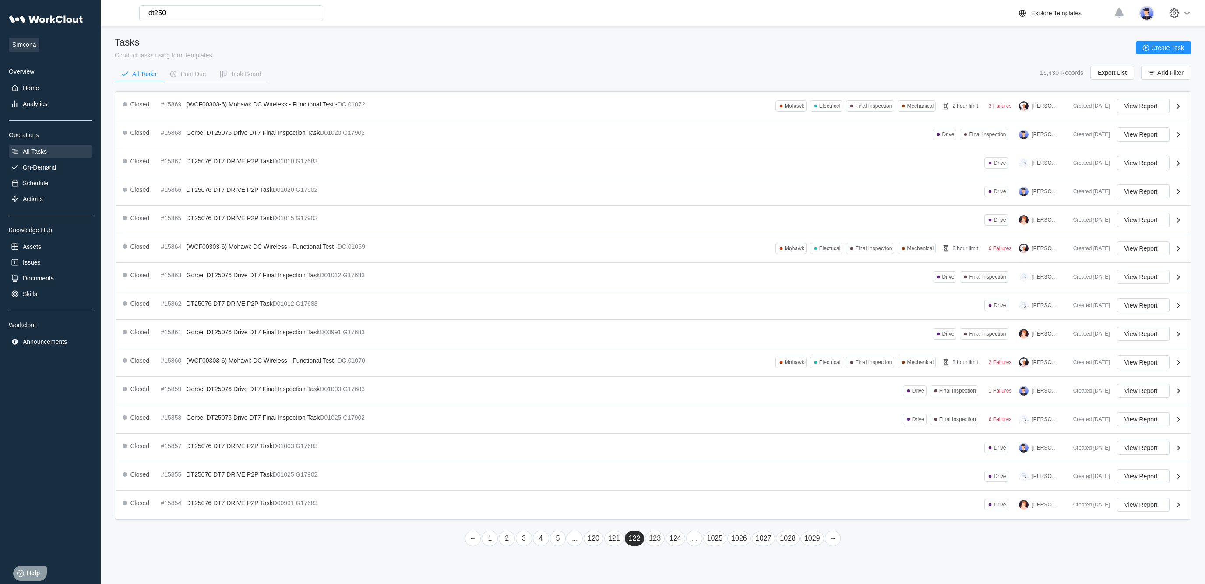
click at [607, 546] on link "121" at bounding box center [614, 538] width 20 height 16
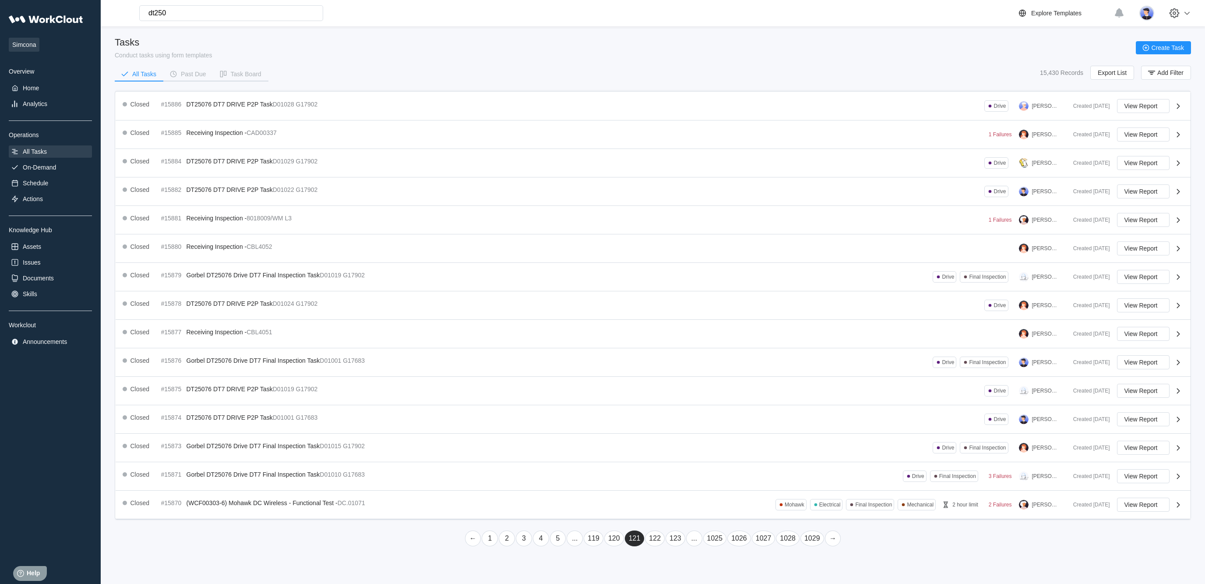
click at [604, 546] on link "120" at bounding box center [614, 538] width 20 height 16
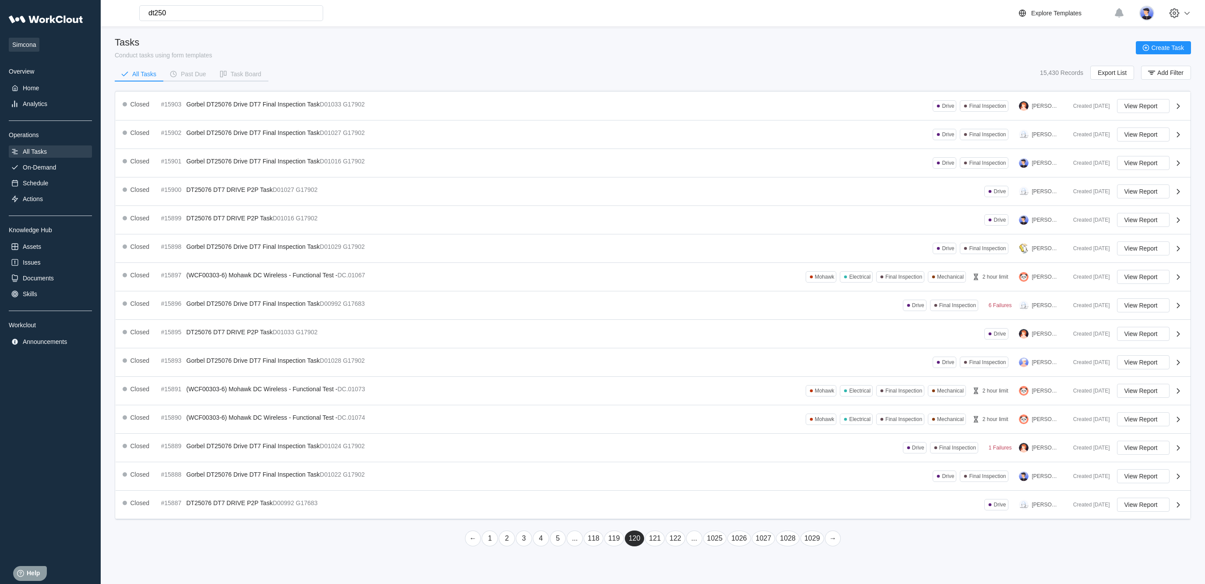
click at [606, 546] on link "119" at bounding box center [614, 538] width 20 height 16
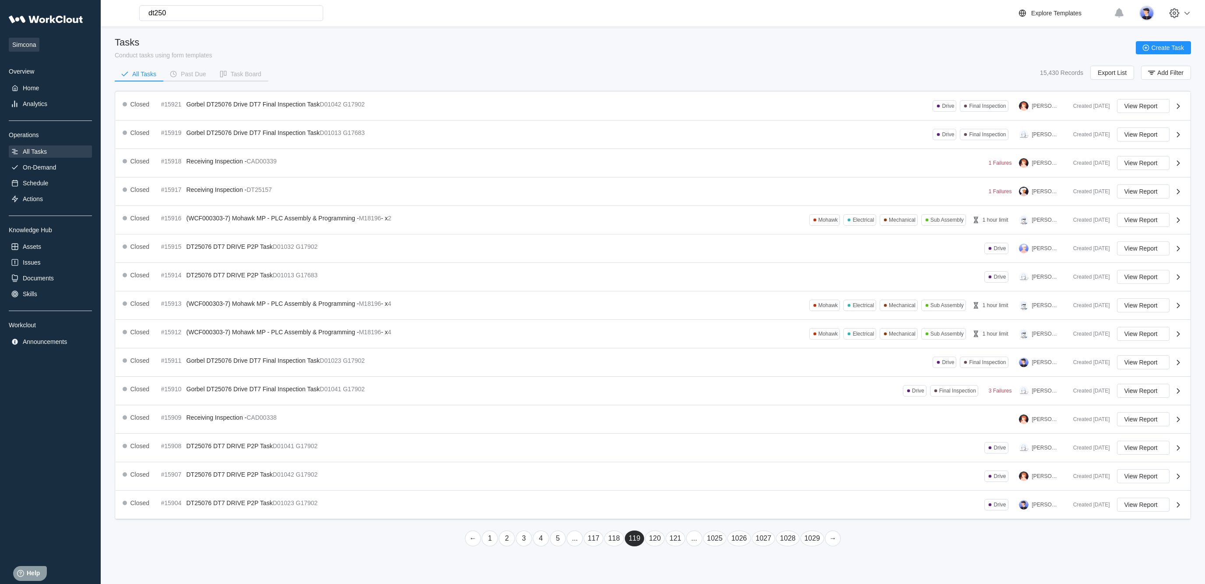
click at [694, 546] on link "..." at bounding box center [694, 538] width 16 height 16
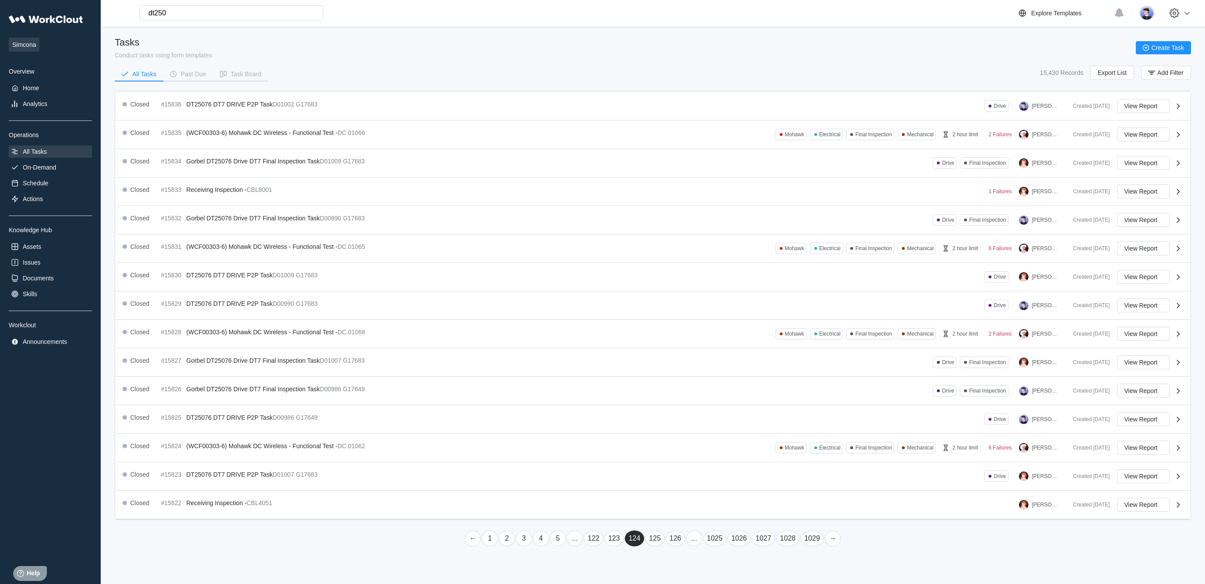
click at [694, 546] on link "..." at bounding box center [694, 538] width 16 height 16
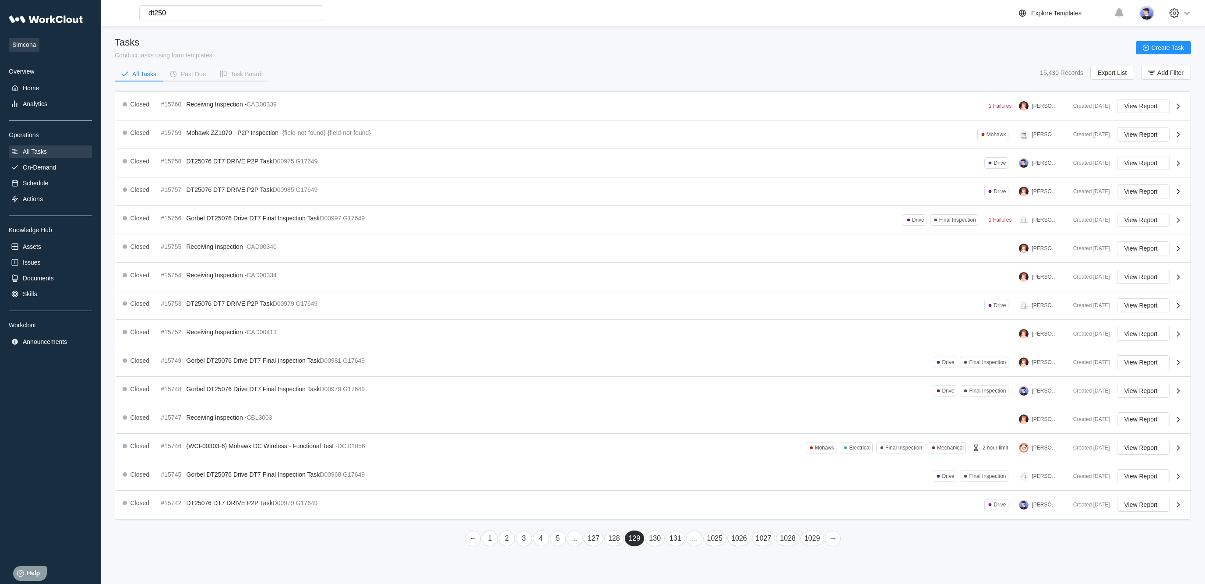
click at [650, 546] on link "130" at bounding box center [655, 538] width 20 height 16
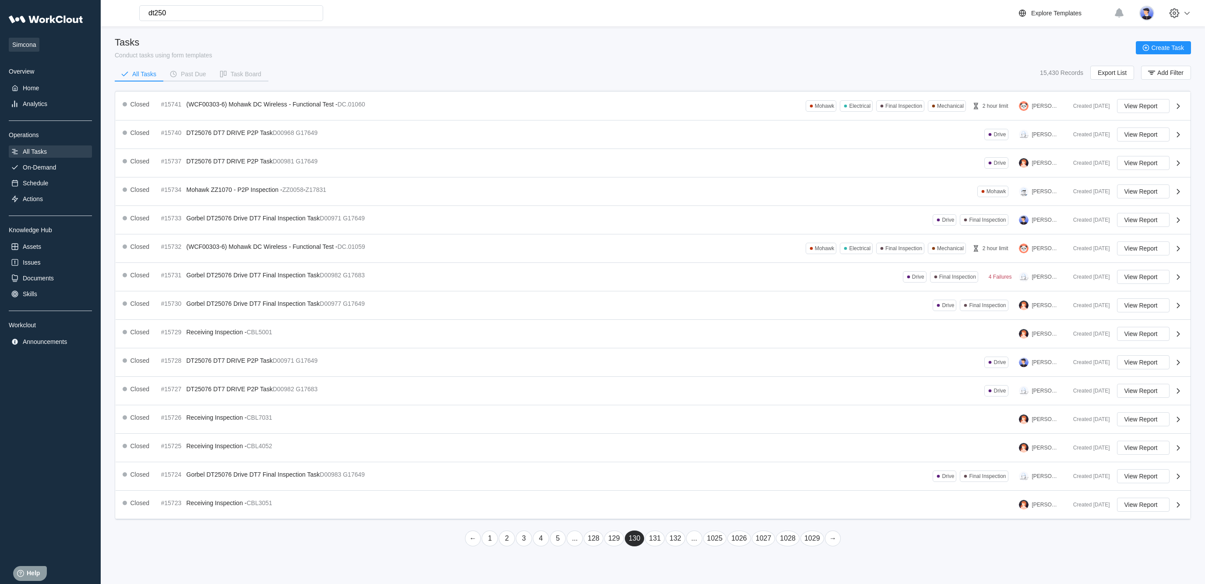
click at [645, 546] on link "131" at bounding box center [655, 538] width 20 height 16
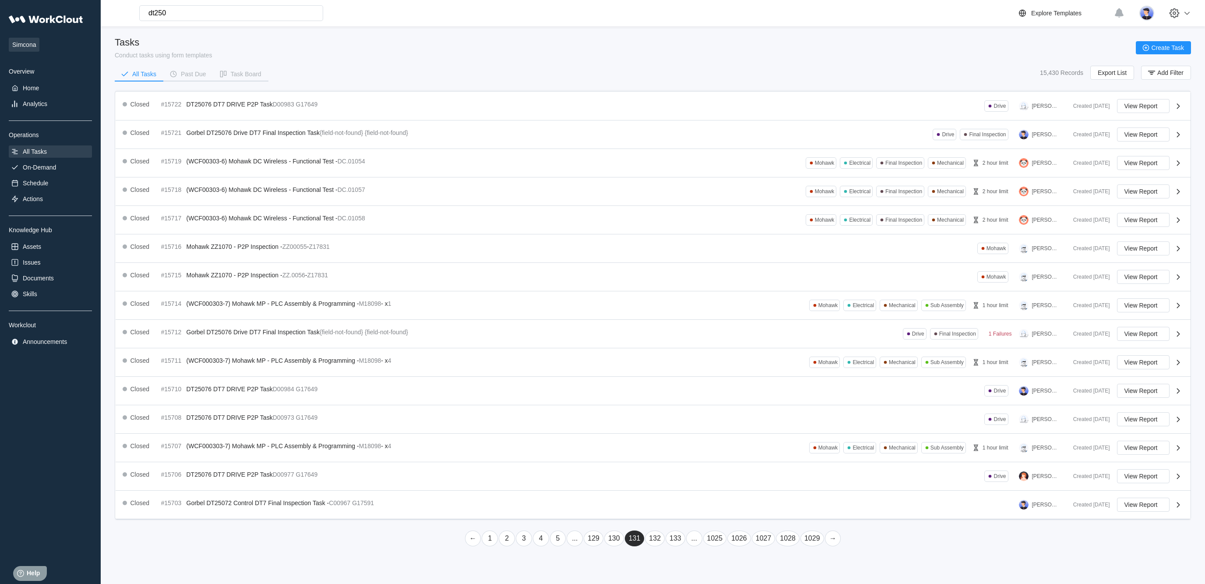
click at [650, 546] on link "132" at bounding box center [655, 538] width 20 height 16
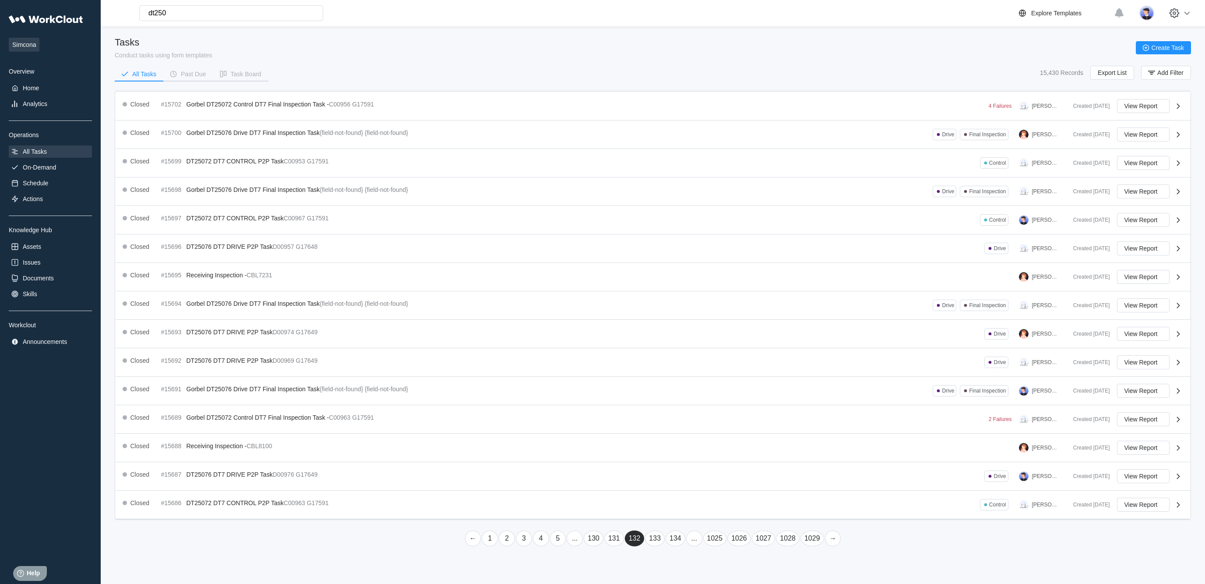
click at [653, 546] on link "133" at bounding box center [655, 538] width 20 height 16
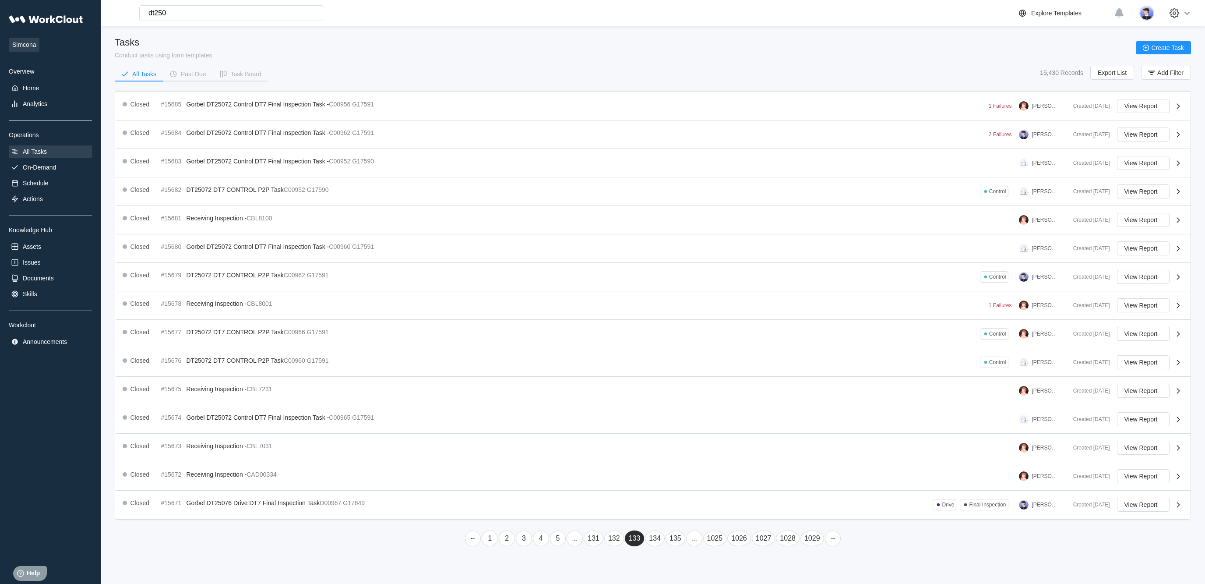
click at [652, 546] on link "134" at bounding box center [655, 538] width 20 height 16
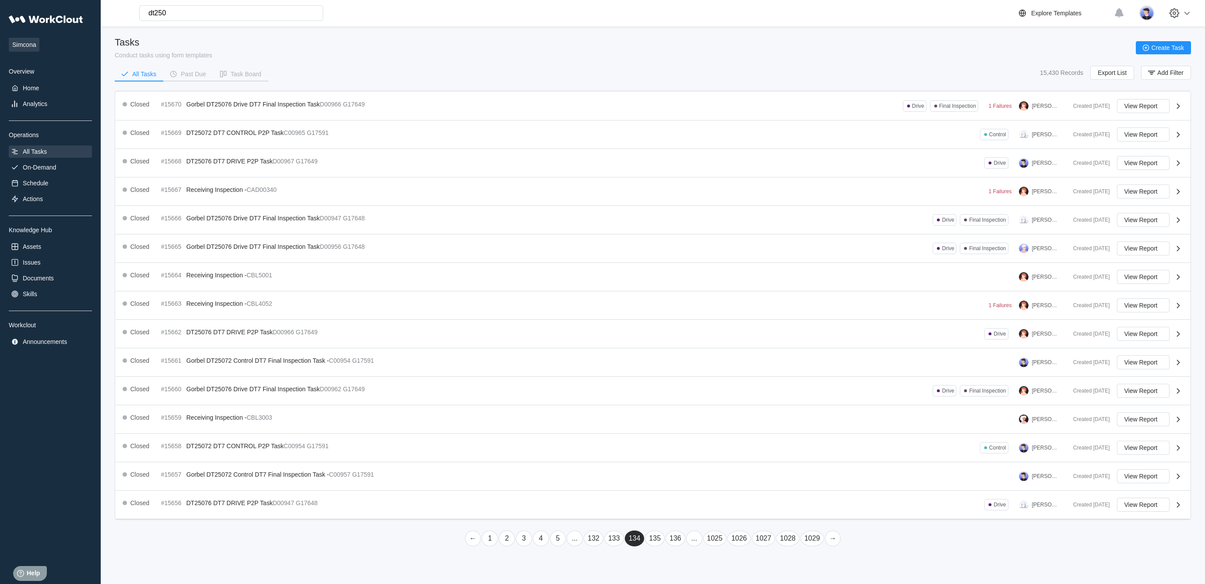
click at [650, 546] on link "135" at bounding box center [655, 538] width 20 height 16
